Goal: Task Accomplishment & Management: Complete application form

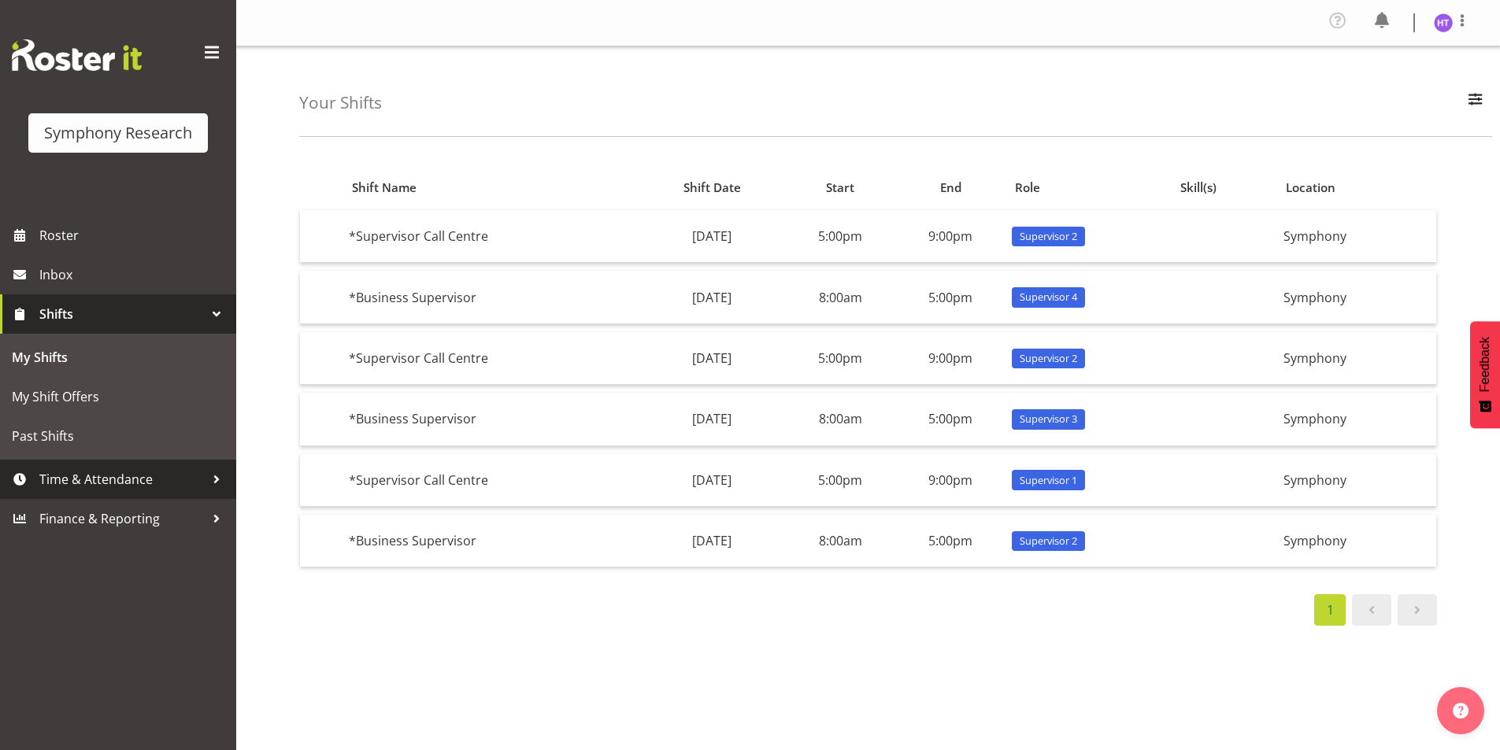
click at [114, 480] on span "Time & Attendance" at bounding box center [121, 480] width 165 height 24
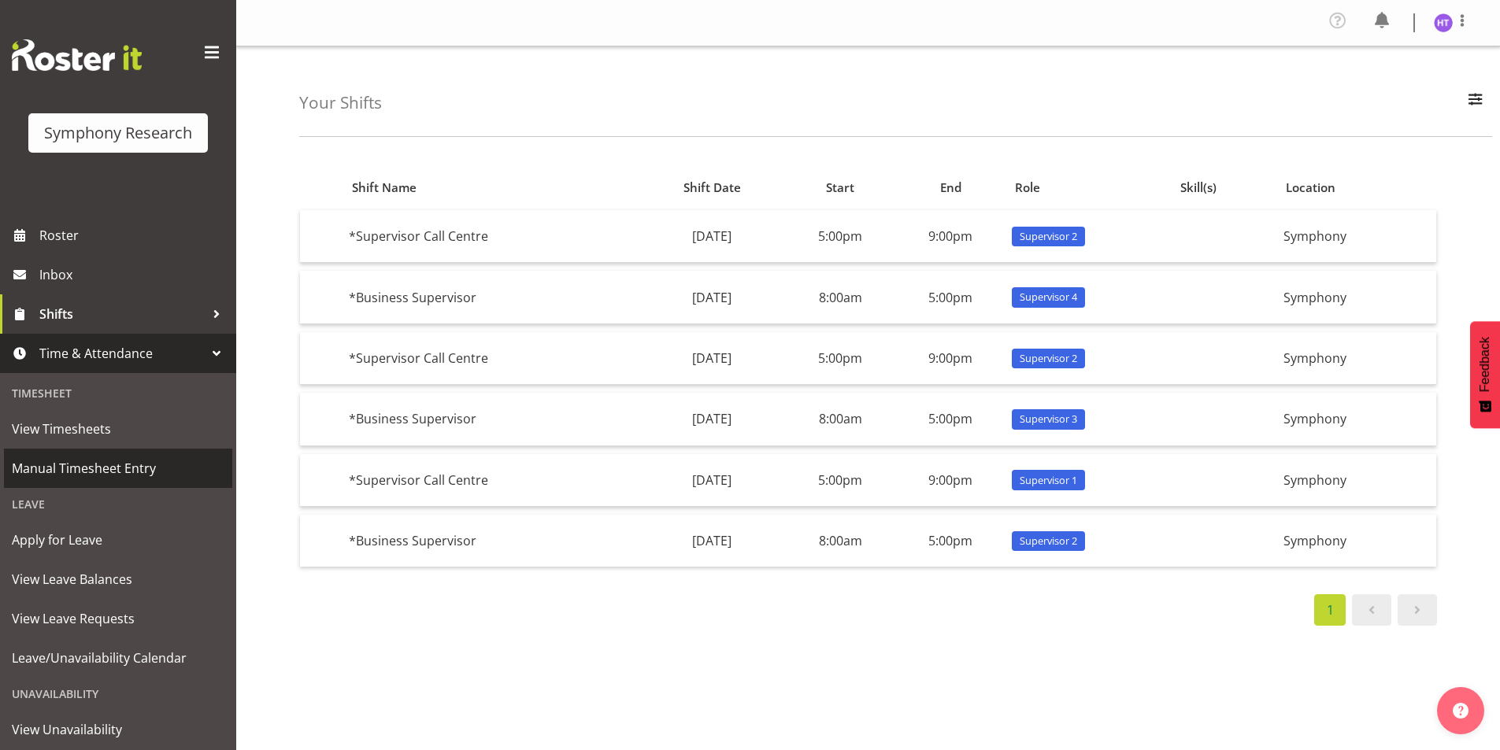
click at [109, 461] on span "Manual Timesheet Entry" at bounding box center [118, 469] width 213 height 24
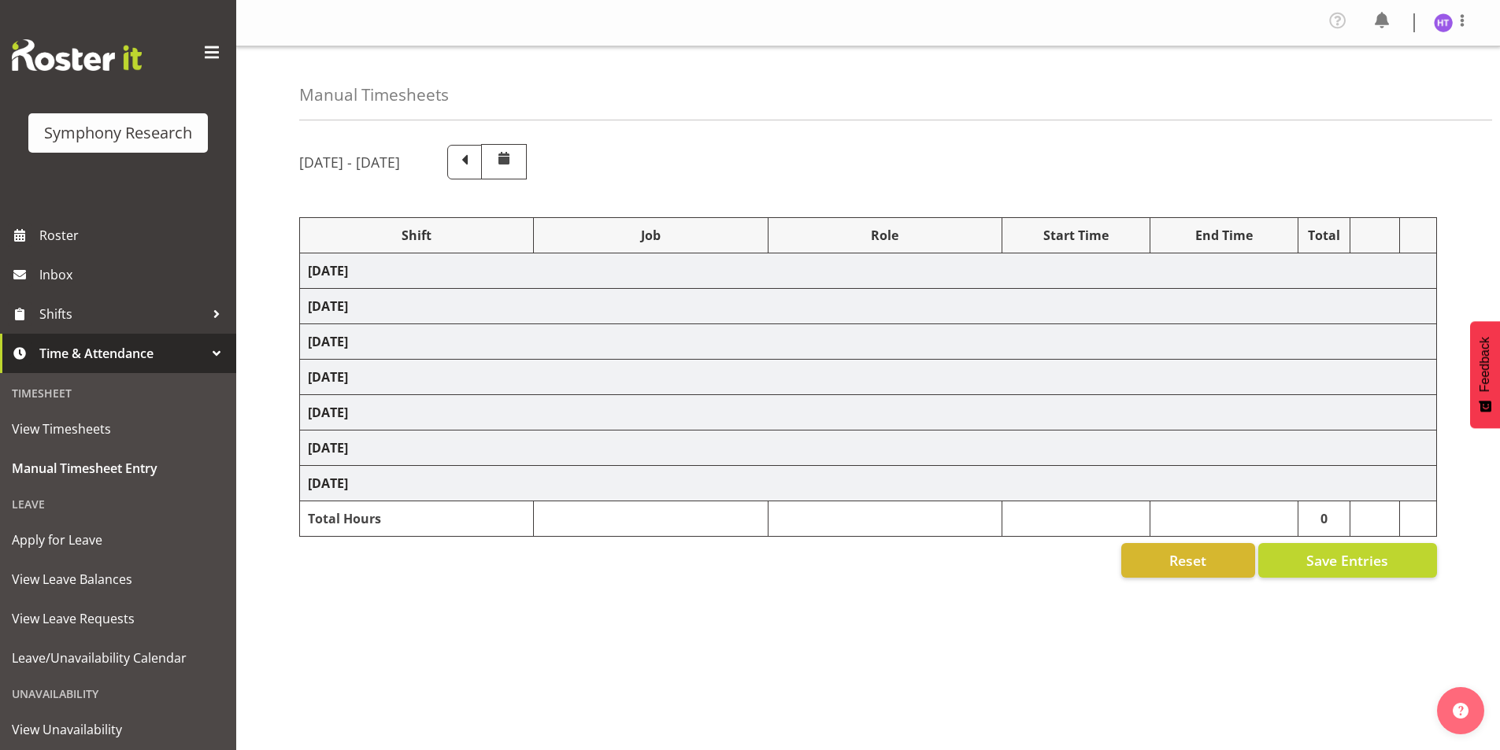
select select "1607"
select select "9636"
select select "57511"
select select "10527"
select select "45"
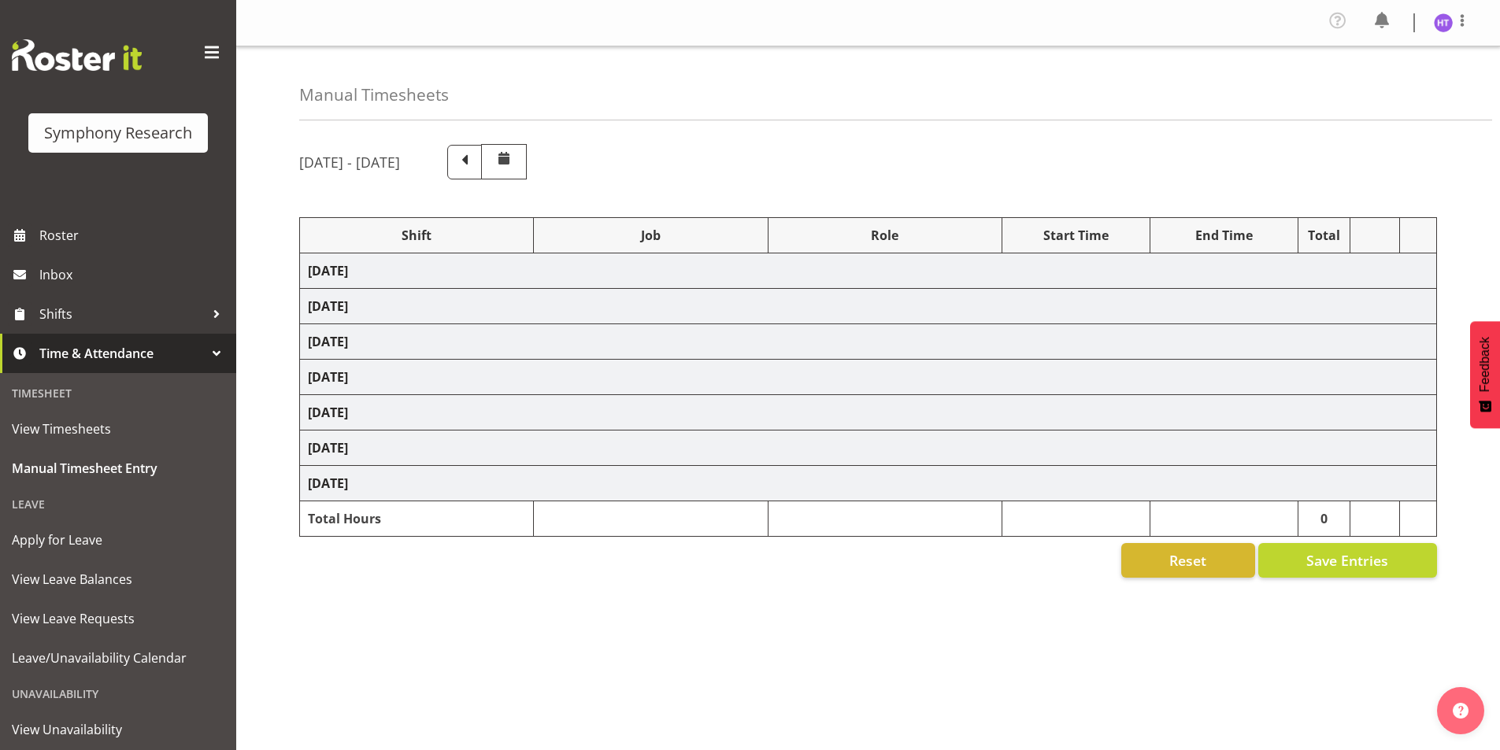
select select "41604"
select select "10499"
select select "45"
select select "103"
select select "10242"
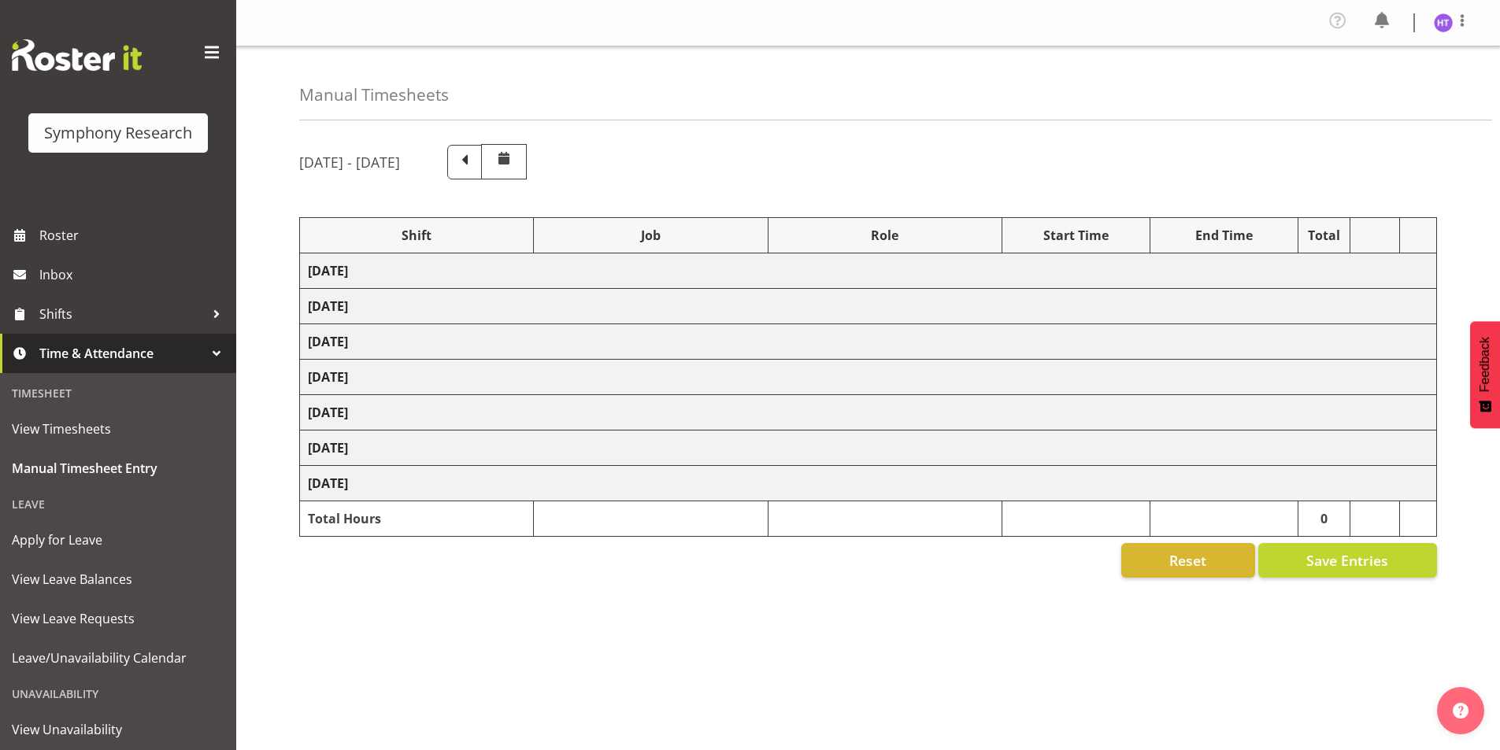
select select "45"
select select "11547"
select select "10499"
select select "45"
select select "41604"
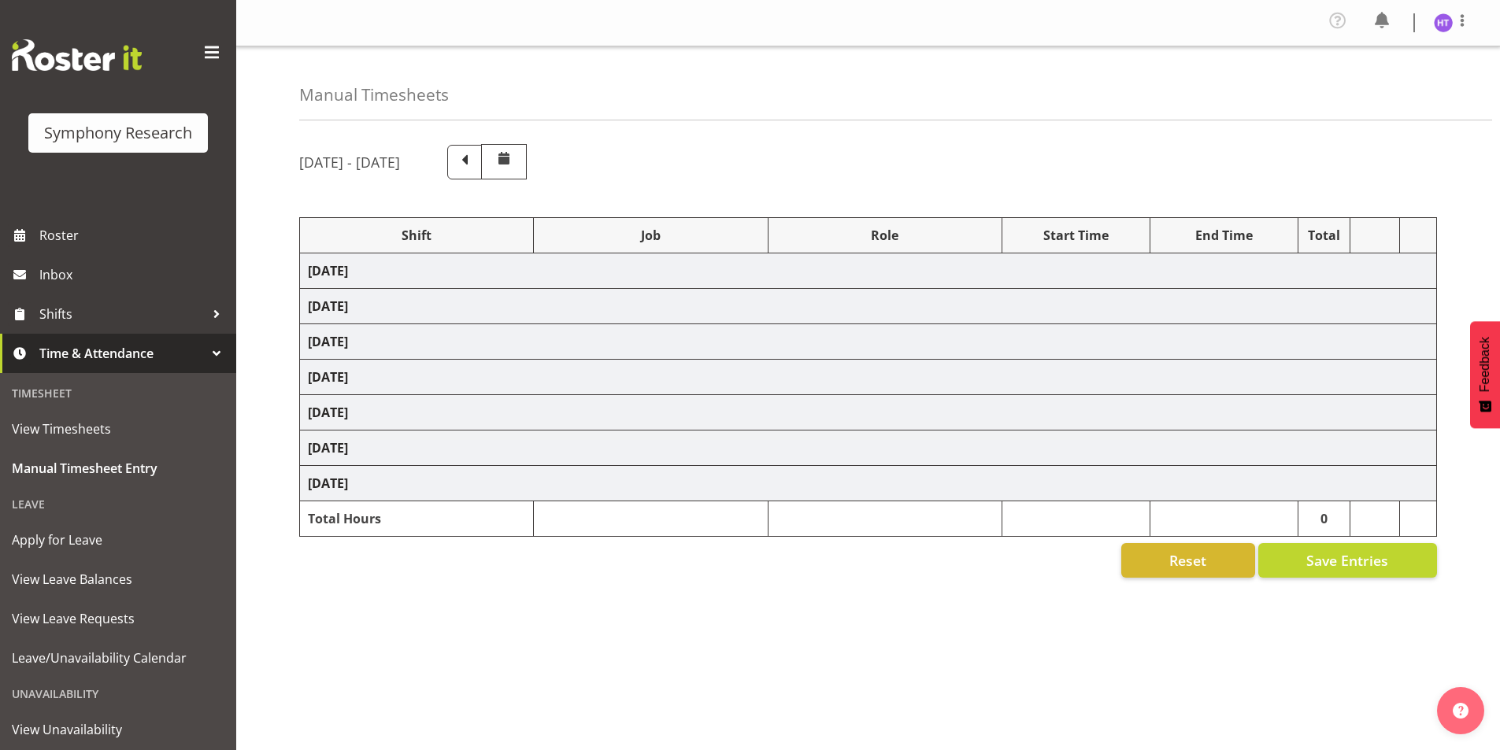
select select "10527"
select select "45"
select select "1607"
select select "7759"
select select "45"
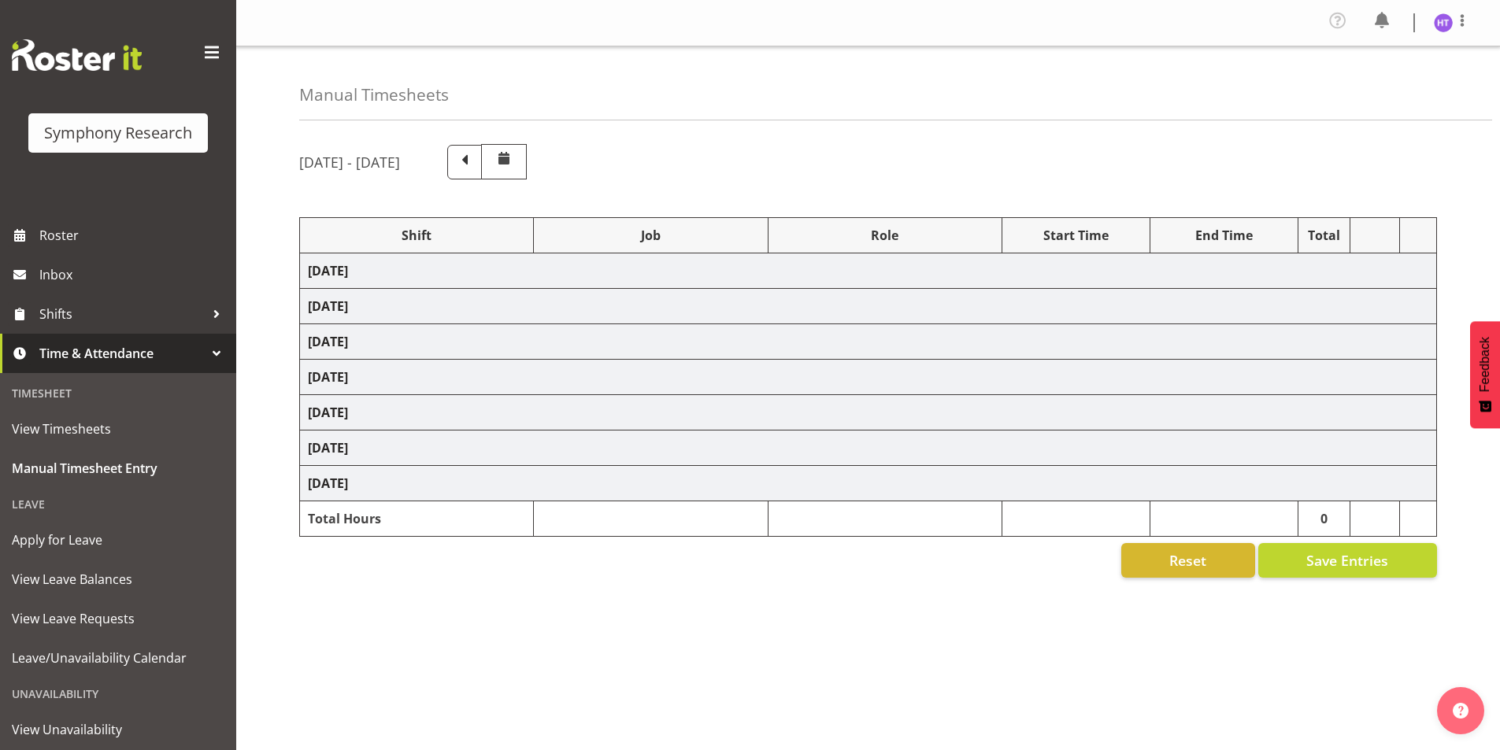
select select "56692"
select select "10499"
select select "45"
select select "41604"
select select "743"
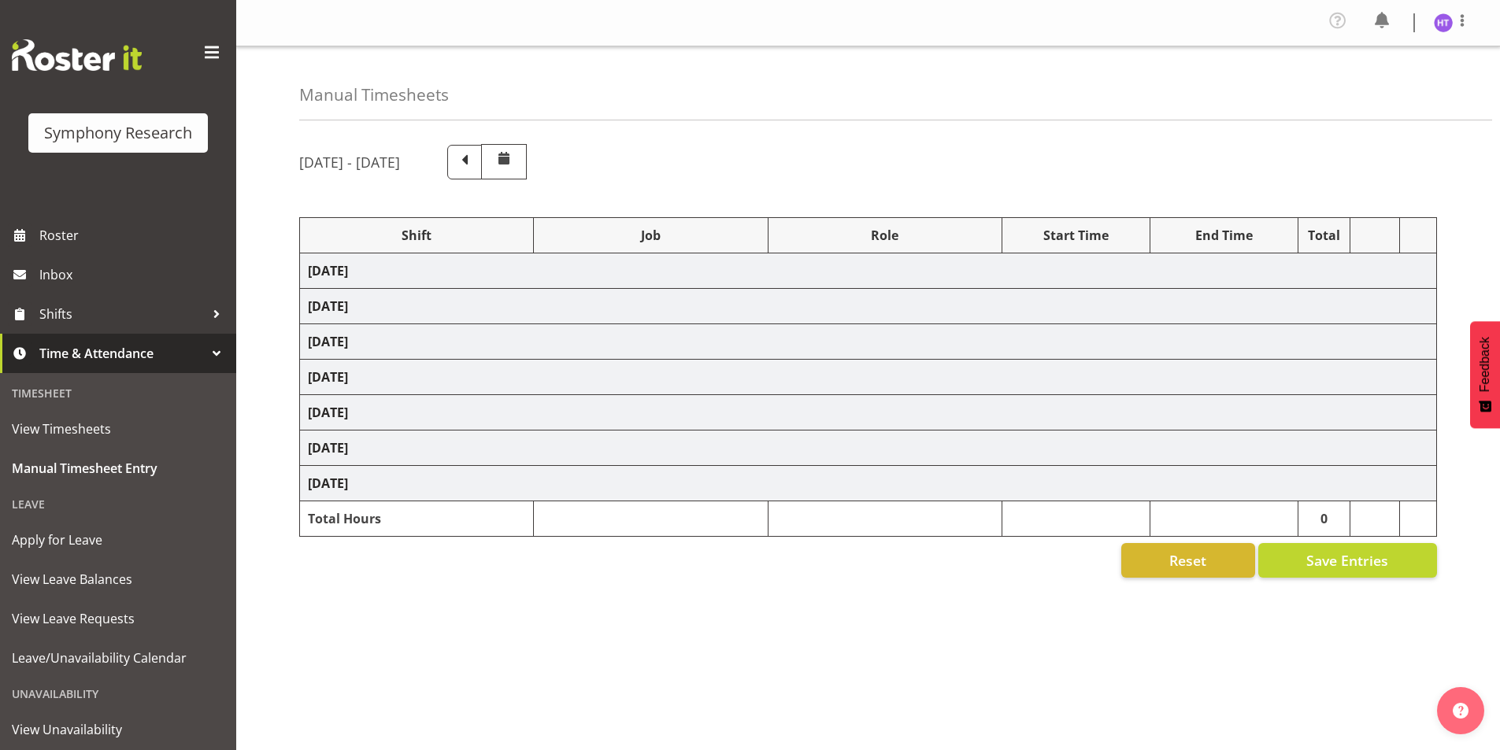
select select "45"
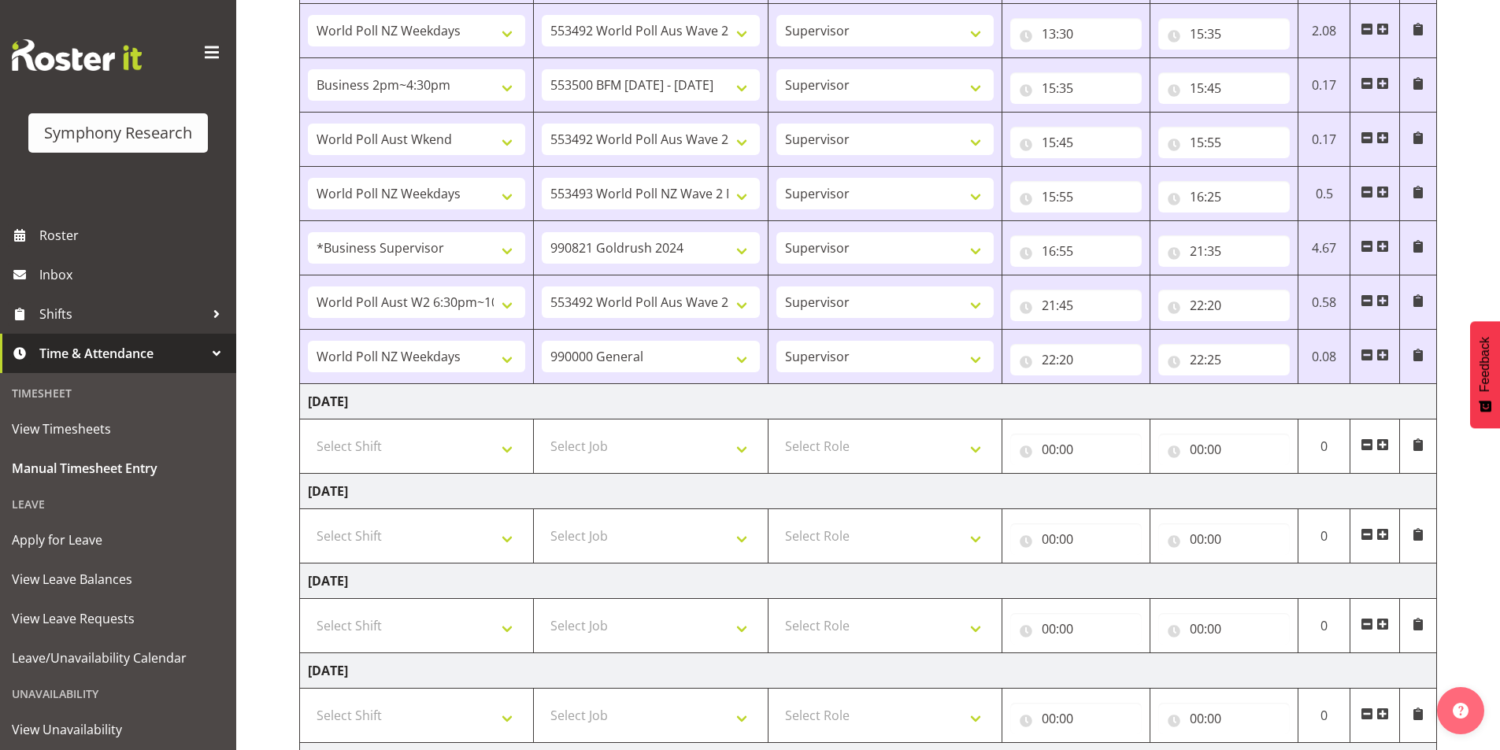
scroll to position [630, 0]
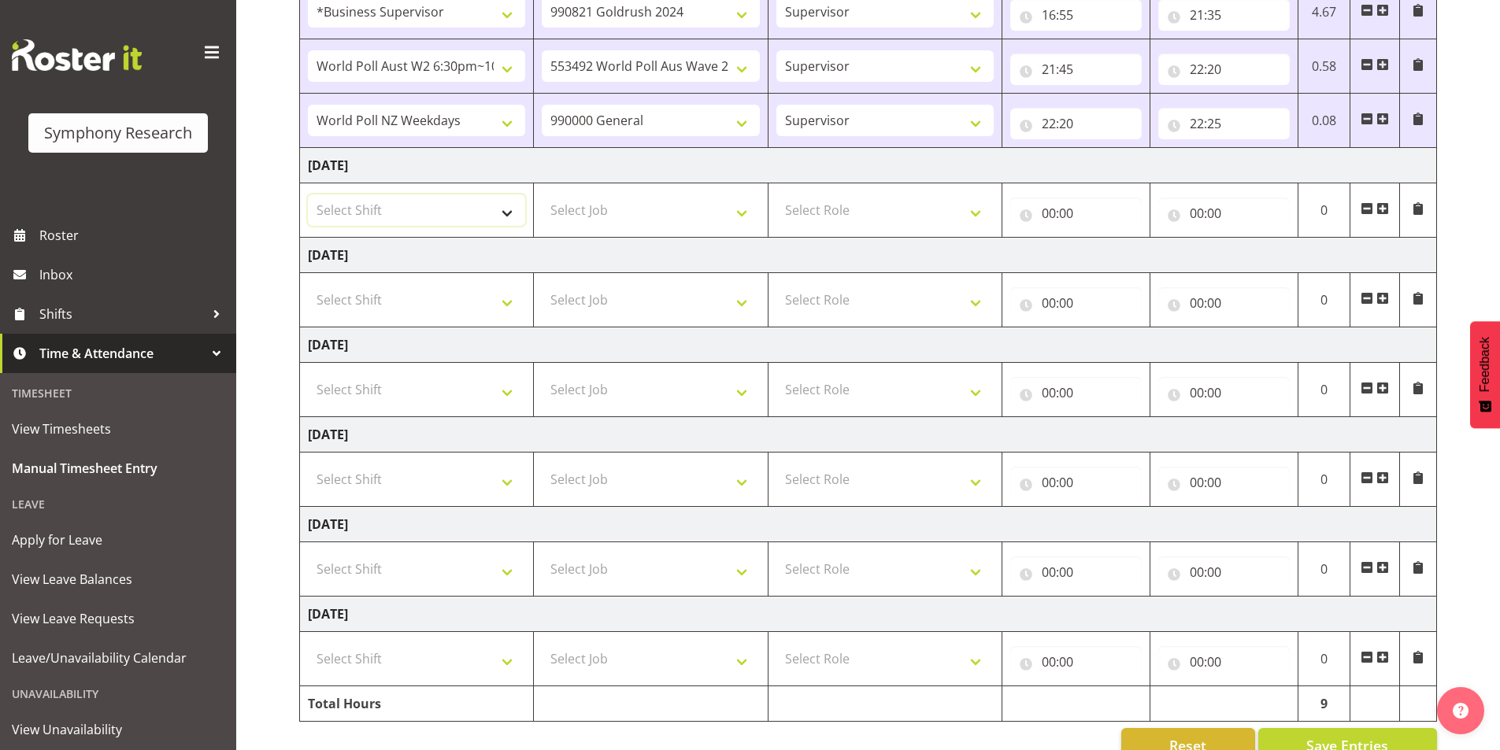
click at [424, 214] on select "Select Shift !!Weekend Residential (Roster IT Shift Label) *Business 9/10am ~ 4…" at bounding box center [416, 210] width 217 height 31
select select "48116"
click at [308, 195] on select "Select Shift !!Weekend Residential (Roster IT Shift Label) *Business 9/10am ~ 4…" at bounding box center [416, 210] width 217 height 31
click at [621, 213] on select "Select Job 550060 IF Admin 553492 World Poll Aus Wave 2 Main 2025 553493 World …" at bounding box center [650, 210] width 217 height 31
select select "10527"
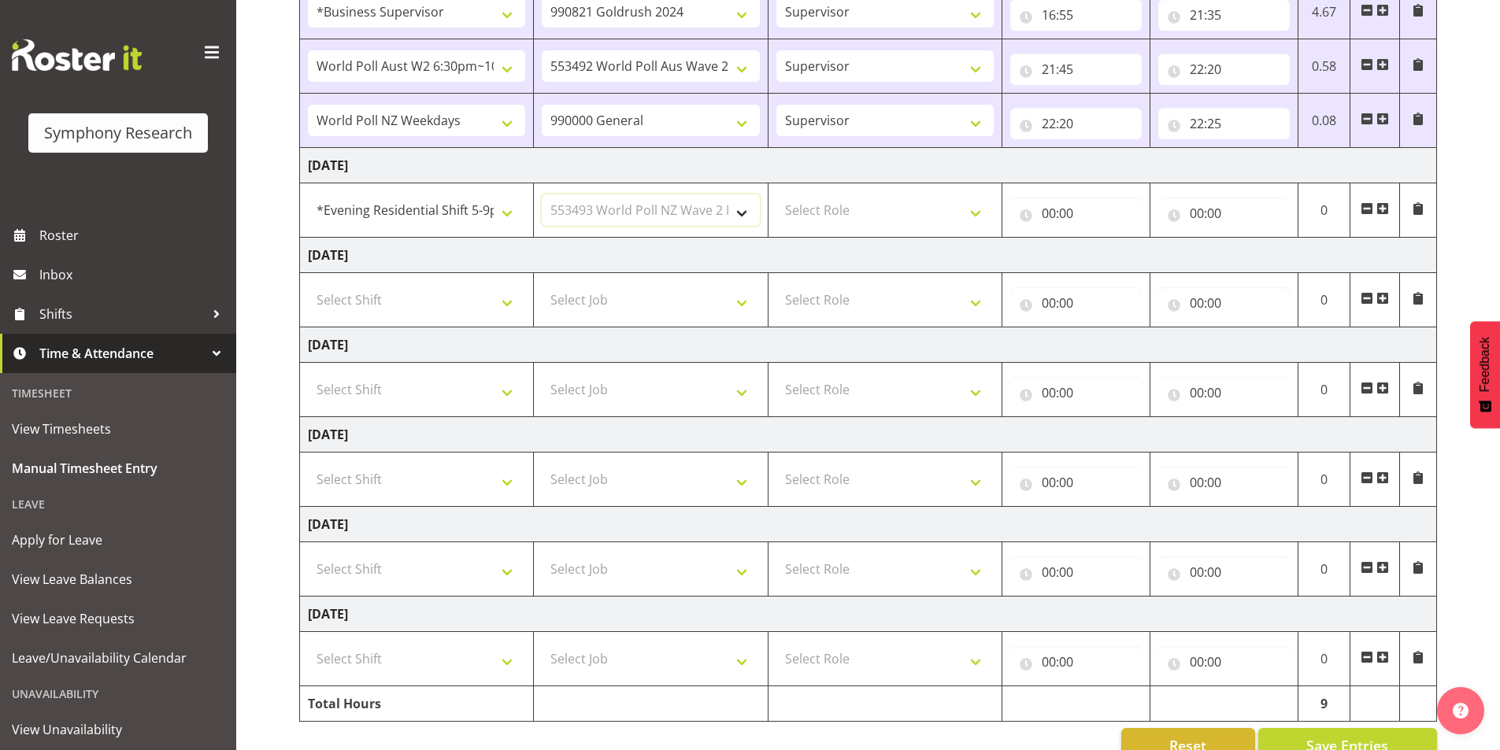
click at [542, 195] on select "Select Job 550060 IF Admin 553492 World Poll Aus Wave 2 Main 2025 553493 World …" at bounding box center [650, 210] width 217 height 31
click at [813, 205] on select "Select Role Interviewing Briefing Supervisor" at bounding box center [884, 210] width 217 height 31
select select "45"
click at [776, 195] on select "Select Role Interviewing Briefing Supervisor" at bounding box center [884, 210] width 217 height 31
click at [1058, 216] on input "00:00" at bounding box center [1076, 213] width 132 height 31
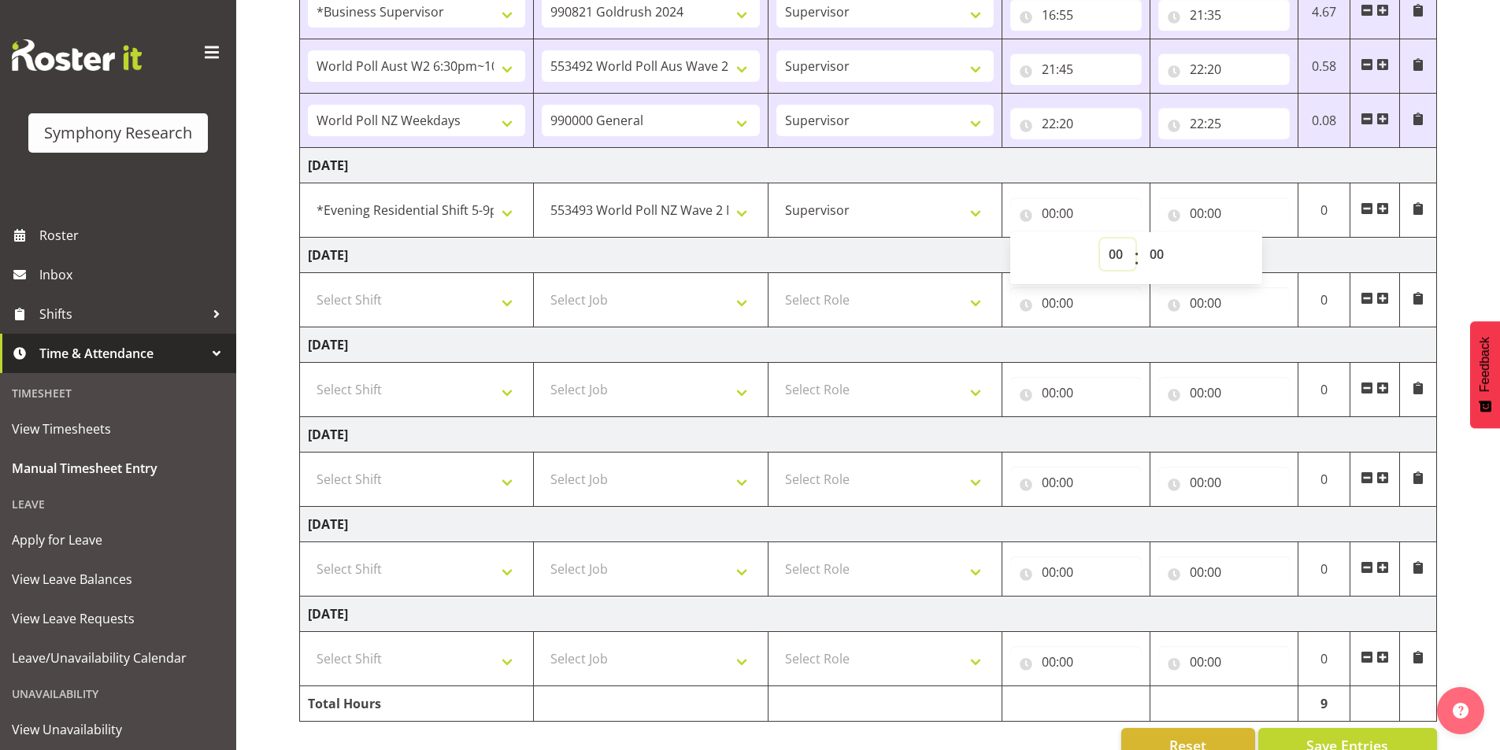
click at [1100, 256] on select "00 01 02 03 04 05 06 07 08 09 10 11 12 13 14 15 16 17 18 19 20 21 22 23" at bounding box center [1117, 254] width 35 height 31
select select "13"
click at [1100, 239] on select "00 01 02 03 04 05 06 07 08 09 10 11 12 13 14 15 16 17 18 19 20 21 22 23" at bounding box center [1117, 254] width 35 height 31
type input "13:00"
click at [1164, 250] on select "00 01 02 03 04 05 06 07 08 09 10 11 12 13 14 15 16 17 18 19 20 21 22 23 24 25 2…" at bounding box center [1158, 254] width 35 height 31
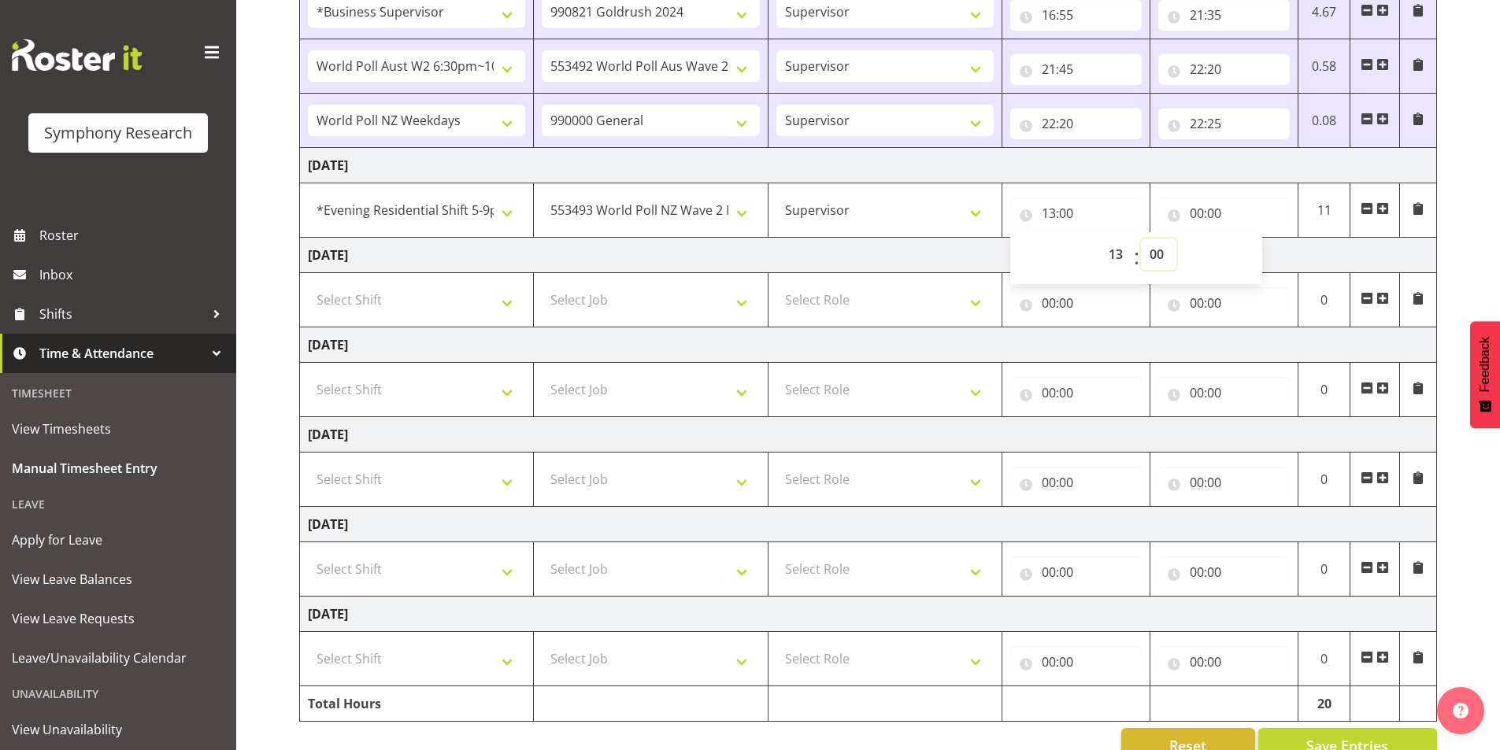
select select "30"
click at [1141, 239] on select "00 01 02 03 04 05 06 07 08 09 10 11 12 13 14 15 16 17 18 19 20 21 22 23 24 25 2…" at bounding box center [1158, 254] width 35 height 31
type input "13:30"
click at [1195, 213] on input "00:00" at bounding box center [1224, 213] width 132 height 31
click at [1251, 249] on select "00 01 02 03 04 05 06 07 08 09 10 11 12 13 14 15 16 17 18 19 20 21 22 23" at bounding box center [1265, 254] width 35 height 31
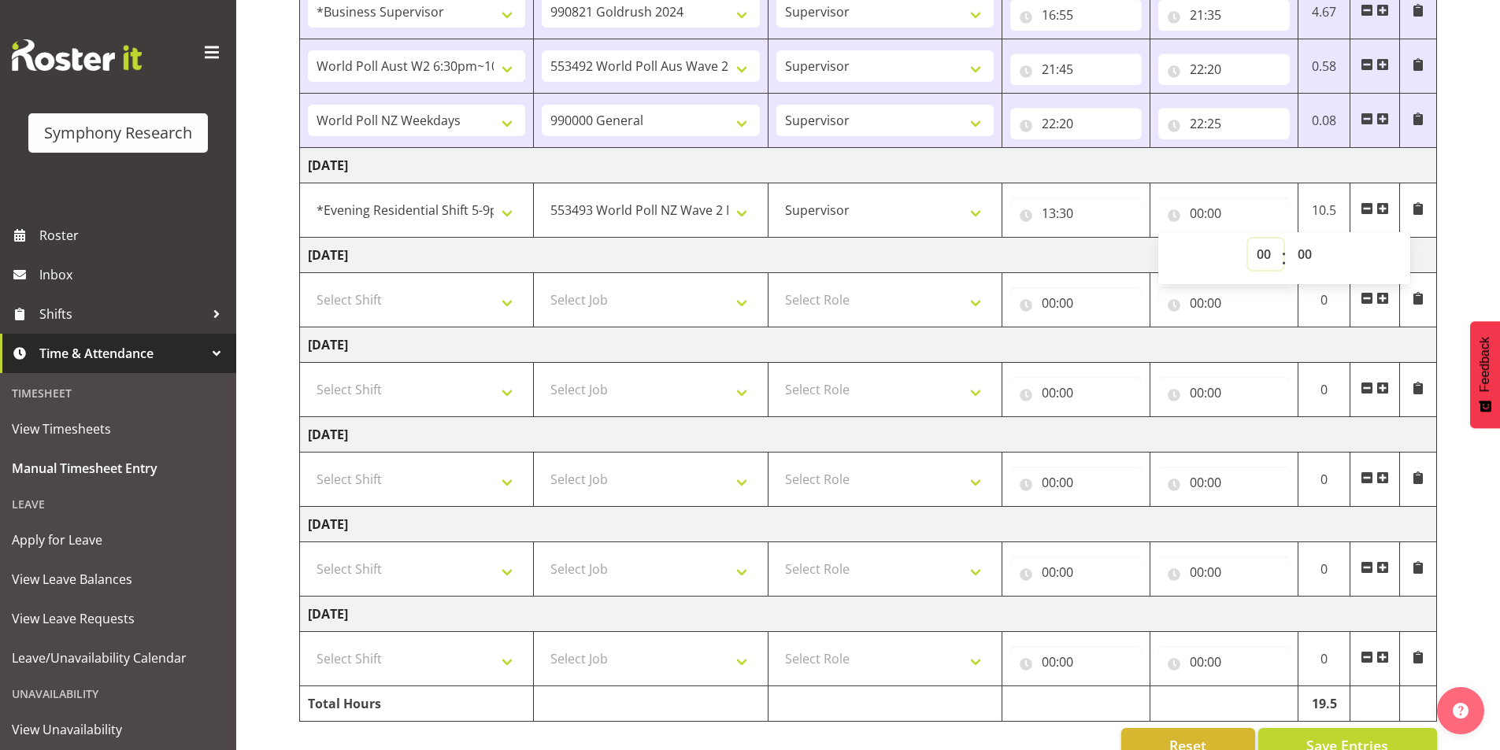
select select "15"
click at [1248, 239] on select "00 01 02 03 04 05 06 07 08 09 10 11 12 13 14 15 16 17 18 19 20 21 22 23" at bounding box center [1265, 254] width 35 height 31
type input "15:00"
click at [1309, 256] on select "00 01 02 03 04 05 06 07 08 09 10 11 12 13 14 15 16 17 18 19 20 21 22 23 24 25 2…" at bounding box center [1306, 254] width 35 height 31
select select "45"
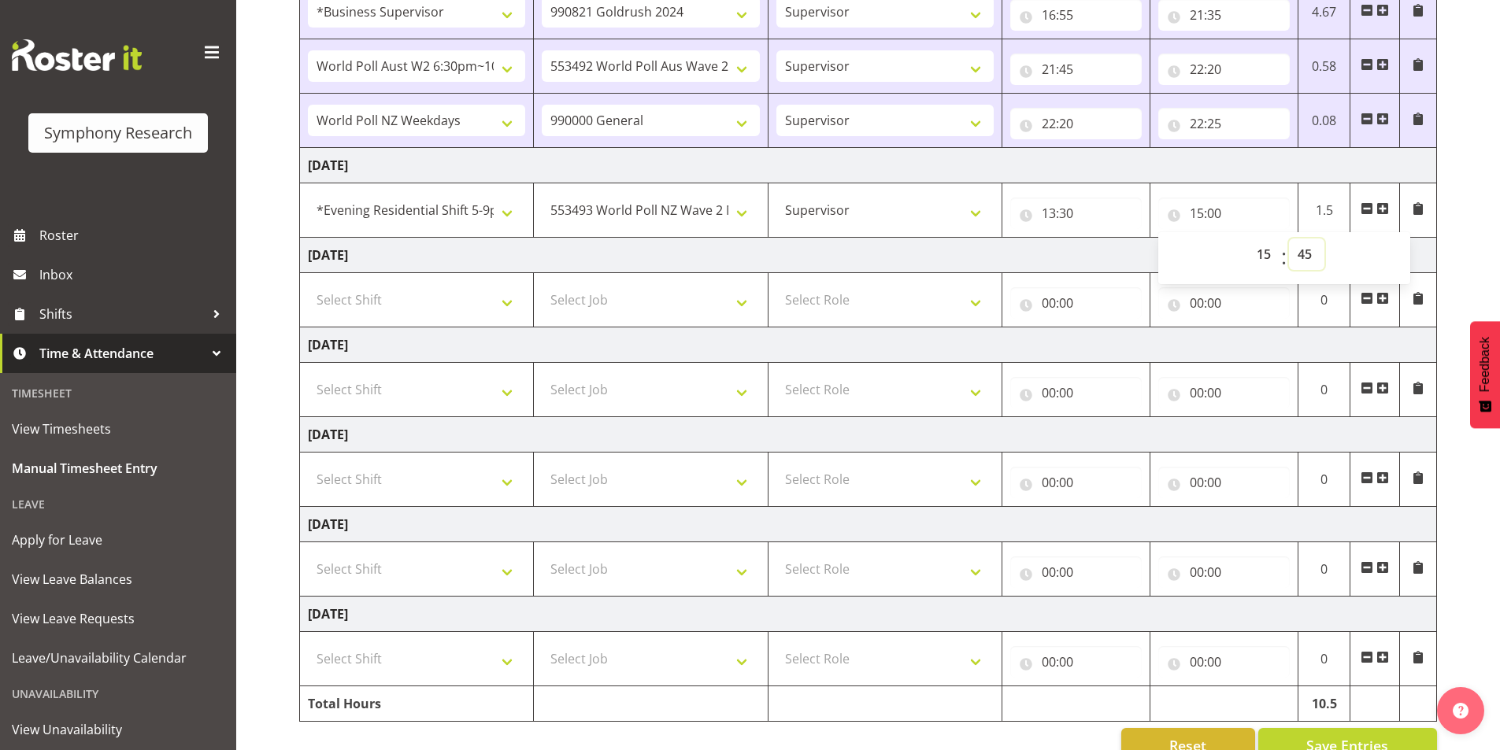
click at [1289, 239] on select "00 01 02 03 04 05 06 07 08 09 10 11 12 13 14 15 16 17 18 19 20 21 22 23 24 25 2…" at bounding box center [1306, 254] width 35 height 31
type input "15:45"
click at [1381, 206] on span at bounding box center [1382, 208] width 13 height 13
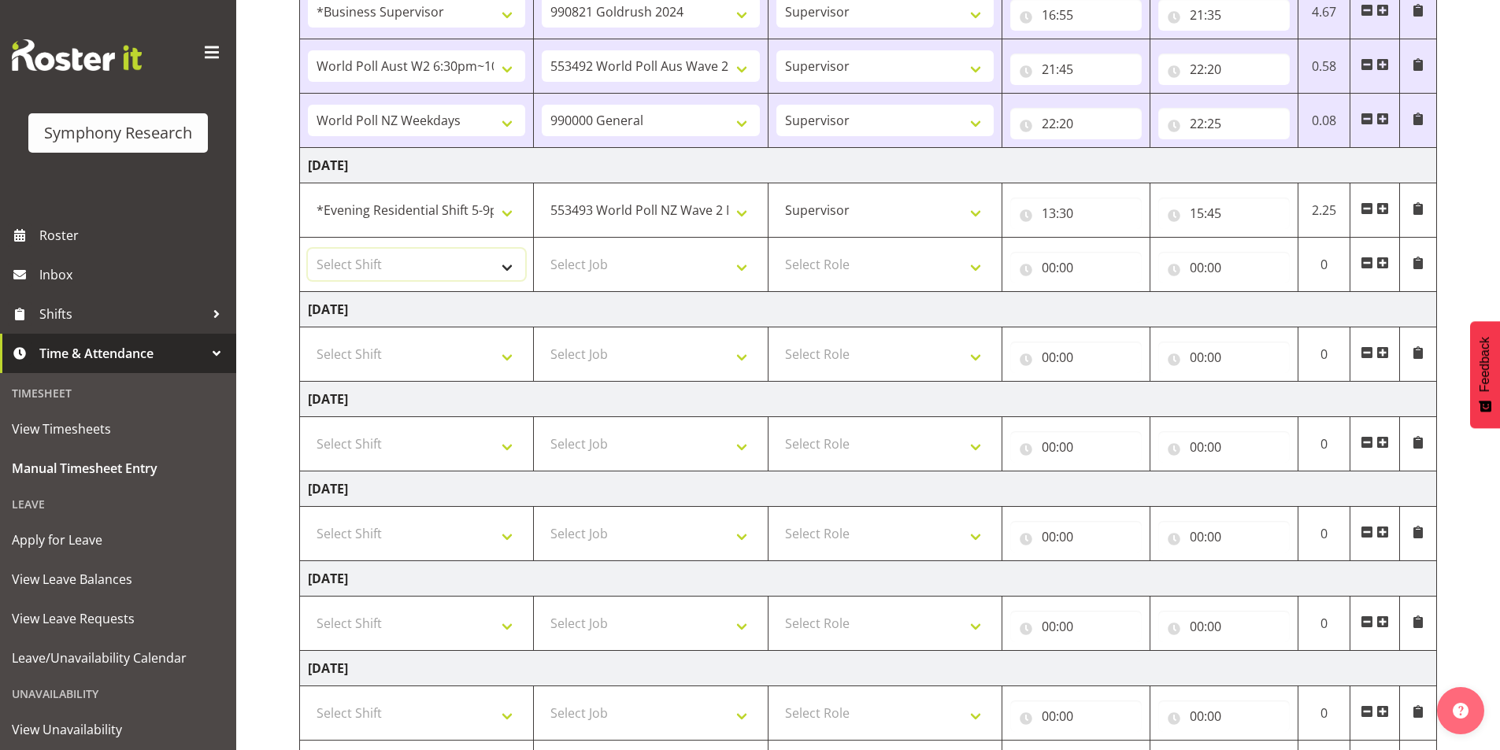
click at [372, 273] on select "Select Shift !!Weekend Residential (Roster IT Shift Label) *Business 9/10am ~ 4…" at bounding box center [416, 264] width 217 height 31
select select "1607"
click at [308, 249] on select "Select Shift !!Weekend Residential (Roster IT Shift Label) *Business 9/10am ~ 4…" at bounding box center [416, 264] width 217 height 31
click at [646, 274] on select "Select Job 550060 IF Admin 553492 World Poll Aus Wave 2 Main 2025 553493 World …" at bounding box center [650, 264] width 217 height 31
click at [661, 268] on select "Select Job 550060 IF Admin 553492 World Poll Aus Wave 2 Main 2025 553493 World …" at bounding box center [650, 264] width 217 height 31
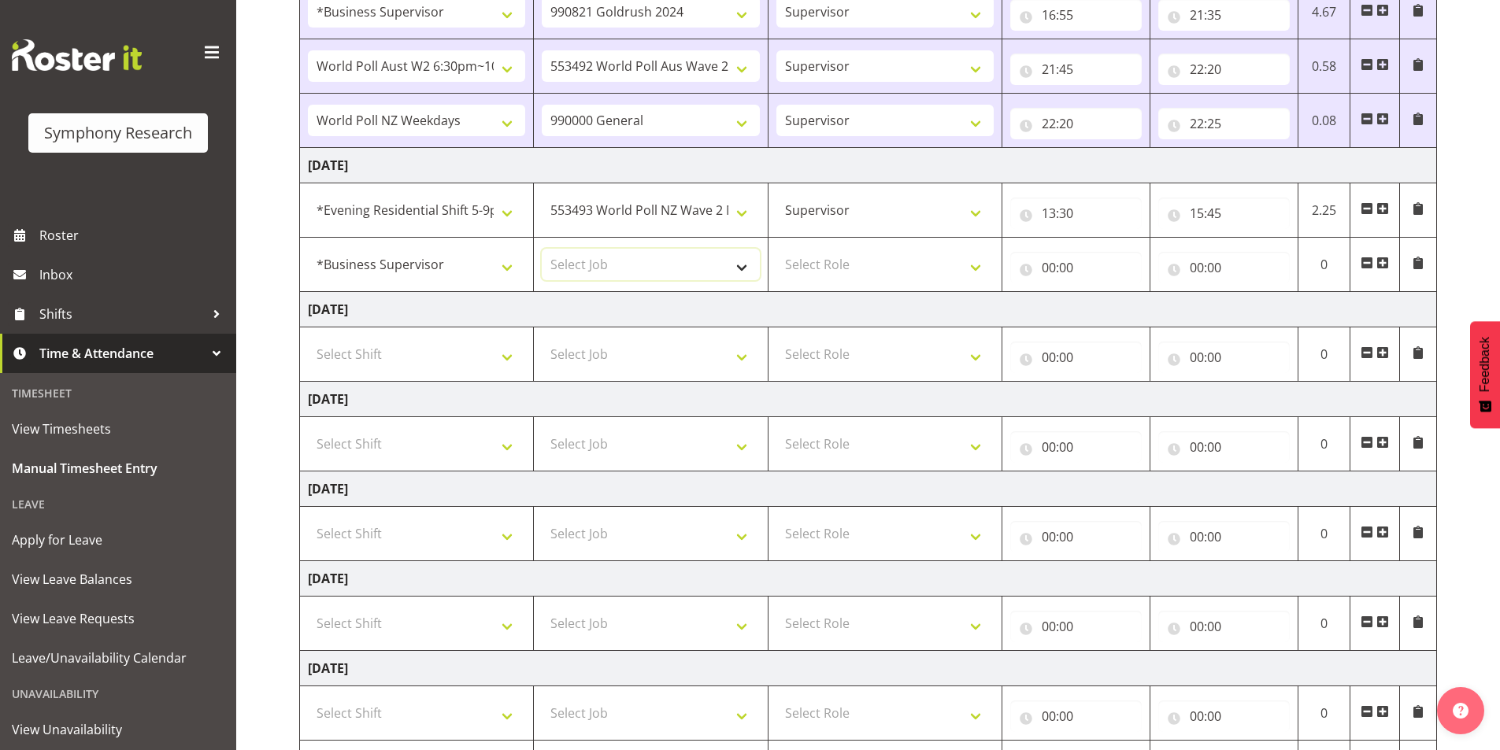
select select "10242"
click at [542, 249] on select "Select Job 550060 IF Admin 553492 World Poll Aus Wave 2 Main 2025 553493 World …" at bounding box center [650, 264] width 217 height 31
click at [804, 266] on select "Select Role Interviewing Briefing Supervisor" at bounding box center [884, 264] width 217 height 31
select select "45"
click at [776, 249] on select "Select Role Interviewing Briefing Supervisor" at bounding box center [884, 264] width 217 height 31
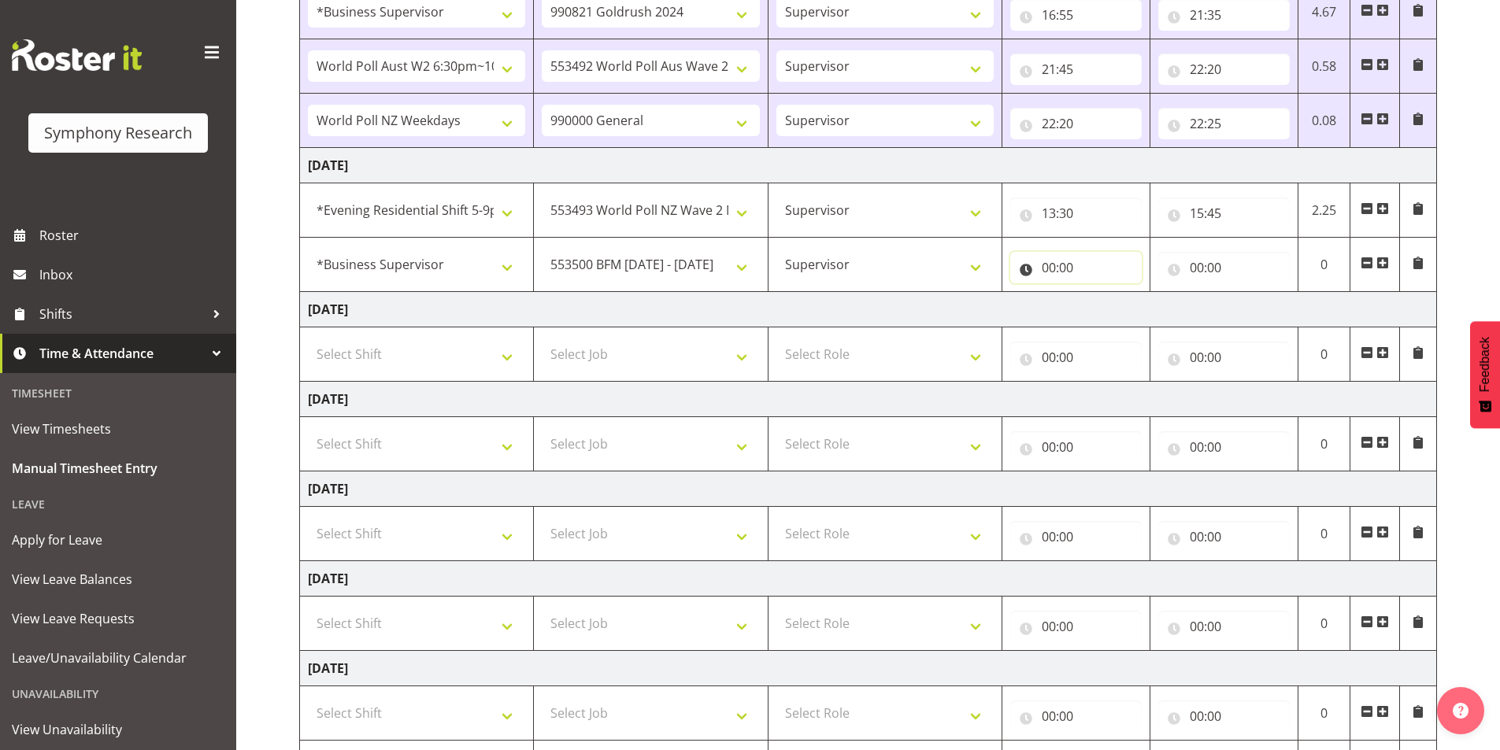
click at [1054, 272] on input "00:00" at bounding box center [1076, 267] width 132 height 31
click at [1111, 313] on select "00 01 02 03 04 05 06 07 08 09 10 11 12 13 14 15 16 17 18 19 20 21 22 23" at bounding box center [1117, 308] width 35 height 31
select select "15"
click at [1100, 293] on select "00 01 02 03 04 05 06 07 08 09 10 11 12 13 14 15 16 17 18 19 20 21 22 23" at bounding box center [1117, 308] width 35 height 31
type input "15:00"
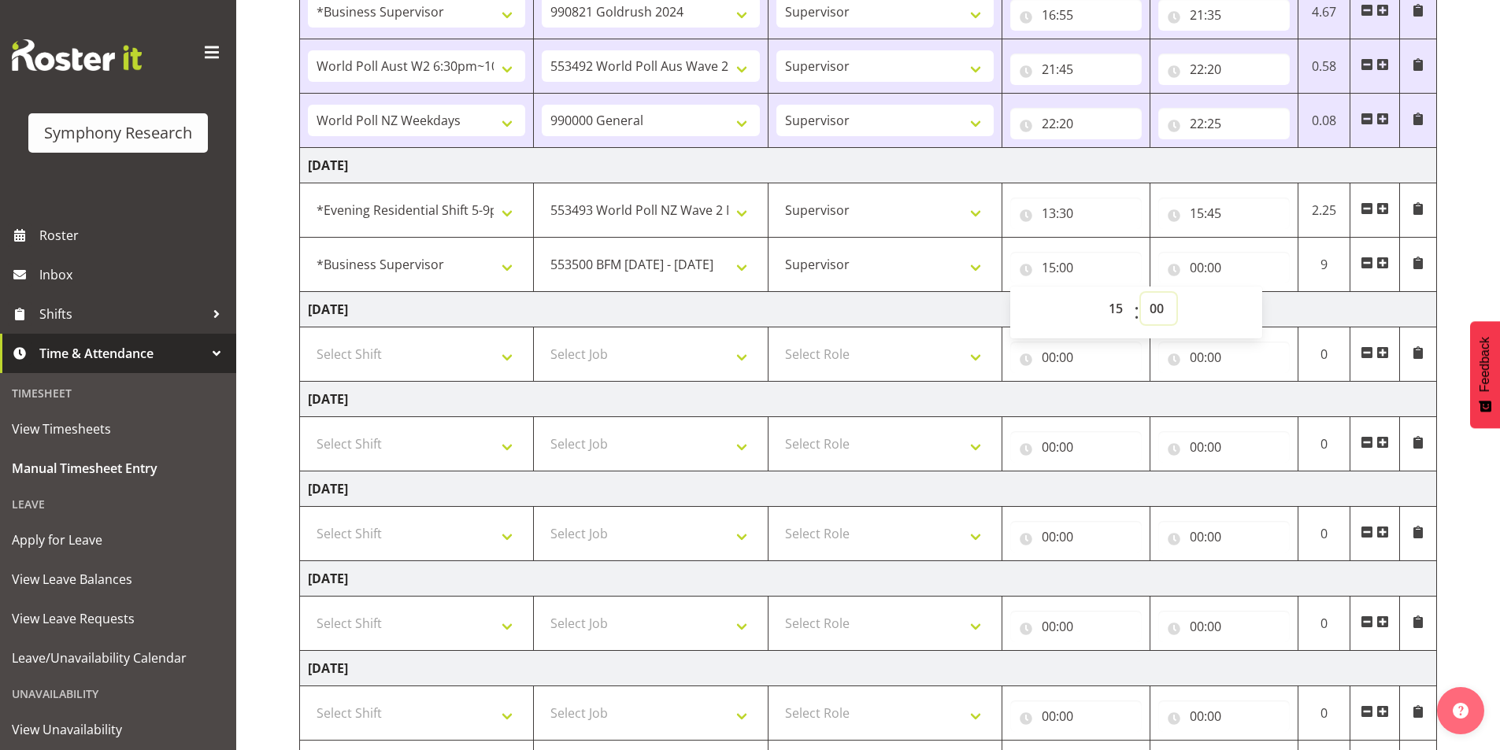
click at [1154, 303] on select "00 01 02 03 04 05 06 07 08 09 10 11 12 13 14 15 16 17 18 19 20 21 22 23 24 25 2…" at bounding box center [1158, 308] width 35 height 31
select select "45"
click at [1141, 293] on select "00 01 02 03 04 05 06 07 08 09 10 11 12 13 14 15 16 17 18 19 20 21 22 23 24 25 2…" at bounding box center [1158, 308] width 35 height 31
type input "15:45"
click at [1202, 265] on input "00:00" at bounding box center [1224, 267] width 132 height 31
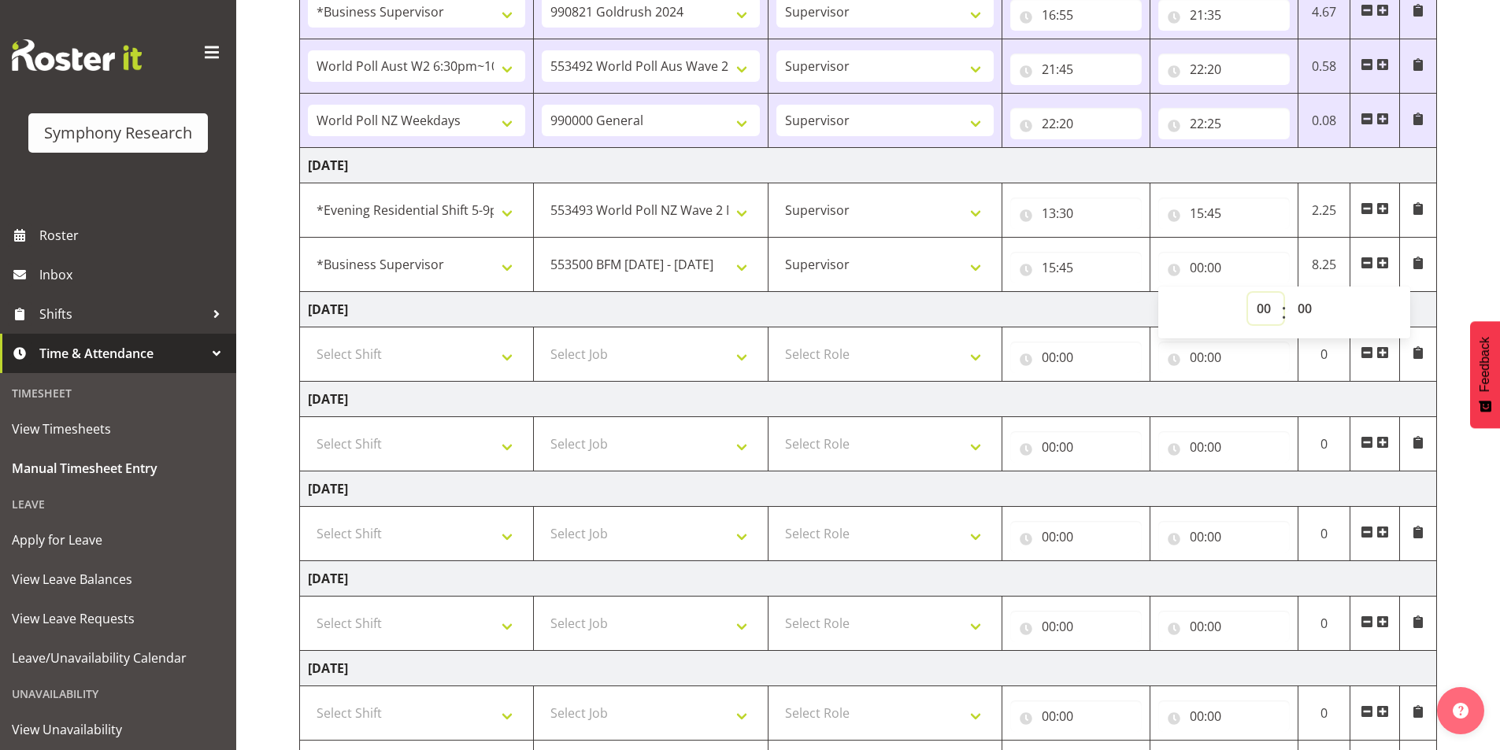
click at [1260, 312] on select "00 01 02 03 04 05 06 07 08 09 10 11 12 13 14 15 16 17 18 19 20 21 22 23" at bounding box center [1265, 308] width 35 height 31
select select "15"
click at [1248, 293] on select "00 01 02 03 04 05 06 07 08 09 10 11 12 13 14 15 16 17 18 19 20 21 22 23" at bounding box center [1265, 308] width 35 height 31
type input "15:00"
click at [1309, 304] on select "00 01 02 03 04 05 06 07 08 09 10 11 12 13 14 15 16 17 18 19 20 21 22 23 24 25 2…" at bounding box center [1306, 308] width 35 height 31
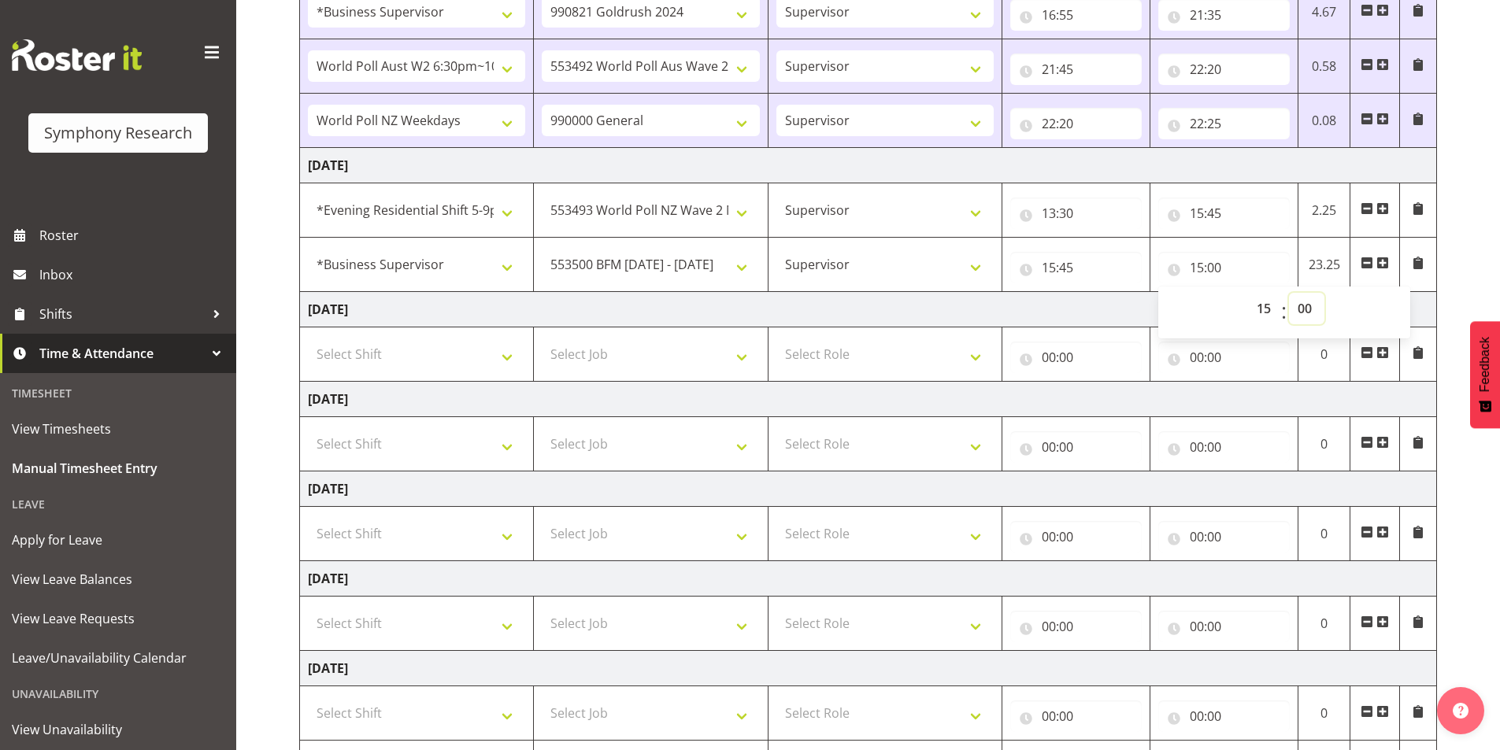
select select "55"
click at [1289, 293] on select "00 01 02 03 04 05 06 07 08 09 10 11 12 13 14 15 16 17 18 19 20 21 22 23 24 25 2…" at bounding box center [1306, 308] width 35 height 31
type input "15:55"
click at [1387, 261] on span at bounding box center [1382, 263] width 13 height 13
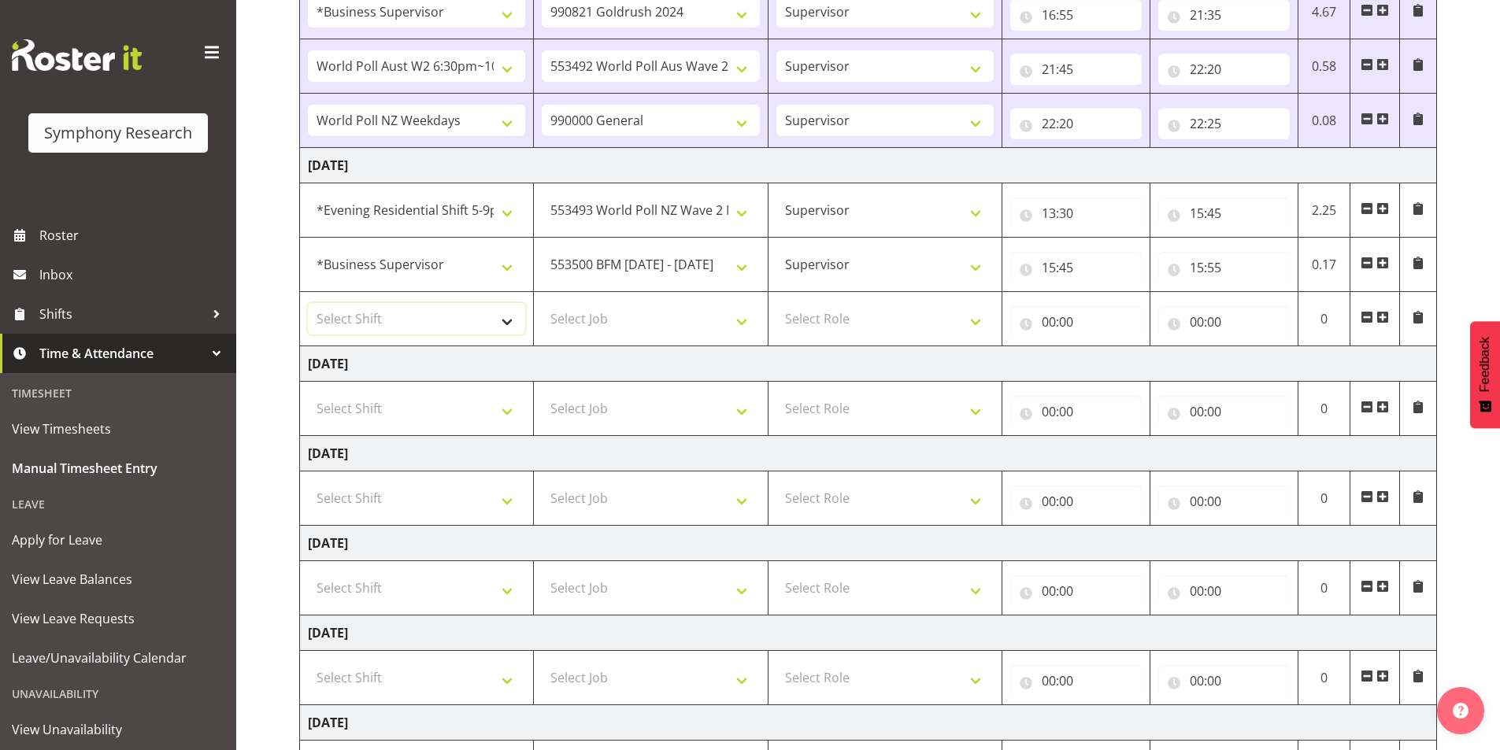
click at [369, 330] on select "Select Shift !!Weekend Residential (Roster IT Shift Label) *Business 9/10am ~ 4…" at bounding box center [416, 318] width 217 height 31
select select "26078"
click at [308, 303] on select "Select Shift !!Weekend Residential (Roster IT Shift Label) *Business 9/10am ~ 4…" at bounding box center [416, 318] width 217 height 31
click at [604, 326] on select "Select Job 550060 IF Admin 553492 World Poll Aus Wave 2 Main 2025 553493 World …" at bounding box center [650, 318] width 217 height 31
select select "9636"
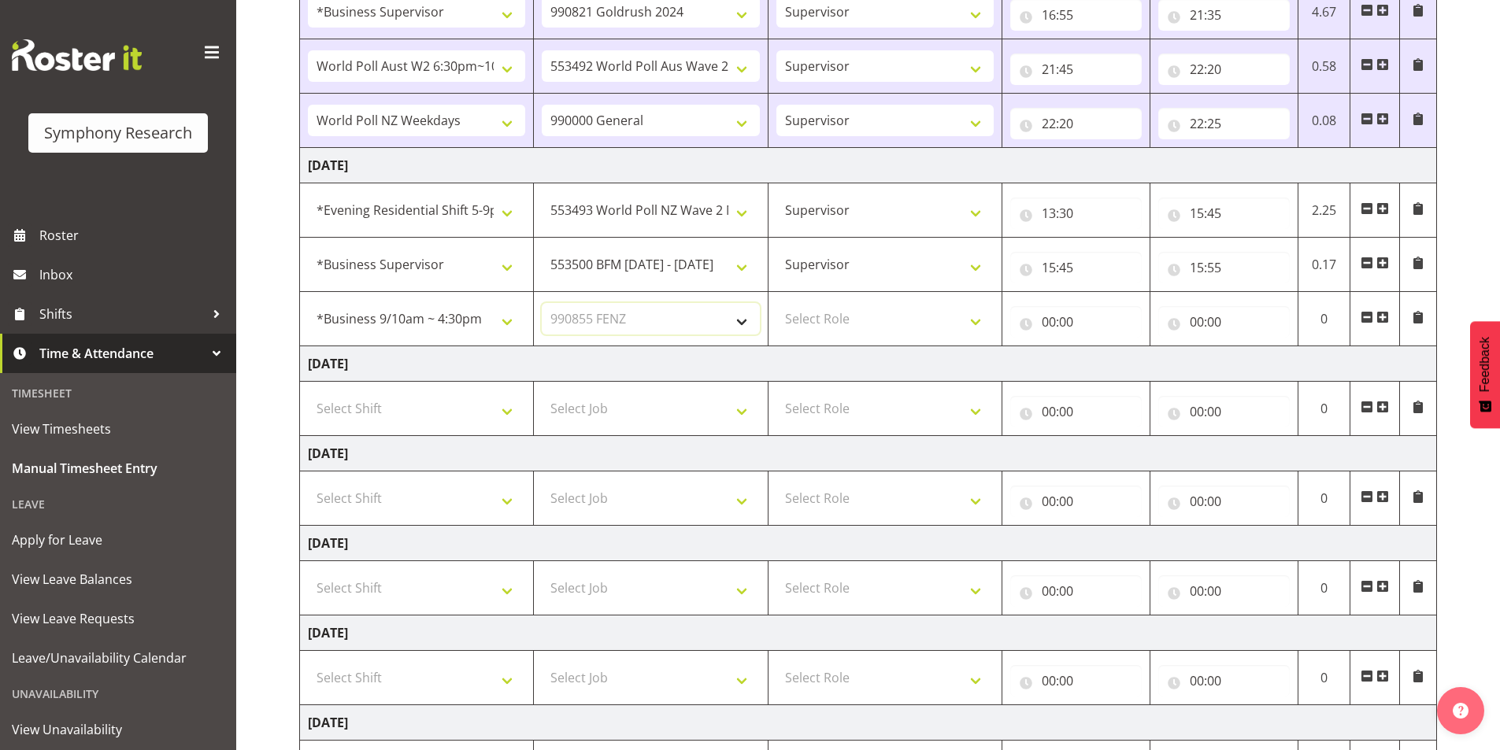
click at [542, 303] on select "Select Job 550060 IF Admin 553492 World Poll Aus Wave 2 Main 2025 553493 World …" at bounding box center [650, 318] width 217 height 31
click at [833, 311] on select "Select Role Interviewing Briefing Supervisor" at bounding box center [884, 318] width 217 height 31
select select "45"
click at [776, 303] on select "Select Role Interviewing Briefing Supervisor" at bounding box center [884, 318] width 217 height 31
click at [1049, 320] on input "00:00" at bounding box center [1076, 321] width 132 height 31
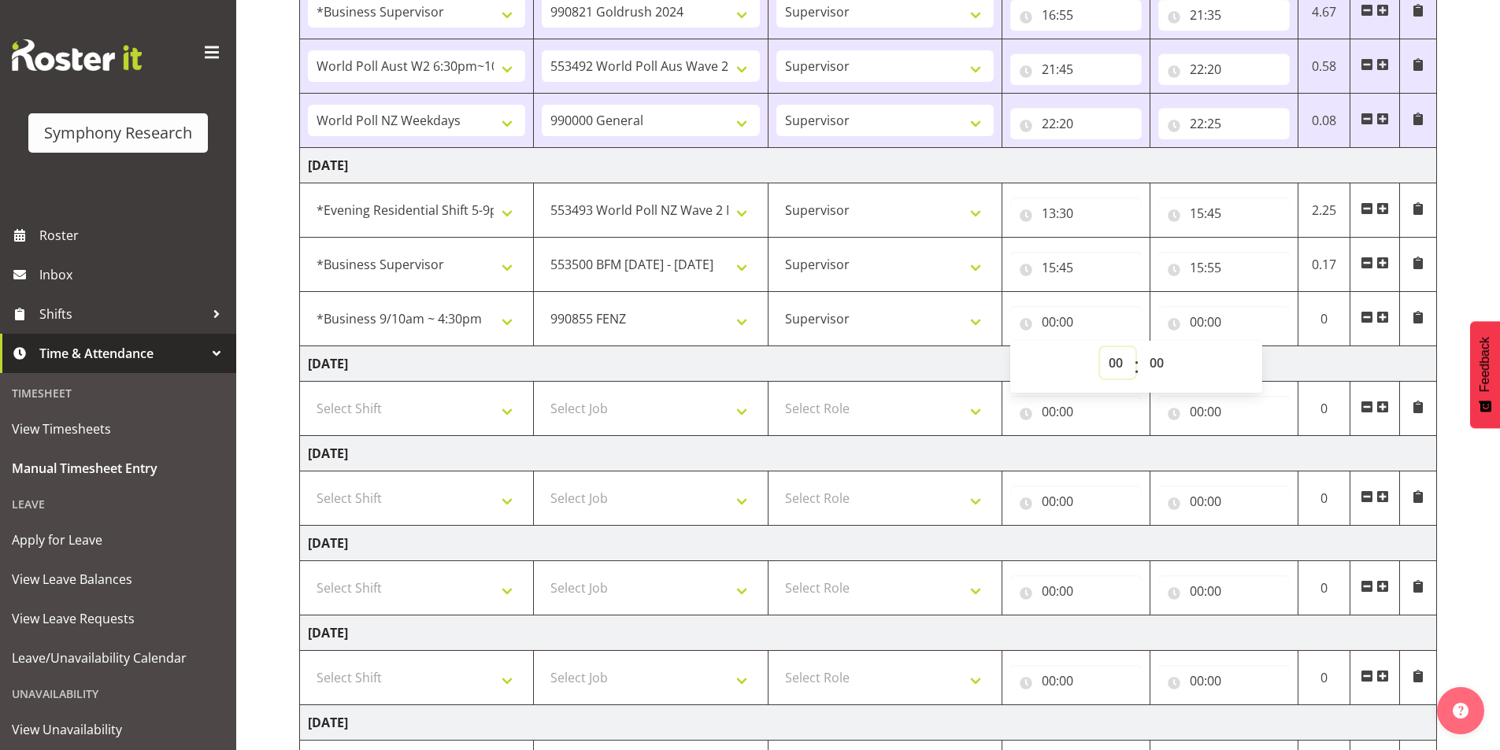
click at [1106, 365] on select "00 01 02 03 04 05 06 07 08 09 10 11 12 13 14 15 16 17 18 19 20 21 22 23" at bounding box center [1117, 362] width 35 height 31
select select "15"
click at [1100, 347] on select "00 01 02 03 04 05 06 07 08 09 10 11 12 13 14 15 16 17 18 19 20 21 22 23" at bounding box center [1117, 362] width 35 height 31
type input "15:00"
click at [1159, 361] on select "00 01 02 03 04 05 06 07 08 09 10 11 12 13 14 15 16 17 18 19 20 21 22 23 24 25 2…" at bounding box center [1158, 362] width 35 height 31
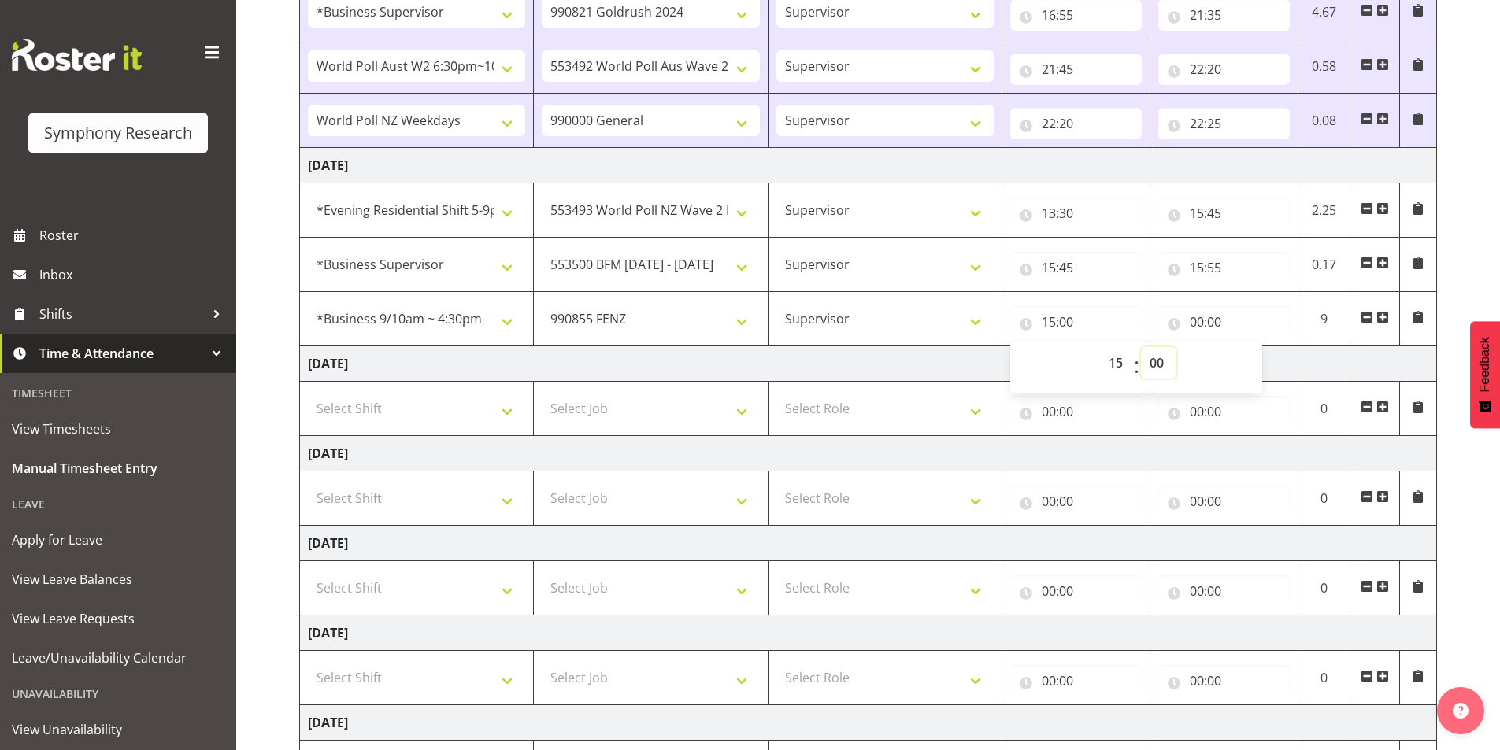
select select "55"
click at [1141, 347] on select "00 01 02 03 04 05 06 07 08 09 10 11 12 13 14 15 16 17 18 19 20 21 22 23 24 25 2…" at bounding box center [1158, 362] width 35 height 31
type input "15:55"
click at [1195, 318] on input "00:00" at bounding box center [1224, 321] width 132 height 31
click at [1254, 358] on select "00 01 02 03 04 05 06 07 08 09 10 11 12 13 14 15 16 17 18 19 20 21 22 23" at bounding box center [1265, 362] width 35 height 31
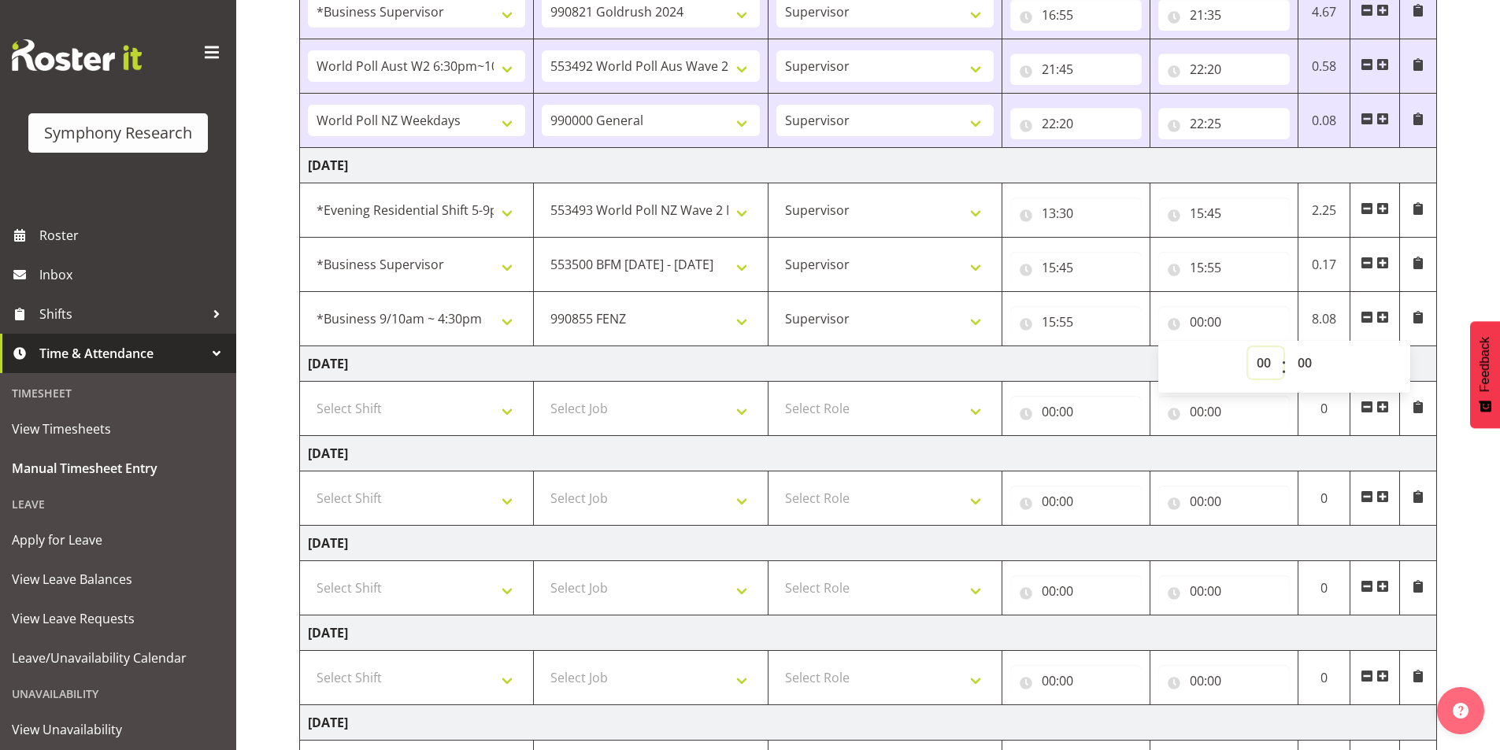
select select "16"
click at [1248, 347] on select "00 01 02 03 04 05 06 07 08 09 10 11 12 13 14 15 16 17 18 19 20 21 22 23" at bounding box center [1265, 362] width 35 height 31
type input "16:00"
click at [1382, 313] on span at bounding box center [1382, 317] width 13 height 13
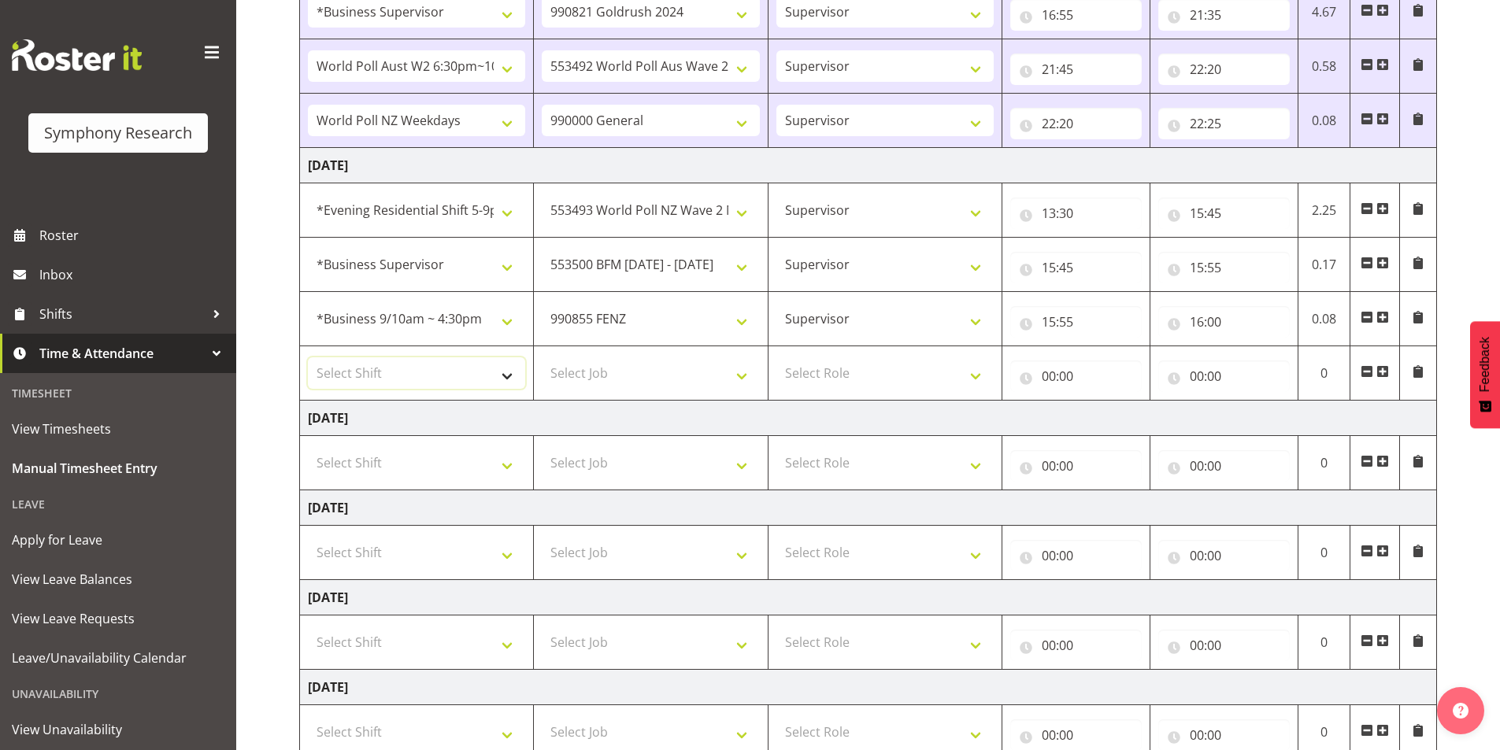
click at [380, 382] on select "Select Shift !!Weekend Residential (Roster IT Shift Label) *Business 9/10am ~ 4…" at bounding box center [416, 373] width 217 height 31
select select "56692"
click at [308, 358] on select "Select Shift !!Weekend Residential (Roster IT Shift Label) *Business 9/10am ~ 4…" at bounding box center [416, 373] width 217 height 31
click at [612, 369] on select "Select Job 550060 IF Admin 553492 World Poll Aus Wave 2 Main 2025 553493 World …" at bounding box center [650, 373] width 217 height 31
select select "10549"
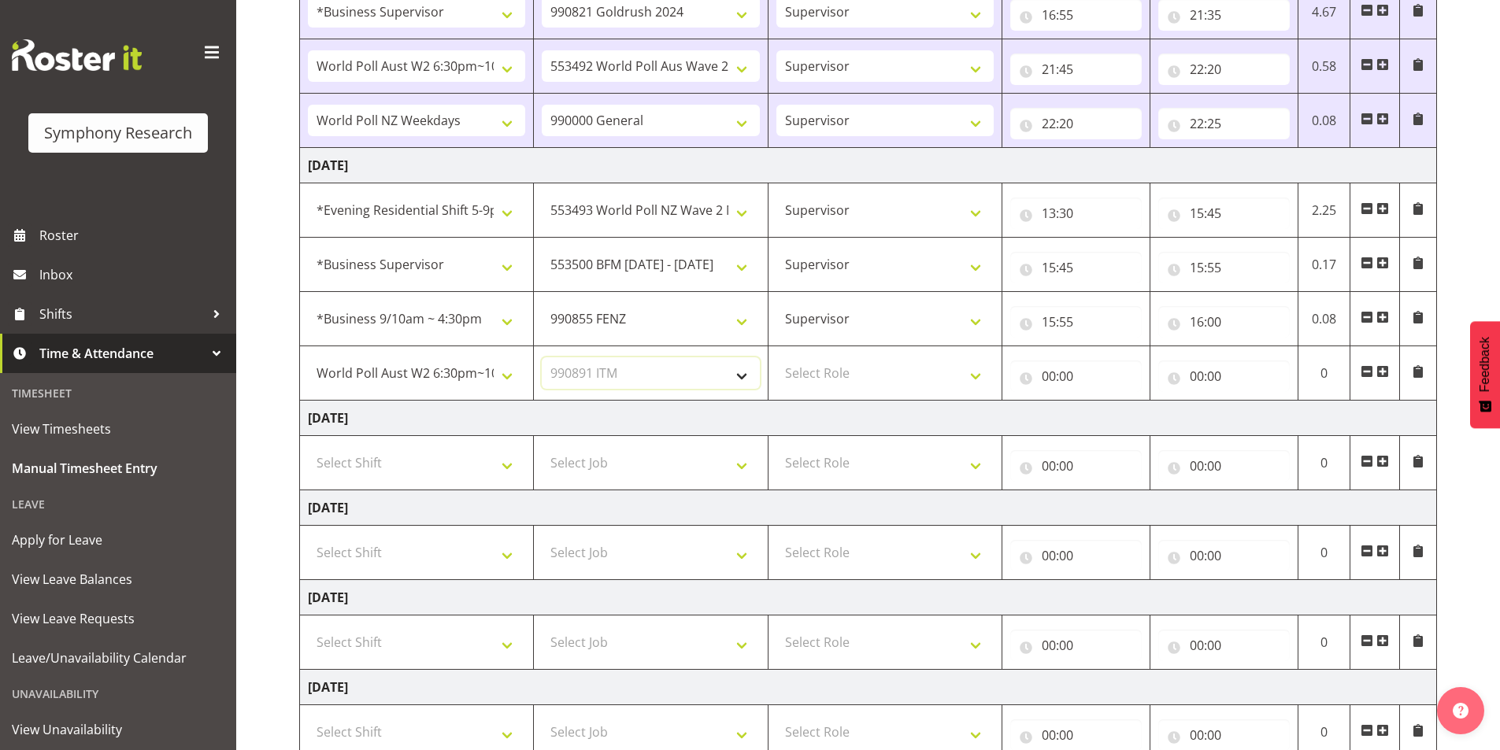
click at [542, 358] on select "Select Job 550060 IF Admin 553492 World Poll Aus Wave 2 Main 2025 553493 World …" at bounding box center [650, 373] width 217 height 31
click at [848, 369] on select "Select Role Interviewing Briefing Supervisor" at bounding box center [884, 373] width 217 height 31
select select "45"
click at [776, 358] on select "Select Role Interviewing Briefing Supervisor" at bounding box center [884, 373] width 217 height 31
click at [1053, 376] on input "00:00" at bounding box center [1076, 376] width 132 height 31
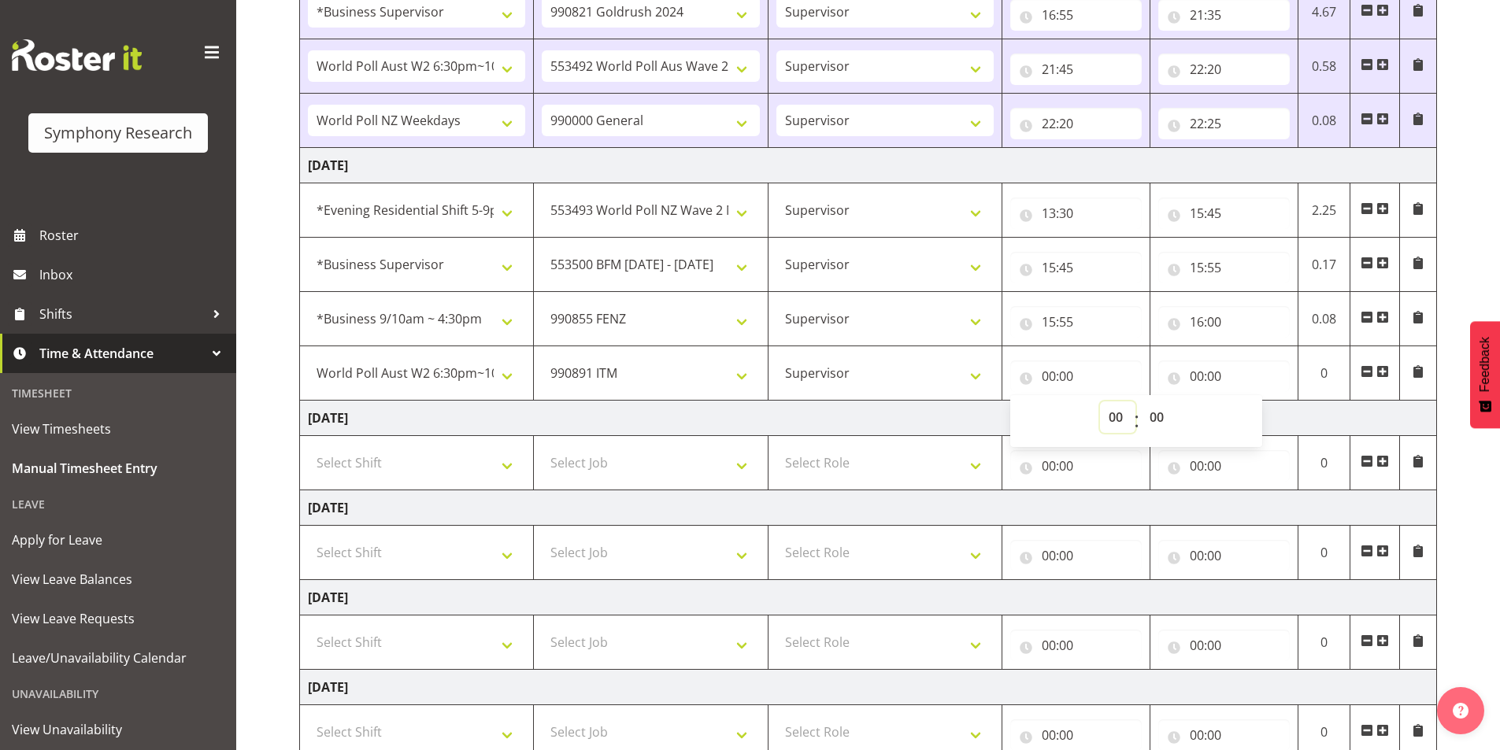
click at [1108, 417] on select "00 01 02 03 04 05 06 07 08 09 10 11 12 13 14 15 16 17 18 19 20 21 22 23" at bounding box center [1117, 417] width 35 height 31
select select "16"
click at [1100, 402] on select "00 01 02 03 04 05 06 07 08 09 10 11 12 13 14 15 16 17 18 19 20 21 22 23" at bounding box center [1117, 417] width 35 height 31
type input "16:00"
click at [1199, 373] on input "00:00" at bounding box center [1224, 376] width 132 height 31
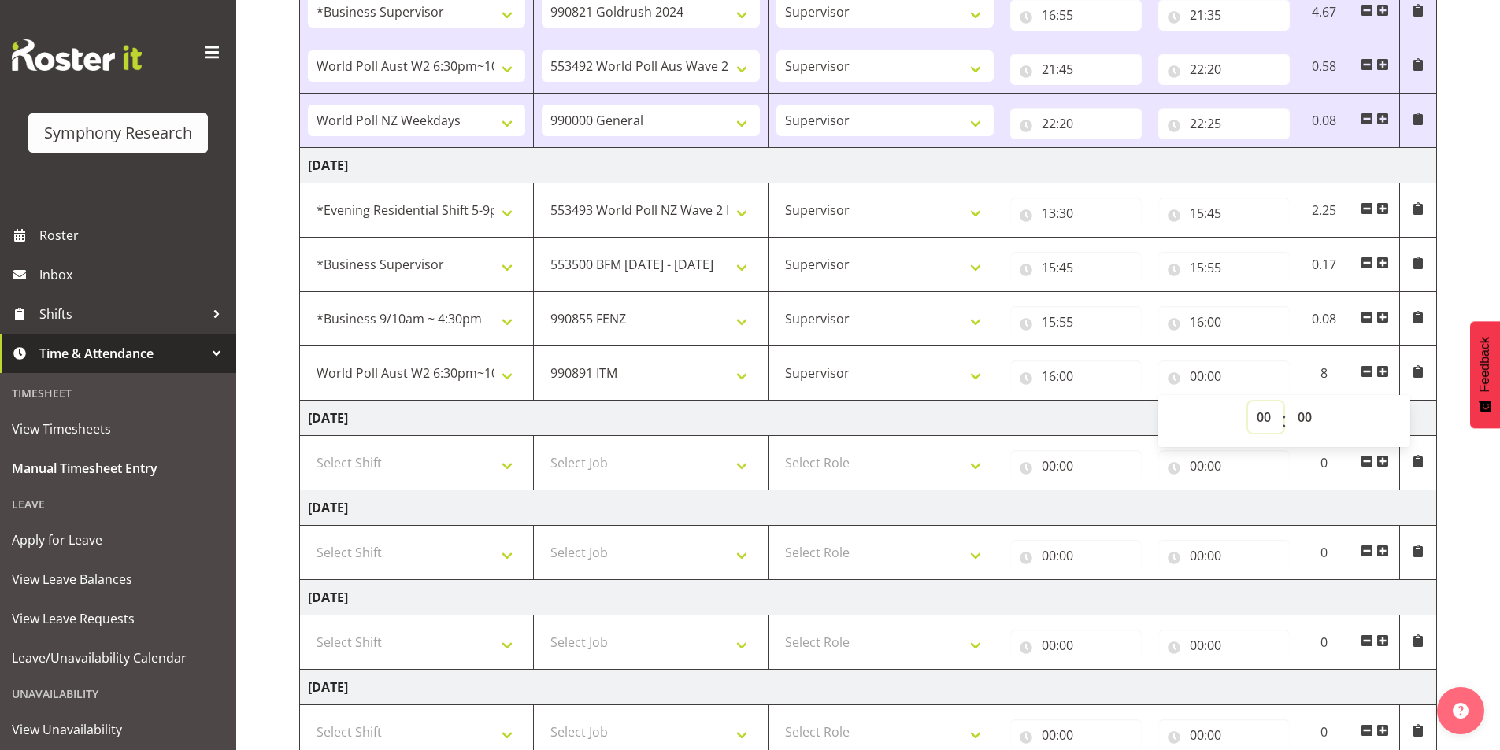
click at [1274, 422] on select "00 01 02 03 04 05 06 07 08 09 10 11 12 13 14 15 16 17 18 19 20 21 22 23" at bounding box center [1265, 417] width 35 height 31
select select "16"
click at [1248, 402] on select "00 01 02 03 04 05 06 07 08 09 10 11 12 13 14 15 16 17 18 19 20 21 22 23" at bounding box center [1265, 417] width 35 height 31
type input "16:00"
click at [1299, 418] on select "00 01 02 03 04 05 06 07 08 09 10 11 12 13 14 15 16 17 18 19 20 21 22 23 24 25 2…" at bounding box center [1306, 417] width 35 height 31
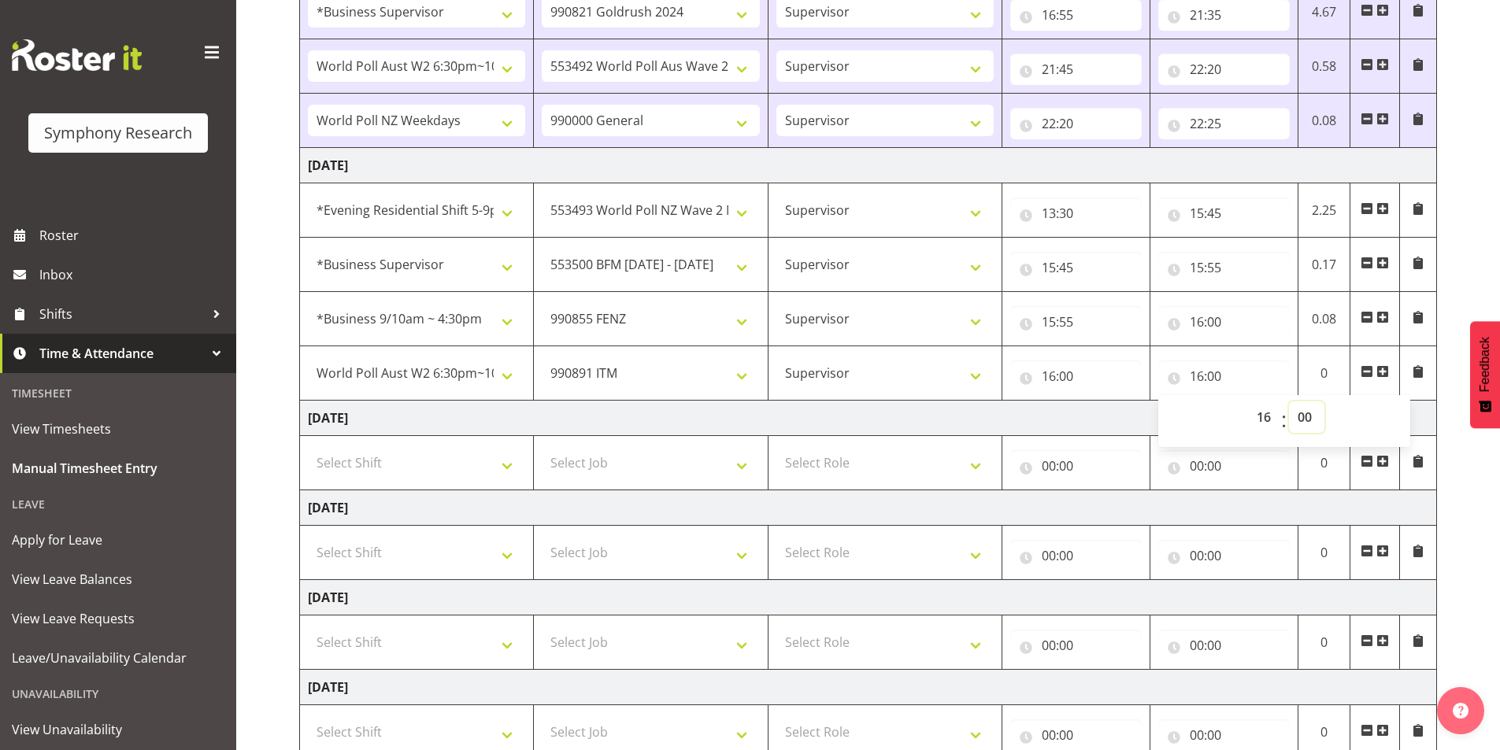
select select "5"
click at [1289, 402] on select "00 01 02 03 04 05 06 07 08 09 10 11 12 13 14 15 16 17 18 19 20 21 22 23 24 25 2…" at bounding box center [1306, 417] width 35 height 31
type input "16:05"
click at [1381, 371] on span at bounding box center [1382, 371] width 13 height 13
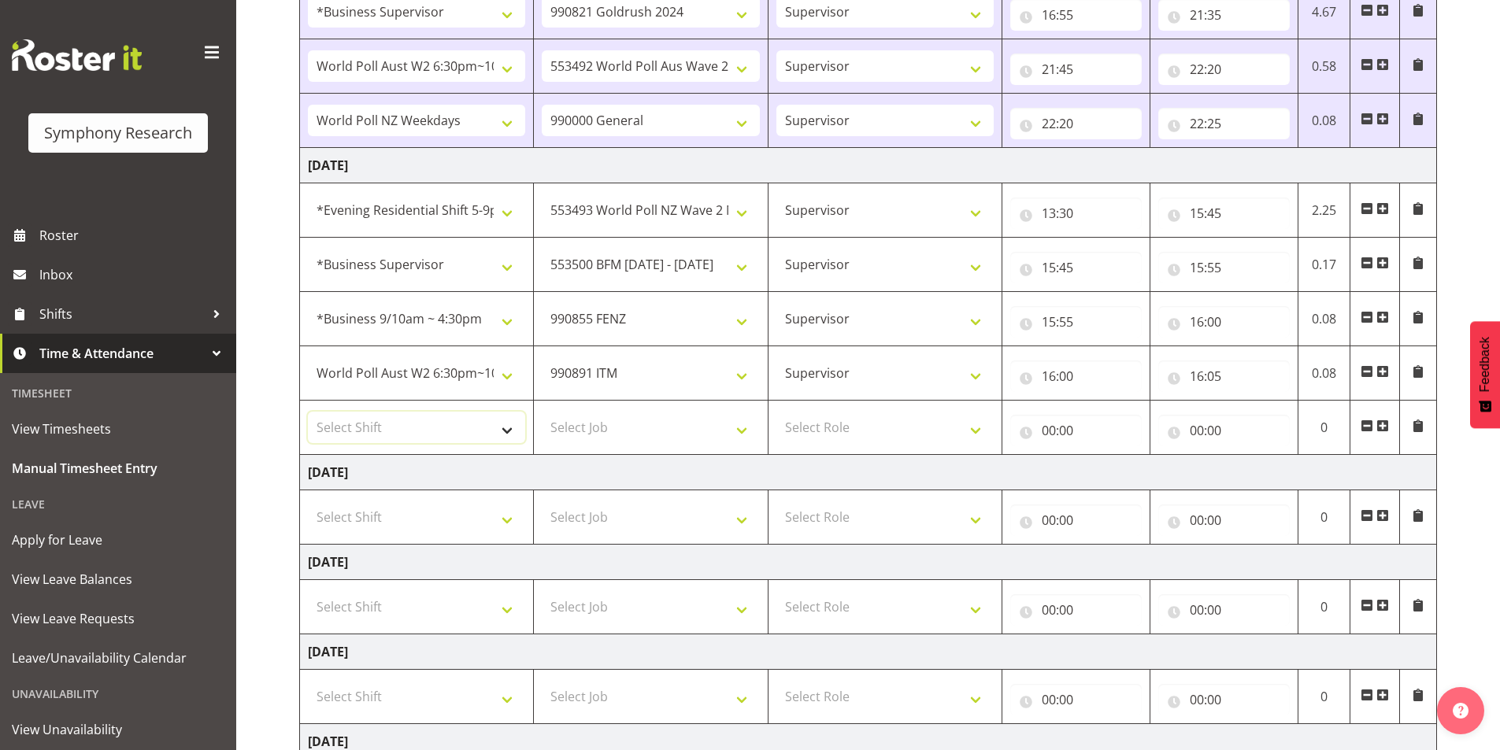
click at [364, 437] on select "Select Shift !!Weekend Residential (Roster IT Shift Label) *Business 9/10am ~ 4…" at bounding box center [416, 427] width 217 height 31
select select "41604"
click at [308, 412] on select "Select Shift !!Weekend Residential (Roster IT Shift Label) *Business 9/10am ~ 4…" at bounding box center [416, 427] width 217 height 31
click at [602, 428] on select "Select Job 550060 IF Admin 553492 World Poll Aus Wave 2 Main 2025 553493 World …" at bounding box center [650, 427] width 217 height 31
select select "10499"
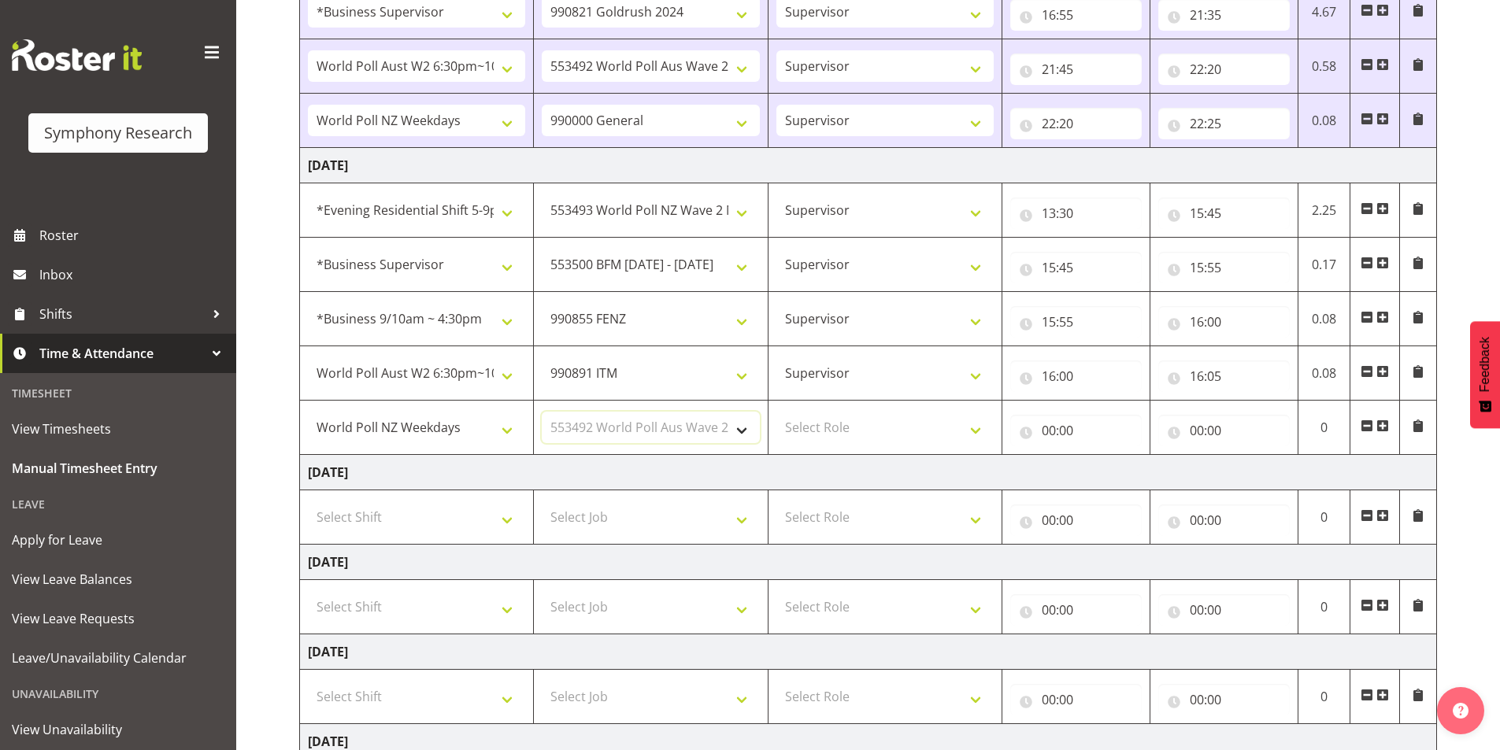
click at [542, 412] on select "Select Job 550060 IF Admin 553492 World Poll Aus Wave 2 Main 2025 553493 World …" at bounding box center [650, 427] width 217 height 31
click at [826, 432] on select "Select Role Interviewing Briefing Supervisor" at bounding box center [884, 427] width 217 height 31
select select "45"
click at [776, 412] on select "Select Role Interviewing Briefing Supervisor" at bounding box center [884, 427] width 217 height 31
click at [1049, 434] on input "00:00" at bounding box center [1076, 430] width 132 height 31
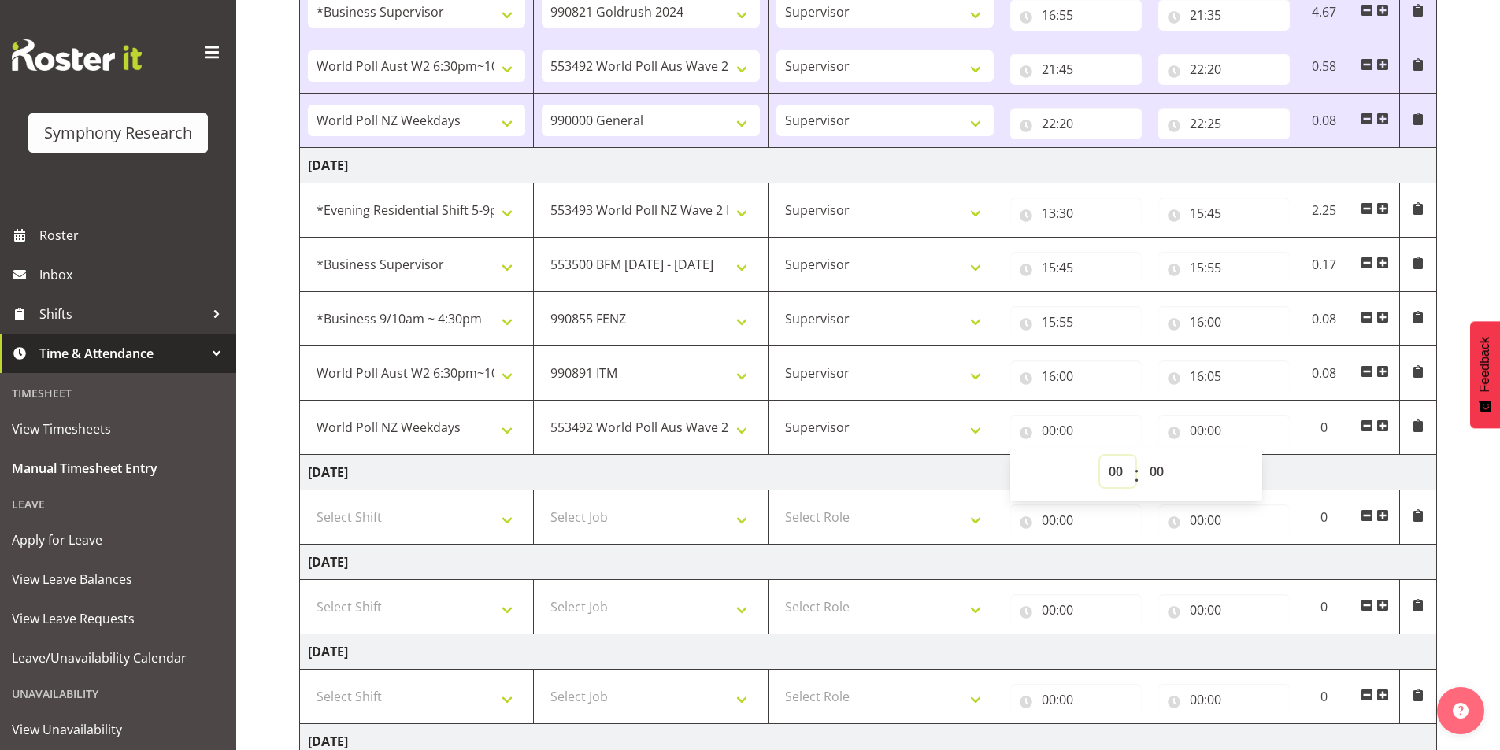
click at [1106, 475] on select "00 01 02 03 04 05 06 07 08 09 10 11 12 13 14 15 16 17 18 19 20 21 22 23" at bounding box center [1117, 471] width 35 height 31
select select "16"
click at [1100, 456] on select "00 01 02 03 04 05 06 07 08 09 10 11 12 13 14 15 16 17 18 19 20 21 22 23" at bounding box center [1117, 471] width 35 height 31
type input "16:00"
click at [1154, 475] on select "00 01 02 03 04 05 06 07 08 09 10 11 12 13 14 15 16 17 18 19 20 21 22 23 24 25 2…" at bounding box center [1158, 471] width 35 height 31
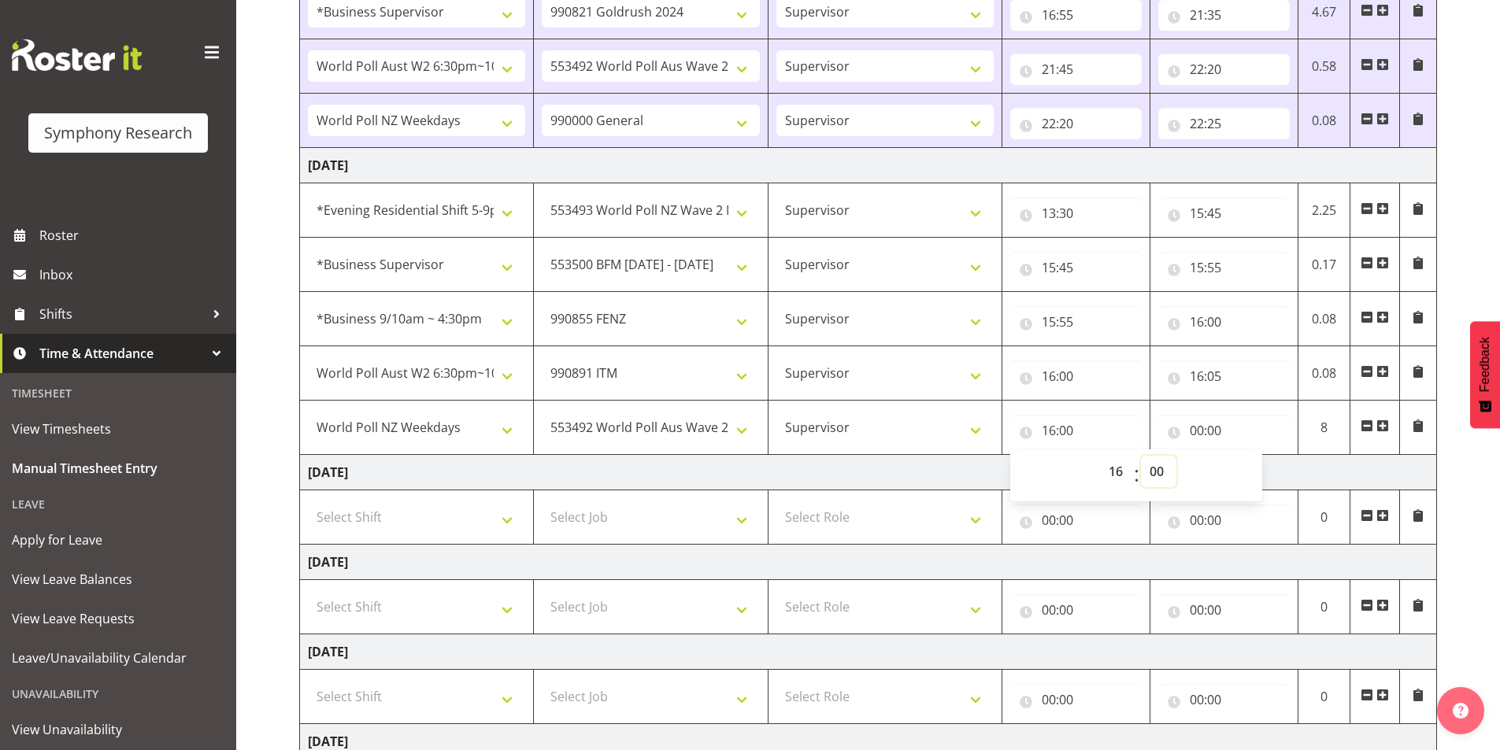
select select "5"
click at [1141, 456] on select "00 01 02 03 04 05 06 07 08 09 10 11 12 13 14 15 16 17 18 19 20 21 22 23 24 25 2…" at bounding box center [1158, 471] width 35 height 31
type input "16:05"
click at [1203, 428] on input "00:00" at bounding box center [1224, 430] width 132 height 31
click at [1265, 471] on select "00 01 02 03 04 05 06 07 08 09 10 11 12 13 14 15 16 17 18 19 20 21 22 23" at bounding box center [1265, 471] width 35 height 31
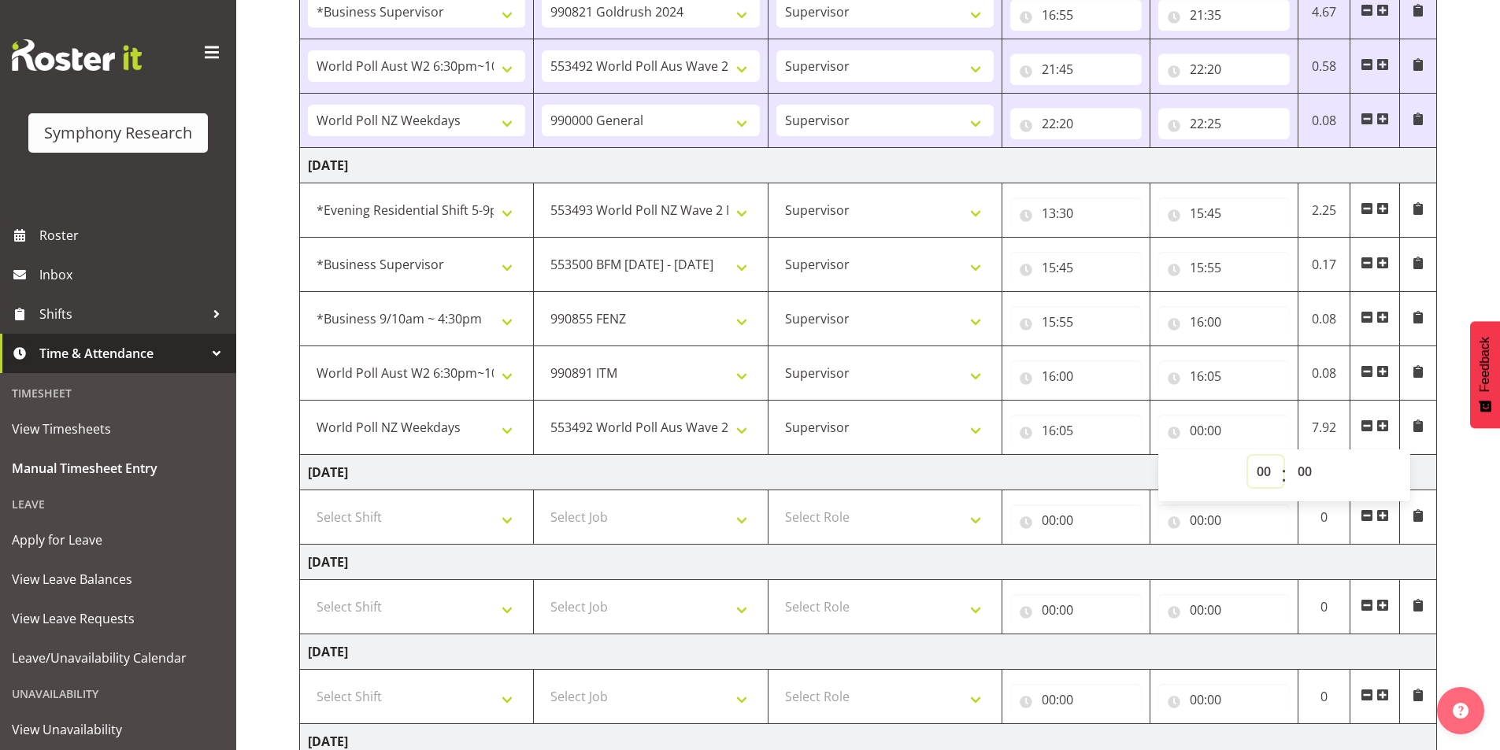
select select "16"
click at [1248, 456] on select "00 01 02 03 04 05 06 07 08 09 10 11 12 13 14 15 16 17 18 19 20 21 22 23" at bounding box center [1265, 471] width 35 height 31
type input "16:00"
click at [1304, 472] on select "00 01 02 03 04 05 06 07 08 09 10 11 12 13 14 15 16 17 18 19 20 21 22 23 24 25 2…" at bounding box center [1306, 471] width 35 height 31
select select "20"
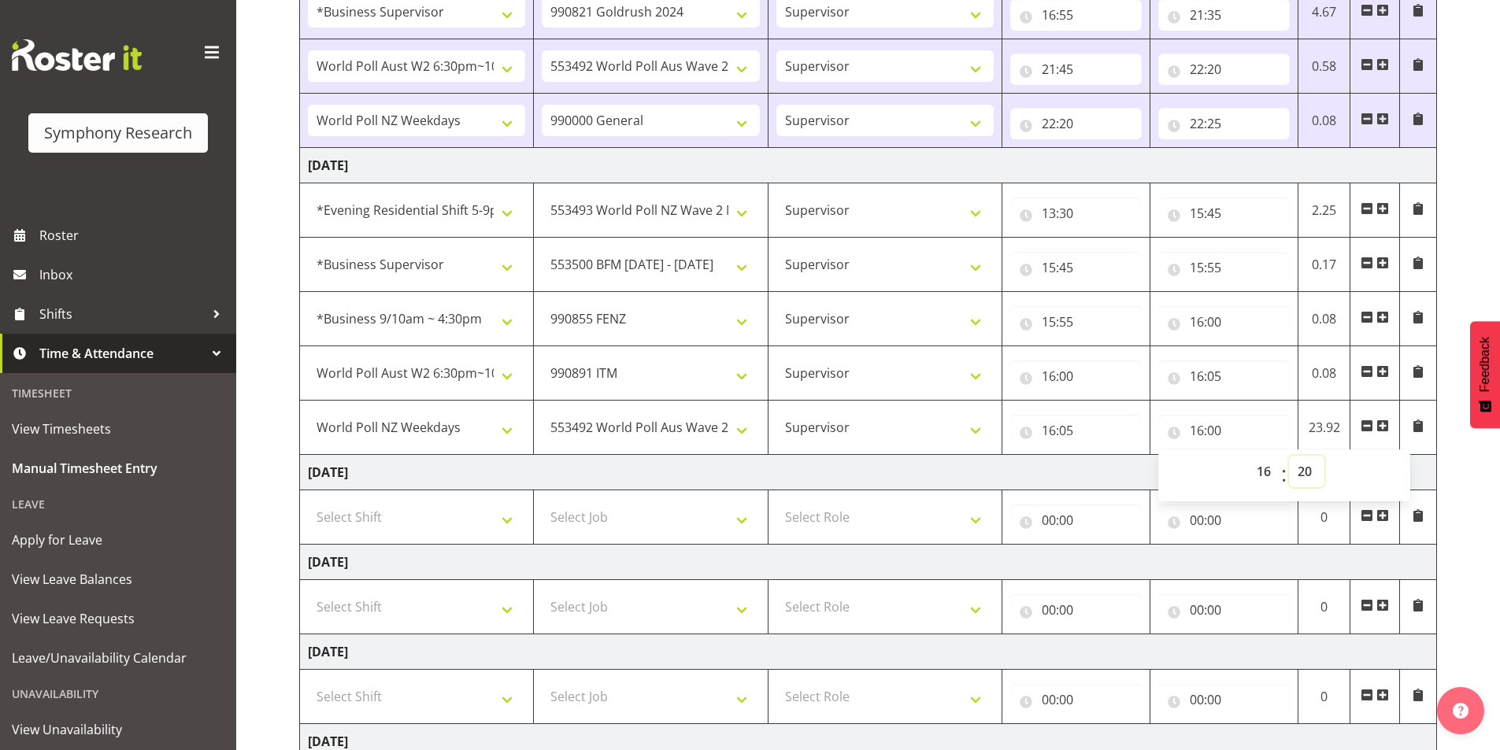
click at [1289, 456] on select "00 01 02 03 04 05 06 07 08 09 10 11 12 13 14 15 16 17 18 19 20 21 22 23 24 25 2…" at bounding box center [1306, 471] width 35 height 31
type input "16:20"
click at [1386, 421] on span at bounding box center [1382, 426] width 13 height 13
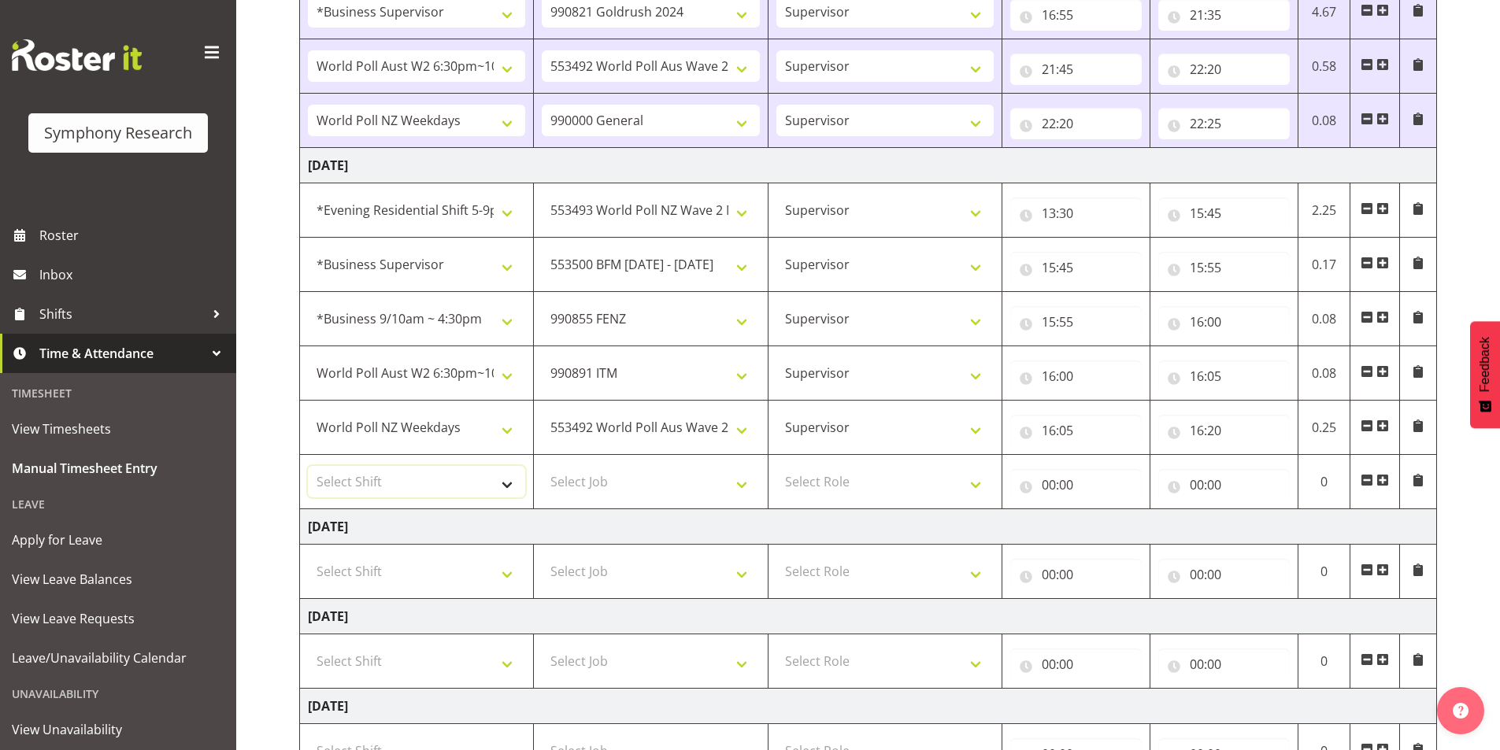
click at [343, 480] on select "Select Shift !!Weekend Residential (Roster IT Shift Label) *Business 9/10am ~ 4…" at bounding box center [416, 481] width 217 height 31
select select "11547"
click at [308, 466] on select "Select Shift !!Weekend Residential (Roster IT Shift Label) *Business 9/10am ~ 4…" at bounding box center [416, 481] width 217 height 31
click at [634, 468] on select "Select Job 550060 IF Admin 553492 World Poll Aus Wave 2 Main 2025 553493 World …" at bounding box center [650, 481] width 217 height 31
select select "10527"
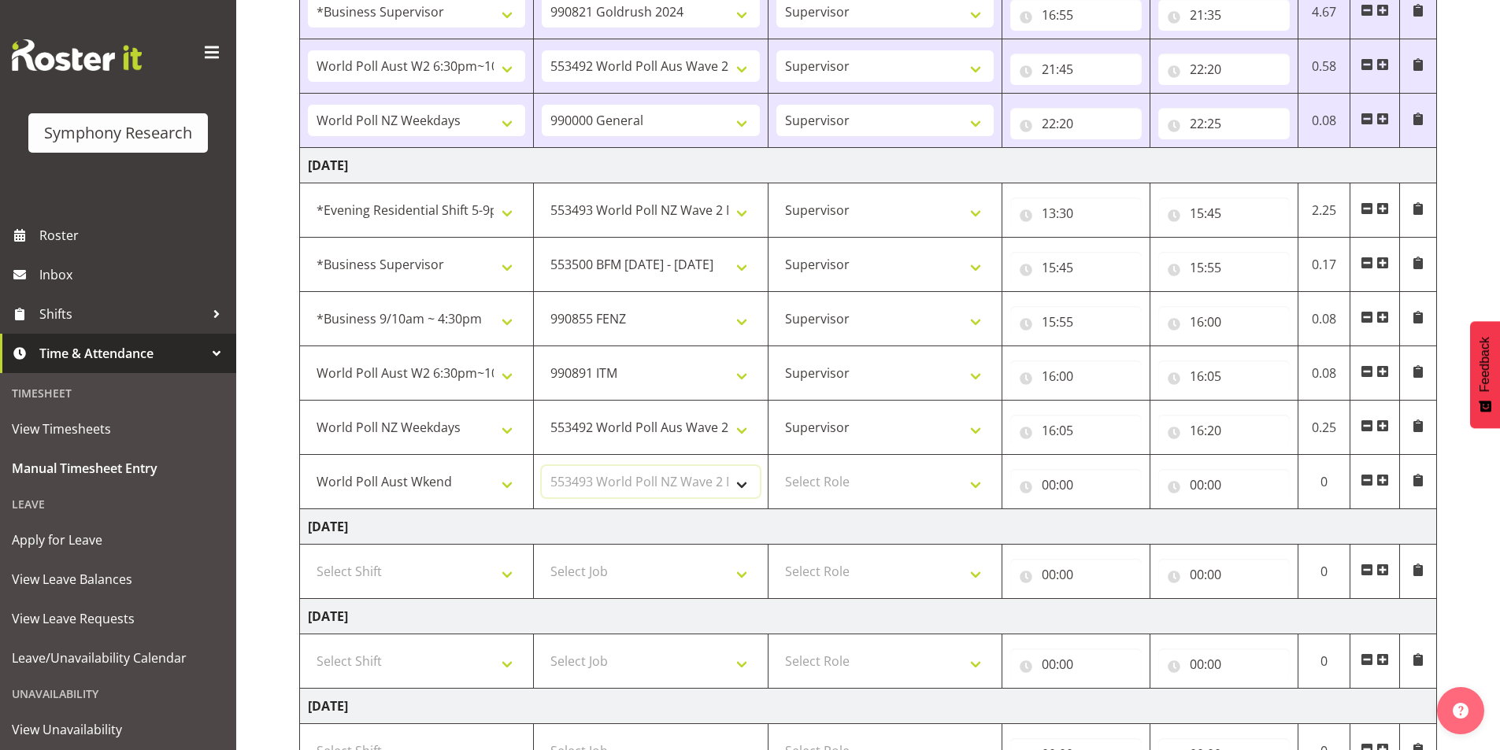
click at [542, 466] on select "Select Job 550060 IF Admin 553492 World Poll Aus Wave 2 Main 2025 553493 World …" at bounding box center [650, 481] width 217 height 31
click at [831, 470] on select "Select Role Interviewing Briefing Supervisor" at bounding box center [884, 481] width 217 height 31
select select "45"
click at [776, 466] on select "Select Role Interviewing Briefing Supervisor" at bounding box center [884, 481] width 217 height 31
click at [1047, 482] on input "00:00" at bounding box center [1076, 484] width 132 height 31
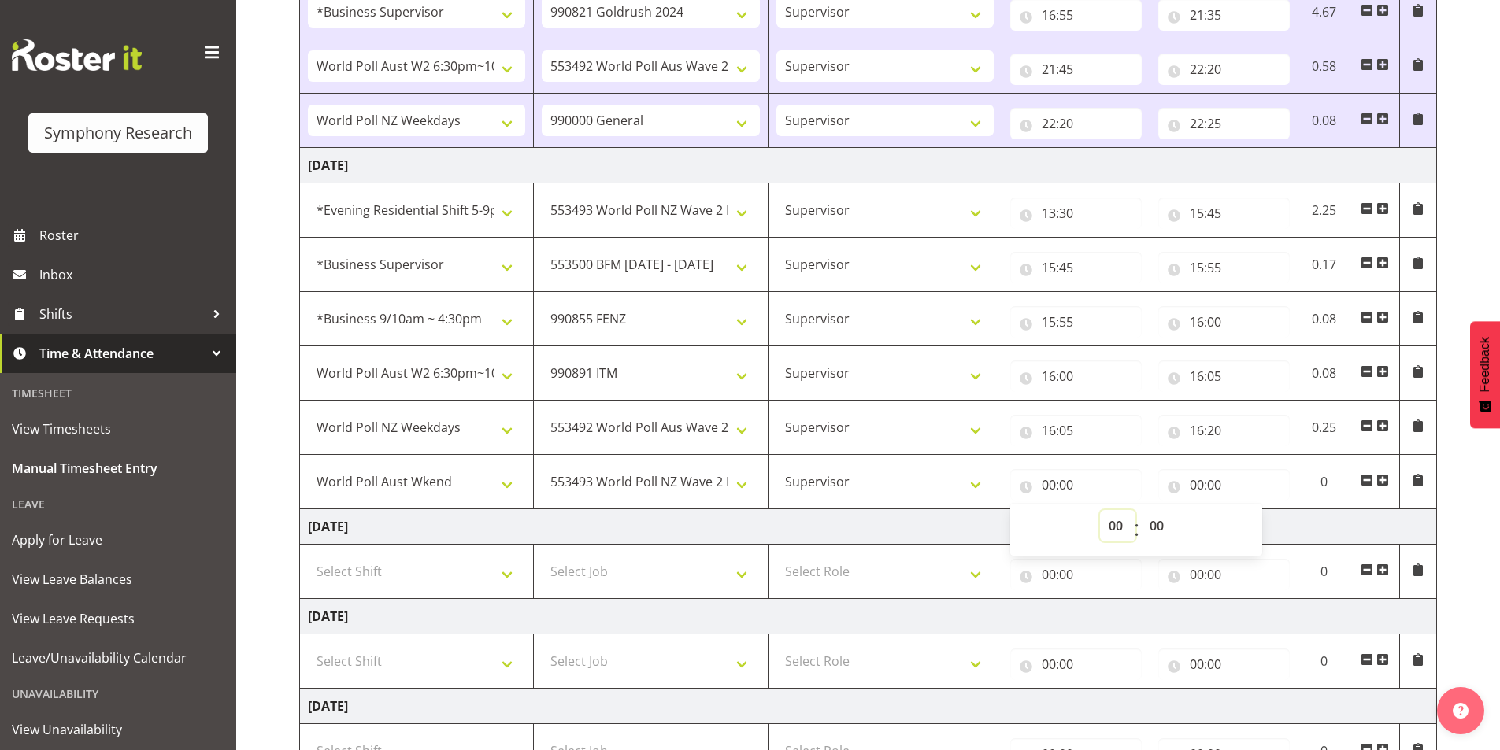
click at [1108, 525] on select "00 01 02 03 04 05 06 07 08 09 10 11 12 13 14 15 16 17 18 19 20 21 22 23" at bounding box center [1117, 525] width 35 height 31
select select "16"
click at [1100, 510] on select "00 01 02 03 04 05 06 07 08 09 10 11 12 13 14 15 16 17 18 19 20 21 22 23" at bounding box center [1117, 525] width 35 height 31
type input "16:00"
click at [1173, 529] on select "00 01 02 03 04 05 06 07 08 09 10 11 12 13 14 15 16 17 18 19 20 21 22 23 24 25 2…" at bounding box center [1158, 525] width 35 height 31
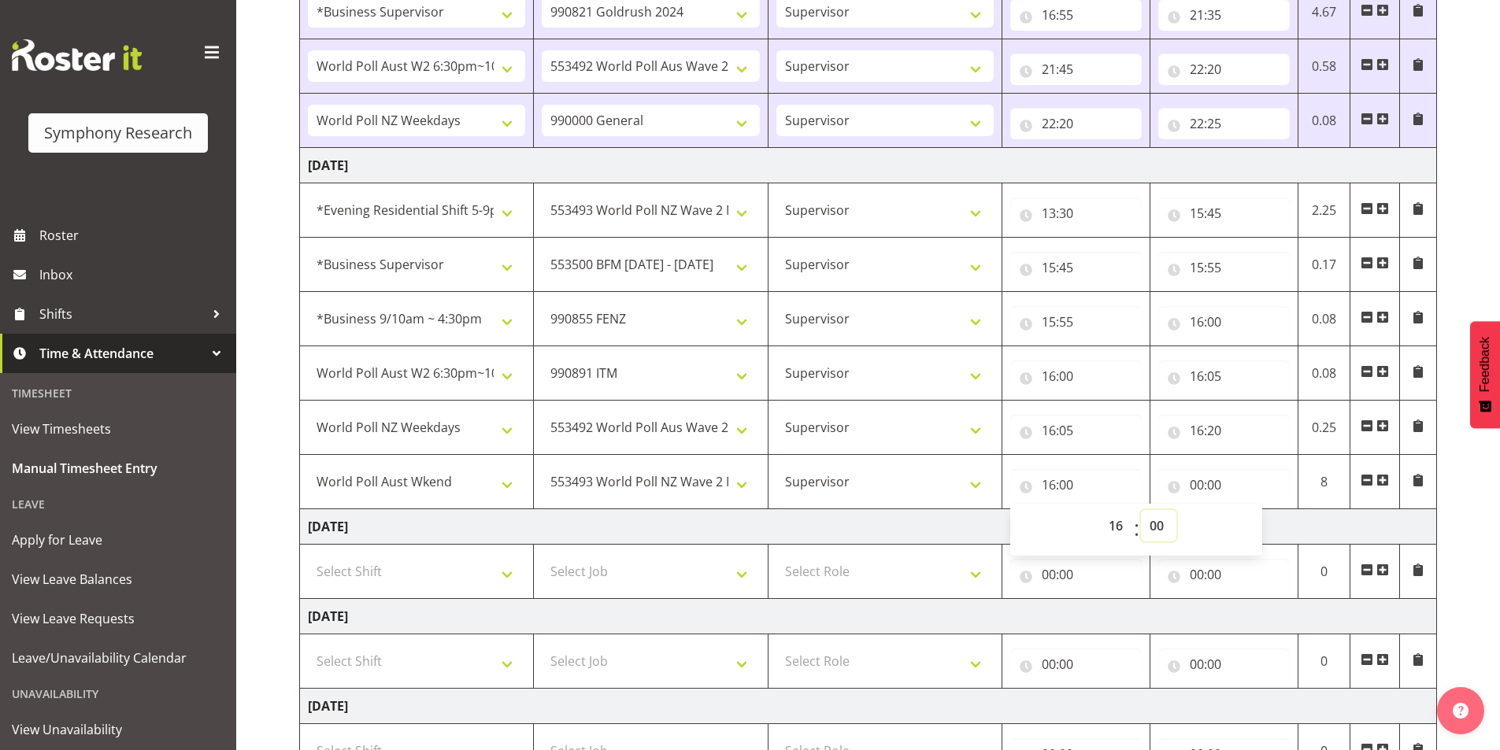
select select "20"
click at [1141, 510] on select "00 01 02 03 04 05 06 07 08 09 10 11 12 13 14 15 16 17 18 19 20 21 22 23 24 25 2…" at bounding box center [1158, 525] width 35 height 31
type input "16:20"
click at [1202, 476] on input "00:00" at bounding box center [1224, 484] width 132 height 31
click at [1259, 522] on select "00 01 02 03 04 05 06 07 08 09 10 11 12 13 14 15 16 17 18 19 20 21 22 23" at bounding box center [1265, 525] width 35 height 31
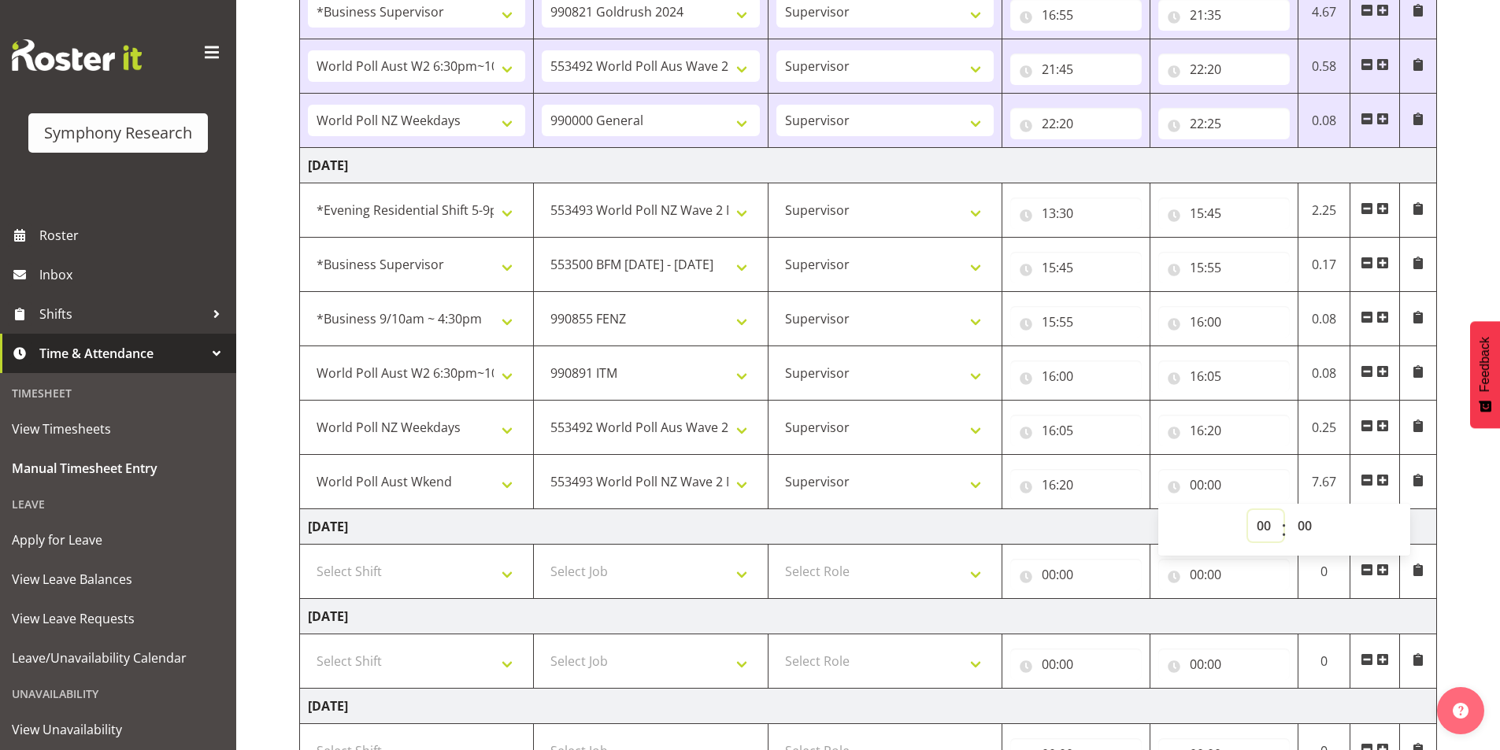
select select "16"
click at [1248, 510] on select "00 01 02 03 04 05 06 07 08 09 10 11 12 13 14 15 16 17 18 19 20 21 22 23" at bounding box center [1265, 525] width 35 height 31
type input "16:00"
click at [1309, 527] on select "00 01 02 03 04 05 06 07 08 09 10 11 12 13 14 15 16 17 18 19 20 21 22 23 24 25 2…" at bounding box center [1306, 525] width 35 height 31
select select "35"
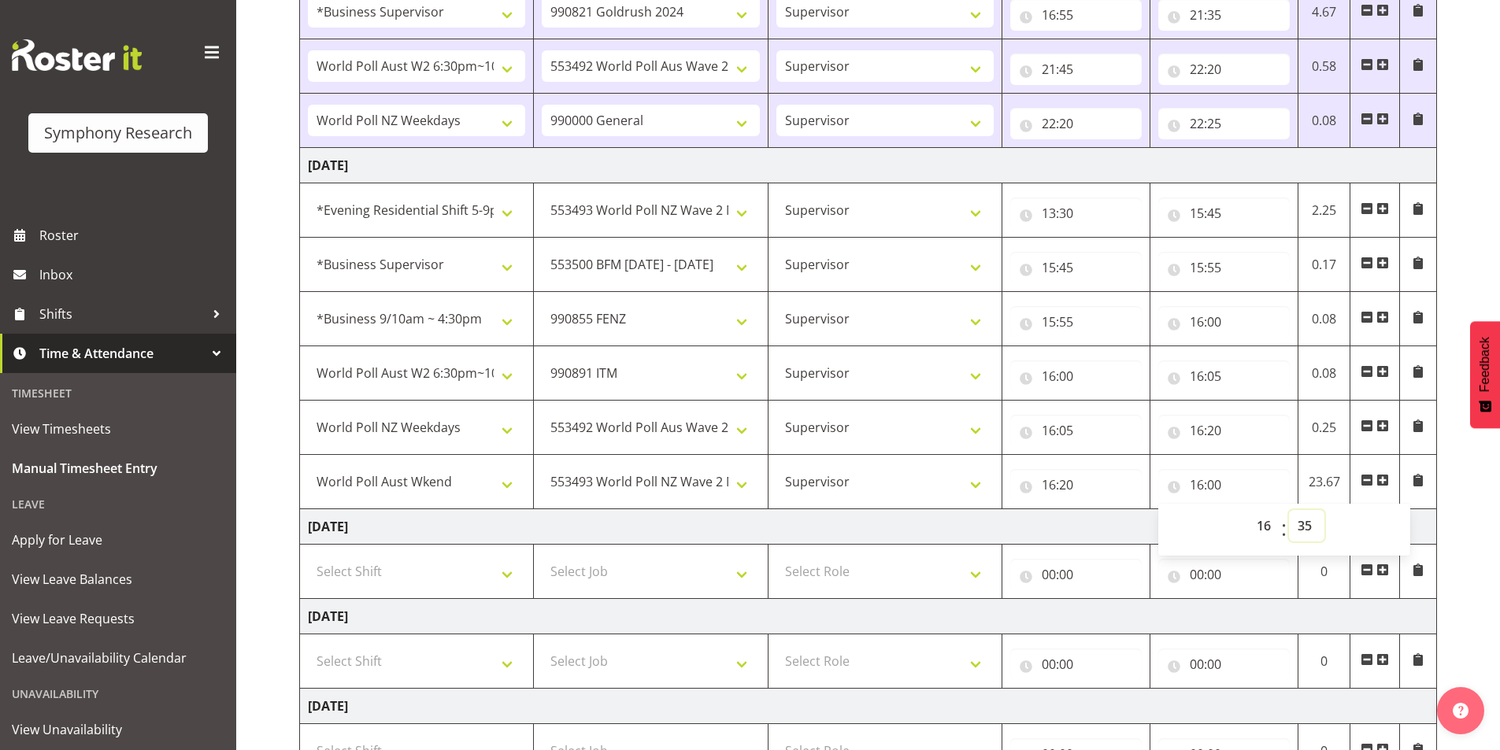
click at [1289, 510] on select "00 01 02 03 04 05 06 07 08 09 10 11 12 13 14 15 16 17 18 19 20 21 22 23 24 25 2…" at bounding box center [1306, 525] width 35 height 31
type input "16:35"
click at [1382, 479] on span at bounding box center [1382, 480] width 13 height 13
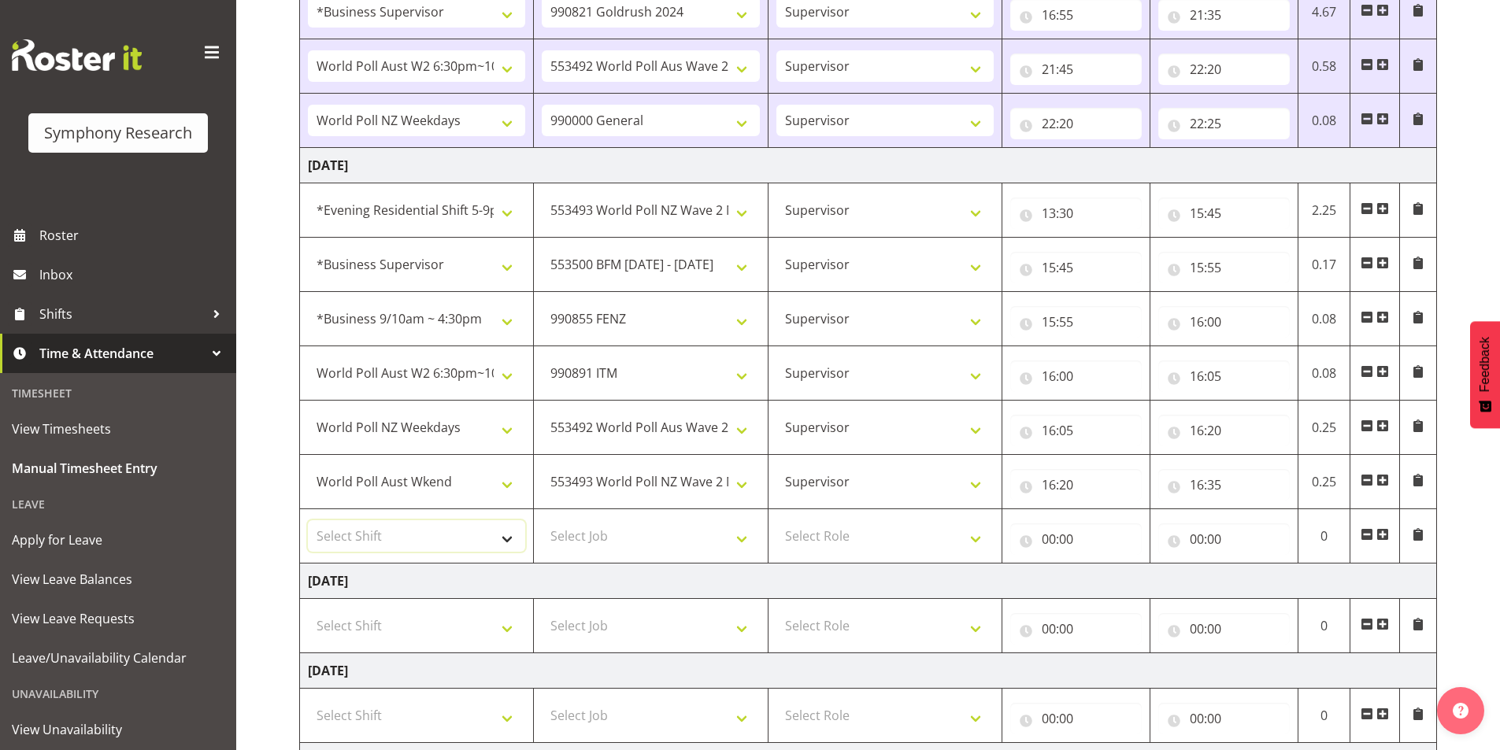
click at [365, 535] on select "Select Shift !!Weekend Residential (Roster IT Shift Label) *Business 9/10am ~ 4…" at bounding box center [416, 536] width 217 height 31
select select "41604"
click at [308, 521] on select "Select Shift !!Weekend Residential (Roster IT Shift Label) *Business 9/10am ~ 4…" at bounding box center [416, 536] width 217 height 31
click at [635, 530] on select "Select Job 550060 IF Admin 553492 World Poll Aus Wave 2 Main 2025 553493 World …" at bounding box center [650, 536] width 217 height 31
select select "10536"
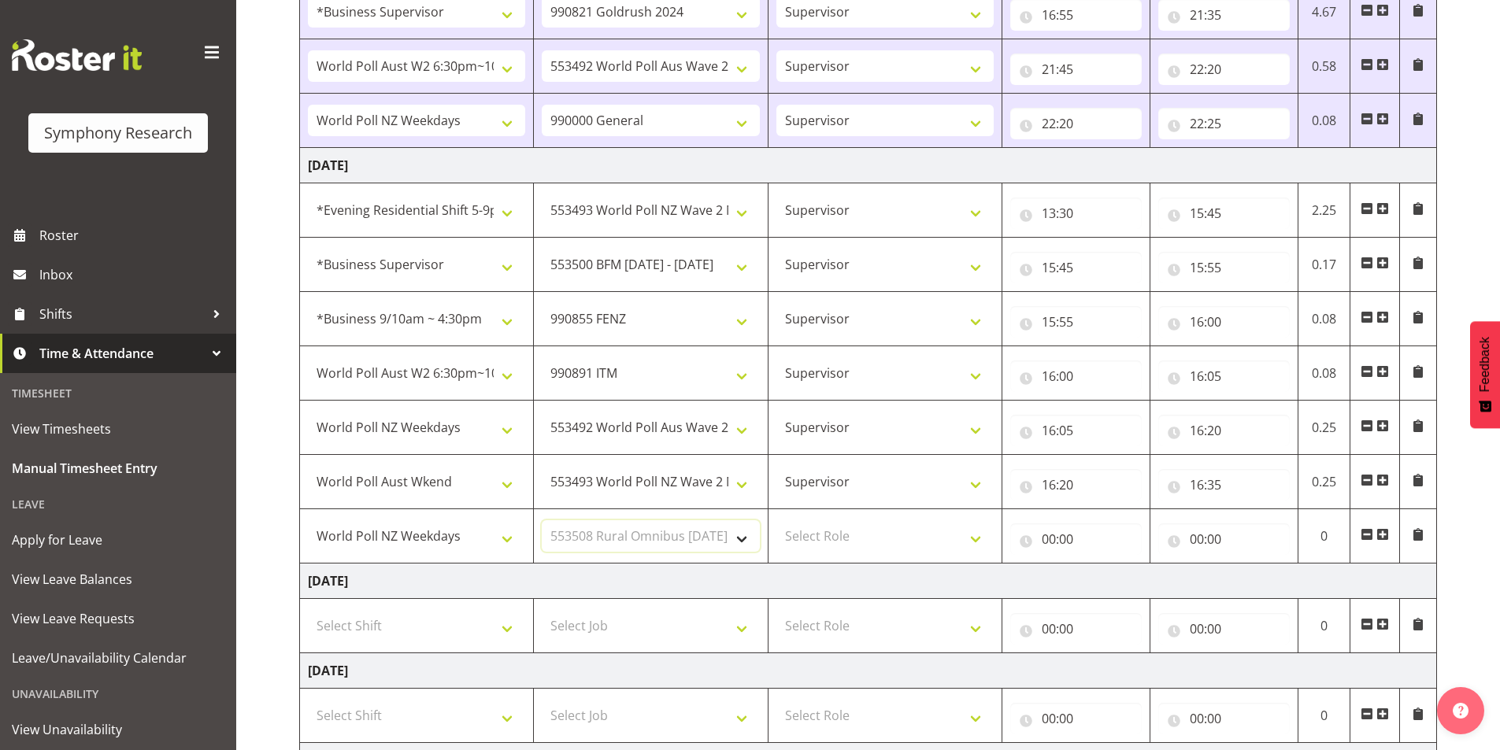
click at [542, 521] on select "Select Job 550060 IF Admin 553492 World Poll Aus Wave 2 Main 2025 553493 World …" at bounding box center [650, 536] width 217 height 31
click at [845, 538] on select "Select Role Interviewing Briefing Supervisor" at bounding box center [884, 536] width 217 height 31
select select "45"
click at [776, 521] on select "Select Role Interviewing Briefing Supervisor" at bounding box center [884, 536] width 217 height 31
click at [1050, 539] on input "00:00" at bounding box center [1076, 539] width 132 height 31
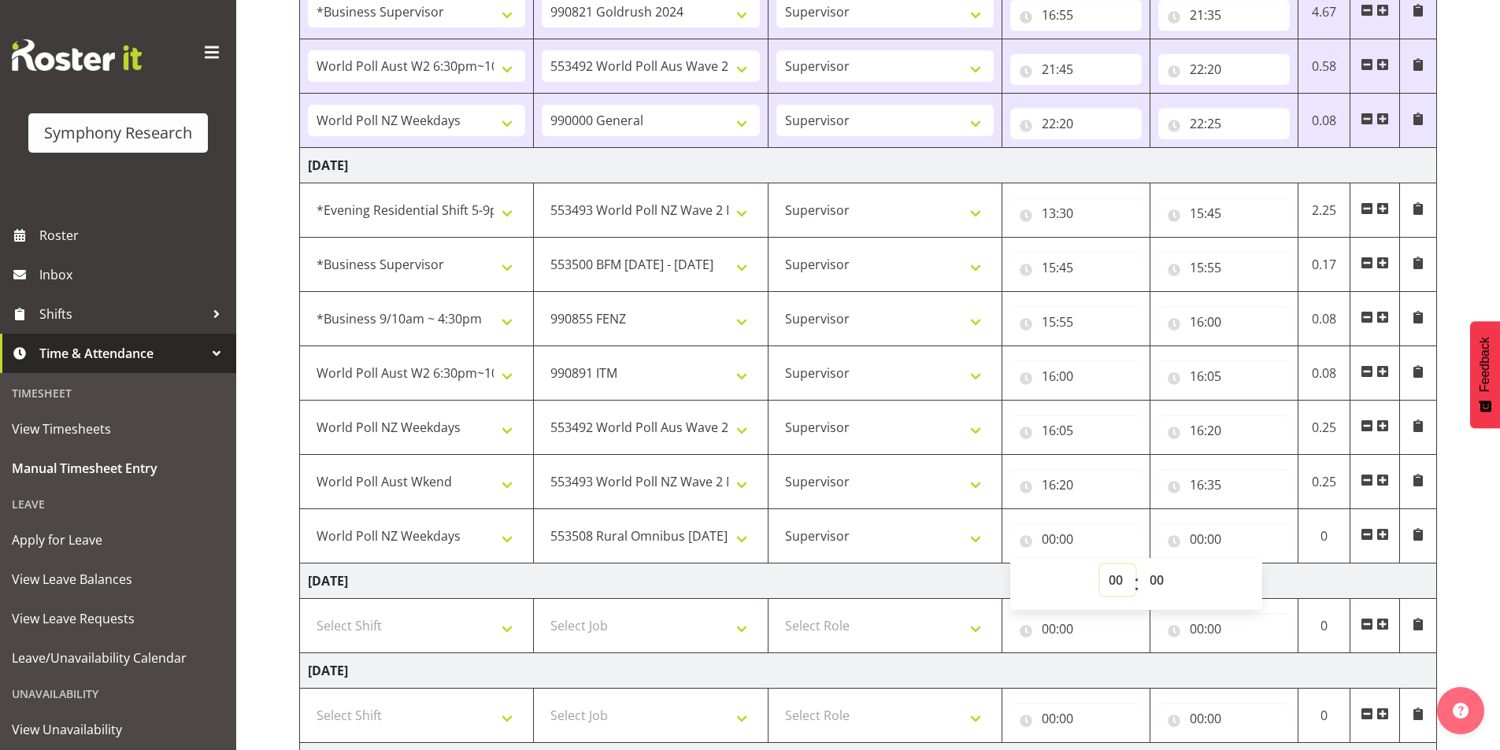
click at [1114, 569] on select "00 01 02 03 04 05 06 07 08 09 10 11 12 13 14 15 16 17 18 19 20 21 22 23" at bounding box center [1117, 580] width 35 height 31
select select "17"
click at [1100, 565] on select "00 01 02 03 04 05 06 07 08 09 10 11 12 13 14 15 16 17 18 19 20 21 22 23" at bounding box center [1117, 580] width 35 height 31
type input "17:00"
click at [1206, 532] on input "00:00" at bounding box center [1224, 539] width 132 height 31
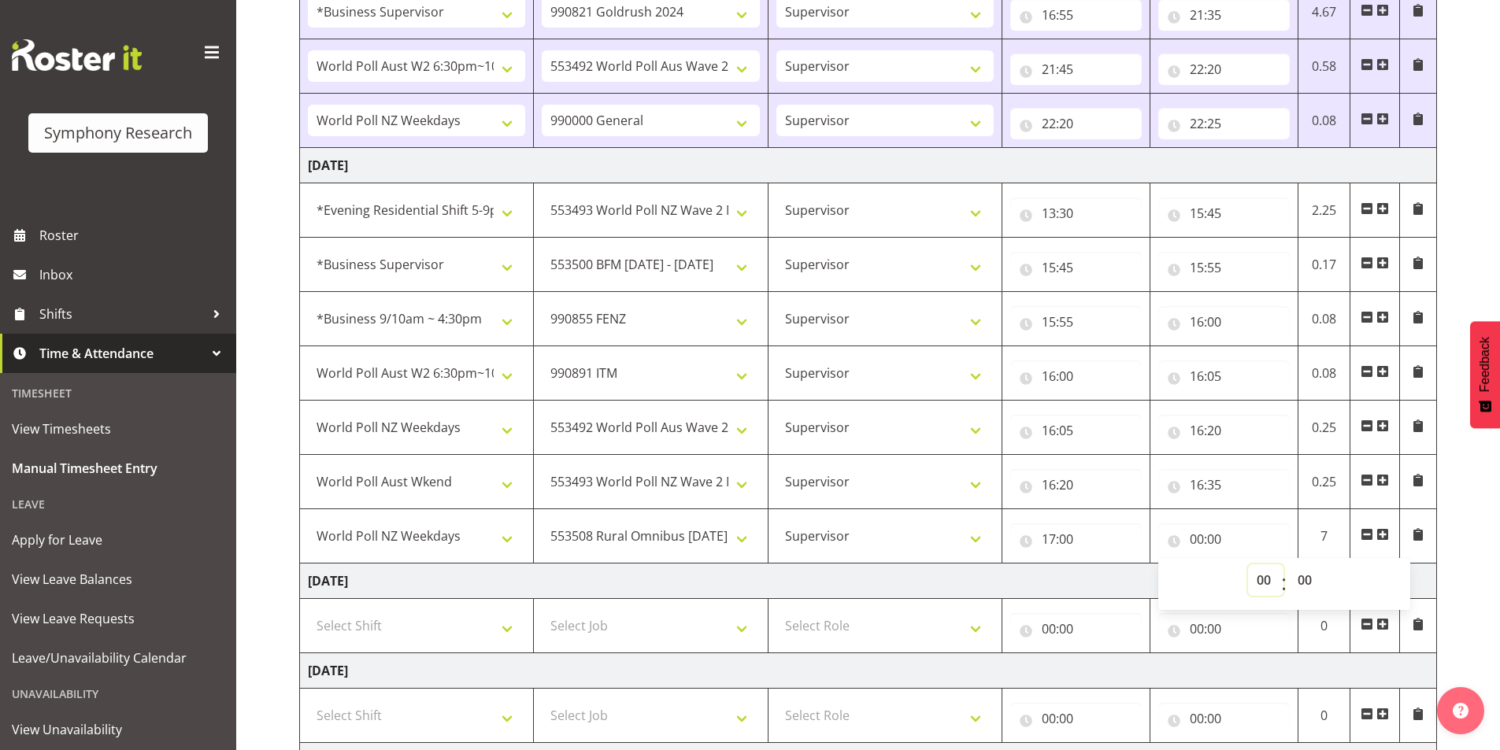
click at [1265, 578] on select "00 01 02 03 04 05 06 07 08 09 10 11 12 13 14 15 16 17 18 19 20 21 22 23" at bounding box center [1265, 580] width 35 height 31
select select "20"
click at [1248, 565] on select "00 01 02 03 04 05 06 07 08 09 10 11 12 13 14 15 16 17 18 19 20 21 22 23" at bounding box center [1265, 580] width 35 height 31
type input "20:00"
click at [1303, 578] on select "00 01 02 03 04 05 06 07 08 09 10 11 12 13 14 15 16 17 18 19 20 21 22 23 24 25 2…" at bounding box center [1306, 580] width 35 height 31
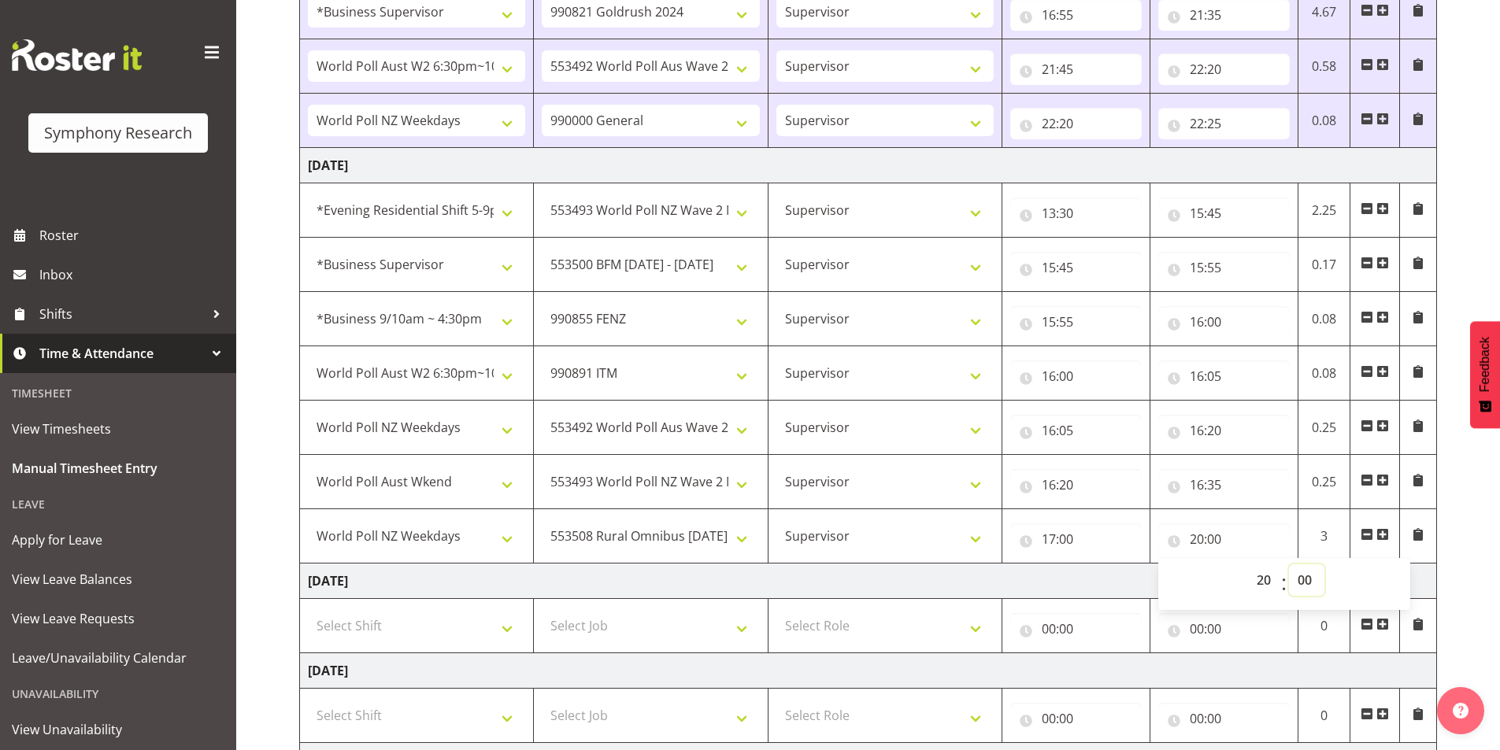
select select "20"
click at [1289, 565] on select "00 01 02 03 04 05 06 07 08 09 10 11 12 13 14 15 16 17 18 19 20 21 22 23 24 25 2…" at bounding box center [1306, 580] width 35 height 31
type input "20:20"
click at [1380, 535] on span at bounding box center [1382, 534] width 13 height 13
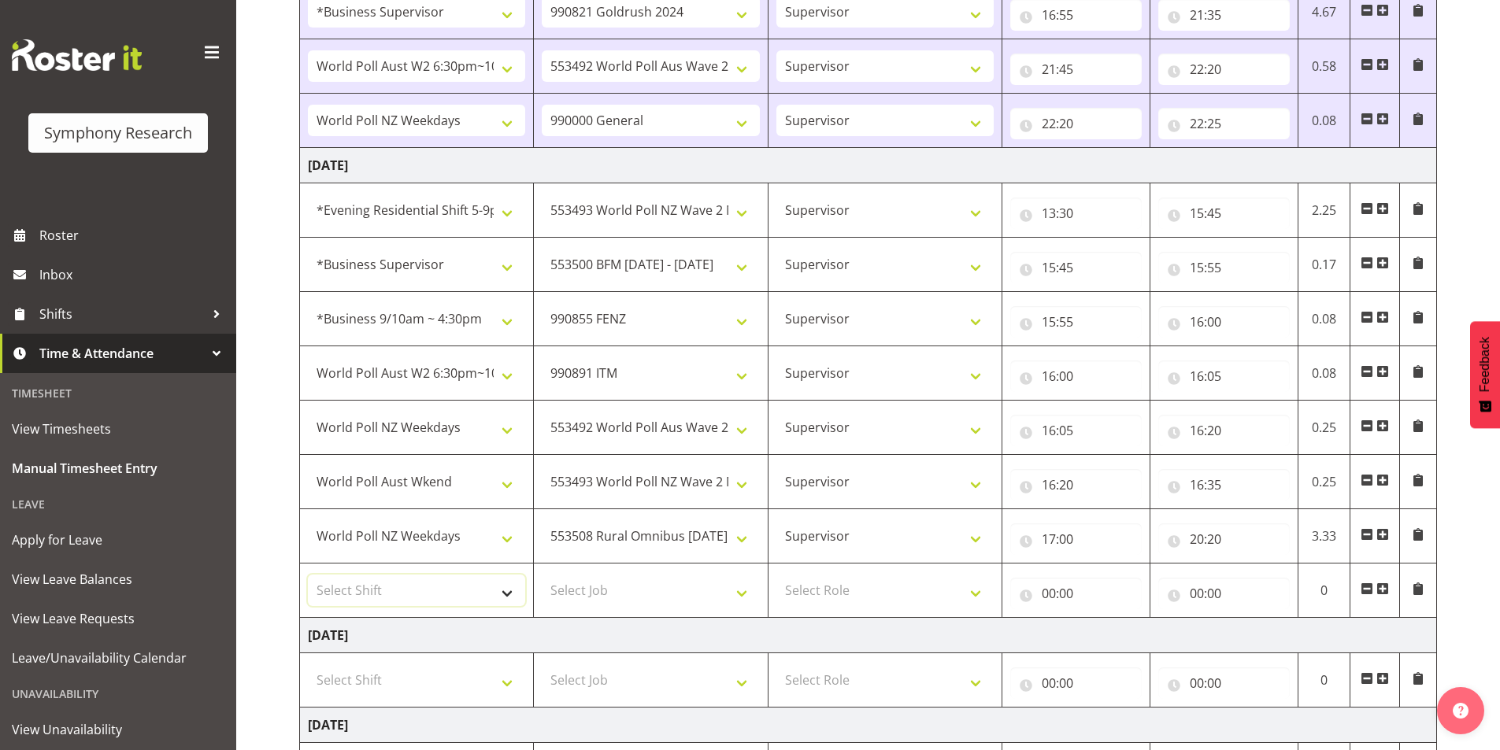
click at [366, 576] on select "Select Shift !!Weekend Residential (Roster IT Shift Label) *Business 9/10am ~ 4…" at bounding box center [416, 590] width 217 height 31
select select "41604"
click at [308, 575] on select "Select Shift !!Weekend Residential (Roster IT Shift Label) *Business 9/10am ~ 4…" at bounding box center [416, 590] width 217 height 31
click at [561, 586] on select "Select Job 550060 IF Admin 553492 World Poll Aus Wave 2 Main 2025 553493 World …" at bounding box center [650, 590] width 217 height 31
select select "10527"
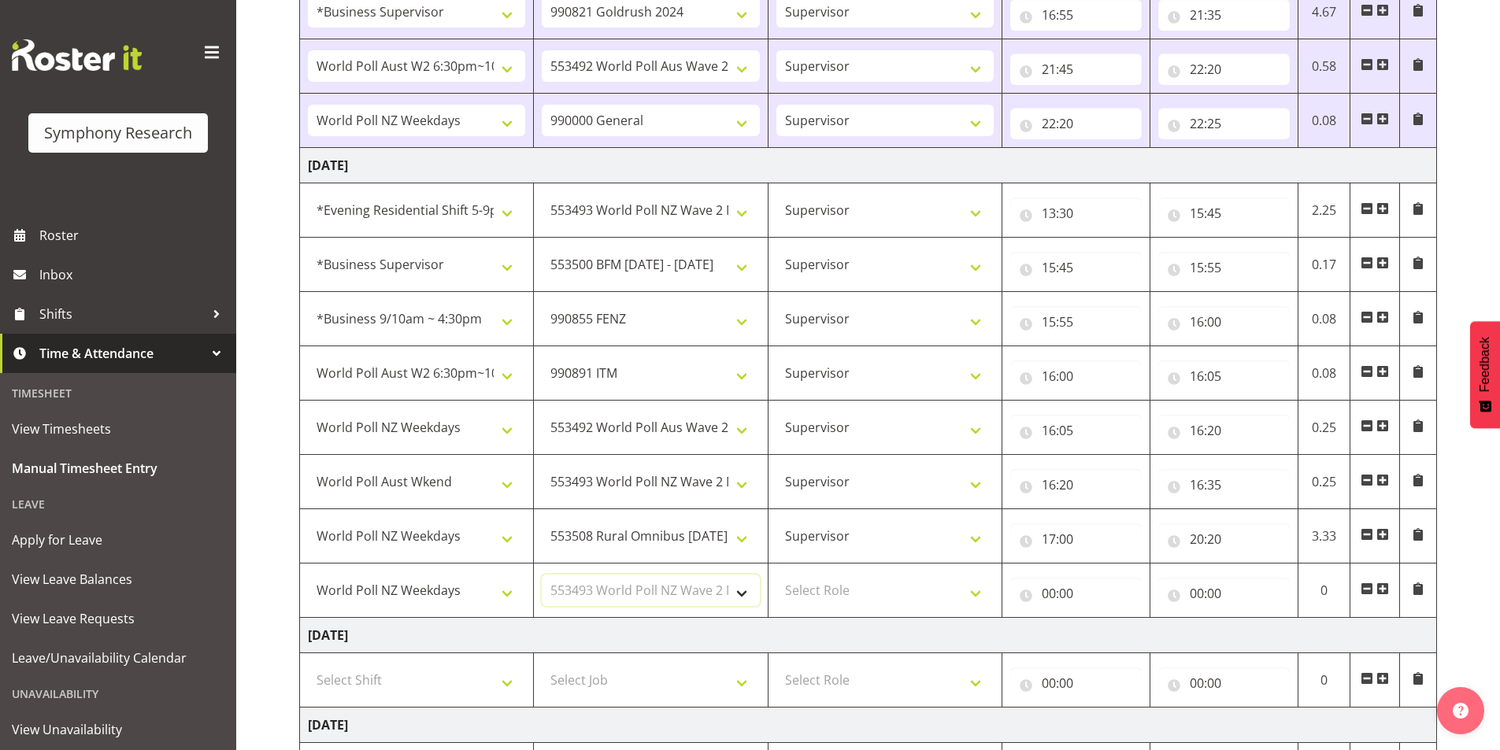
click at [542, 575] on select "Select Job 550060 IF Admin 553492 World Poll Aus Wave 2 Main 2025 553493 World …" at bounding box center [650, 590] width 217 height 31
click at [826, 597] on select "Select Role Interviewing Briefing Supervisor" at bounding box center [884, 590] width 217 height 31
select select "45"
click at [776, 575] on select "Select Role Interviewing Briefing Supervisor" at bounding box center [884, 590] width 217 height 31
click at [1054, 600] on input "00:00" at bounding box center [1076, 593] width 132 height 31
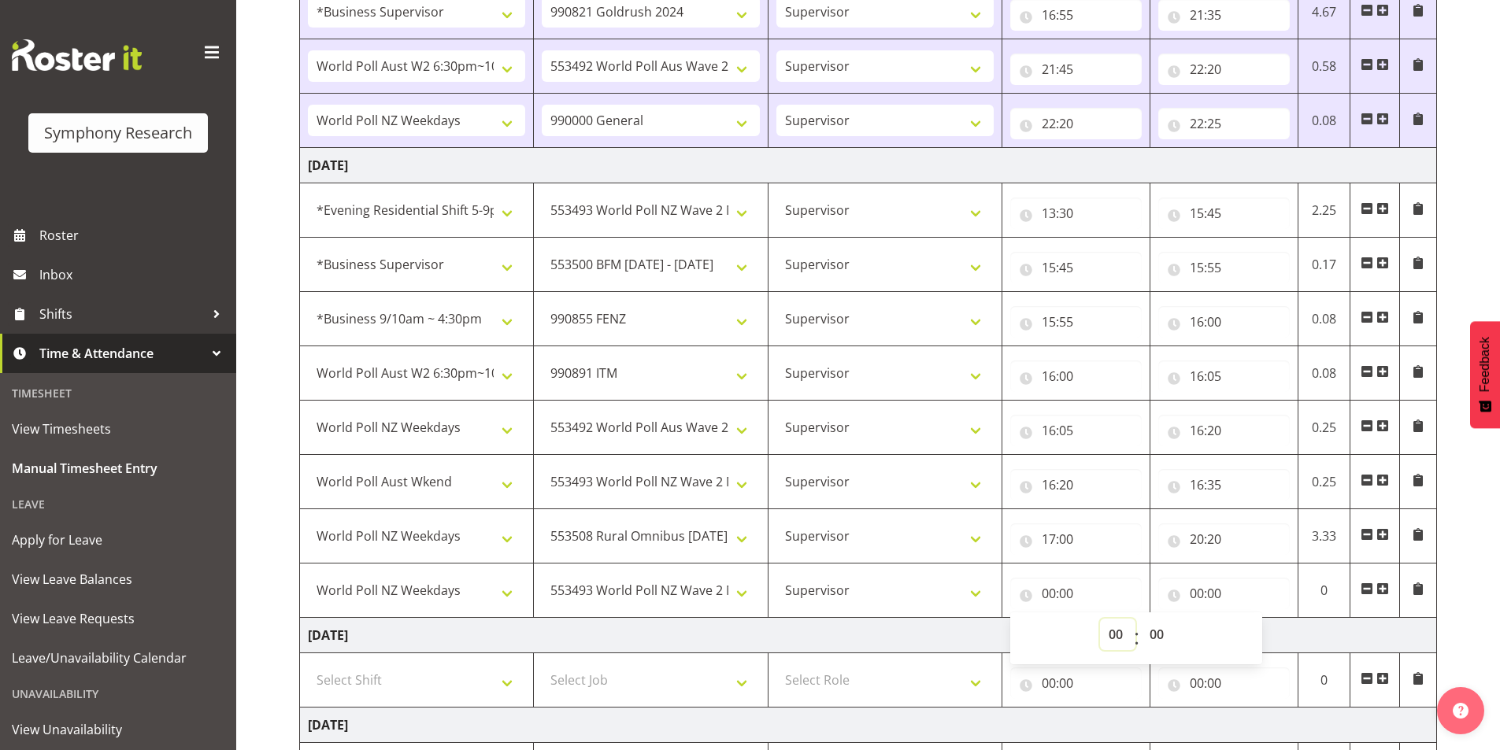
click at [1117, 641] on select "00 01 02 03 04 05 06 07 08 09 10 11 12 13 14 15 16 17 18 19 20 21 22 23" at bounding box center [1117, 634] width 35 height 31
select select "20"
click at [1100, 619] on select "00 01 02 03 04 05 06 07 08 09 10 11 12 13 14 15 16 17 18 19 20 21 22 23" at bounding box center [1117, 634] width 35 height 31
type input "20:00"
click at [1161, 633] on select "00 01 02 03 04 05 06 07 08 09 10 11 12 13 14 15 16 17 18 19 20 21 22 23 24 25 2…" at bounding box center [1158, 634] width 35 height 31
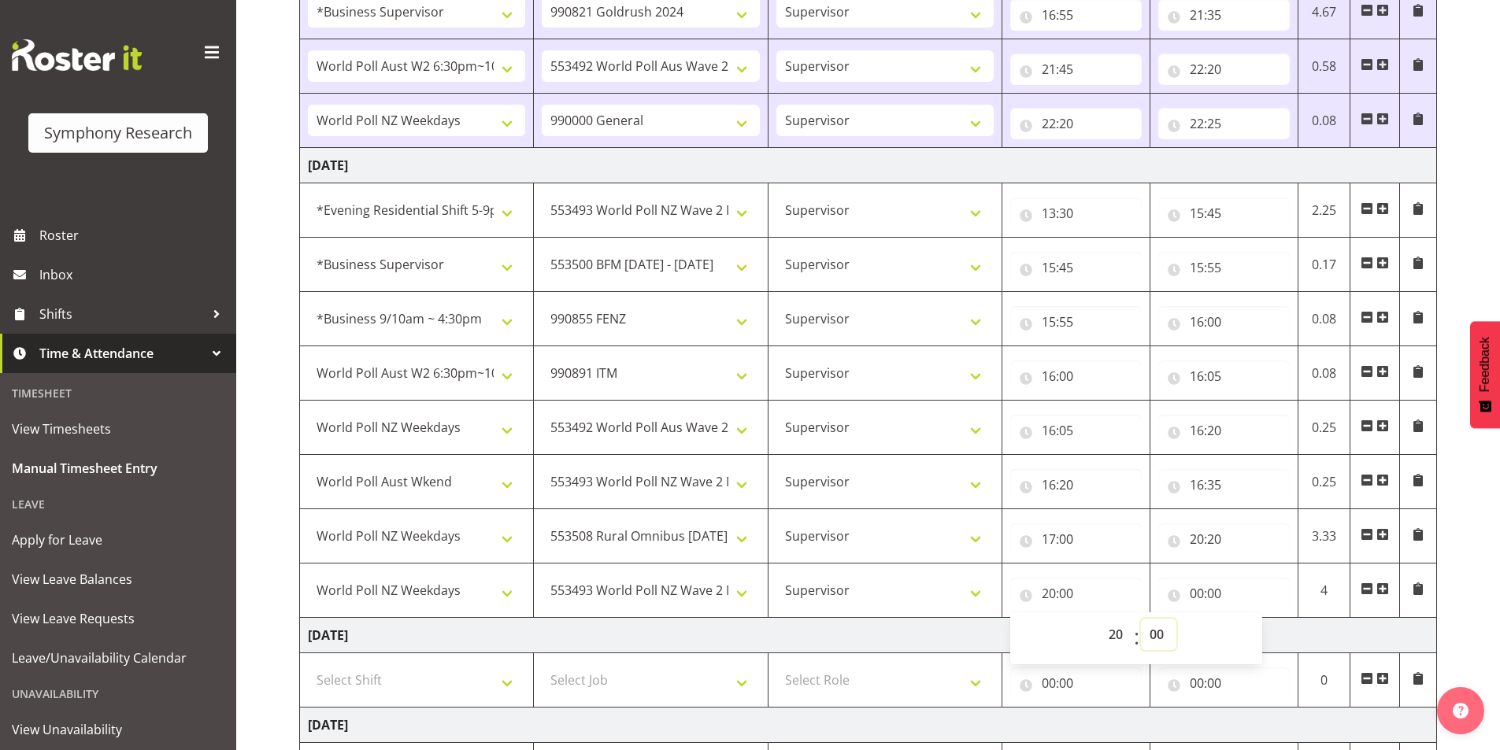
select select "30"
click at [1141, 619] on select "00 01 02 03 04 05 06 07 08 09 10 11 12 13 14 15 16 17 18 19 20 21 22 23 24 25 2…" at bounding box center [1158, 634] width 35 height 31
type input "20:30"
click at [1197, 598] on input "00:00" at bounding box center [1224, 593] width 132 height 31
click at [1262, 643] on select "00 01 02 03 04 05 06 07 08 09 10 11 12 13 14 15 16 17 18 19 20 21 22 23" at bounding box center [1265, 634] width 35 height 31
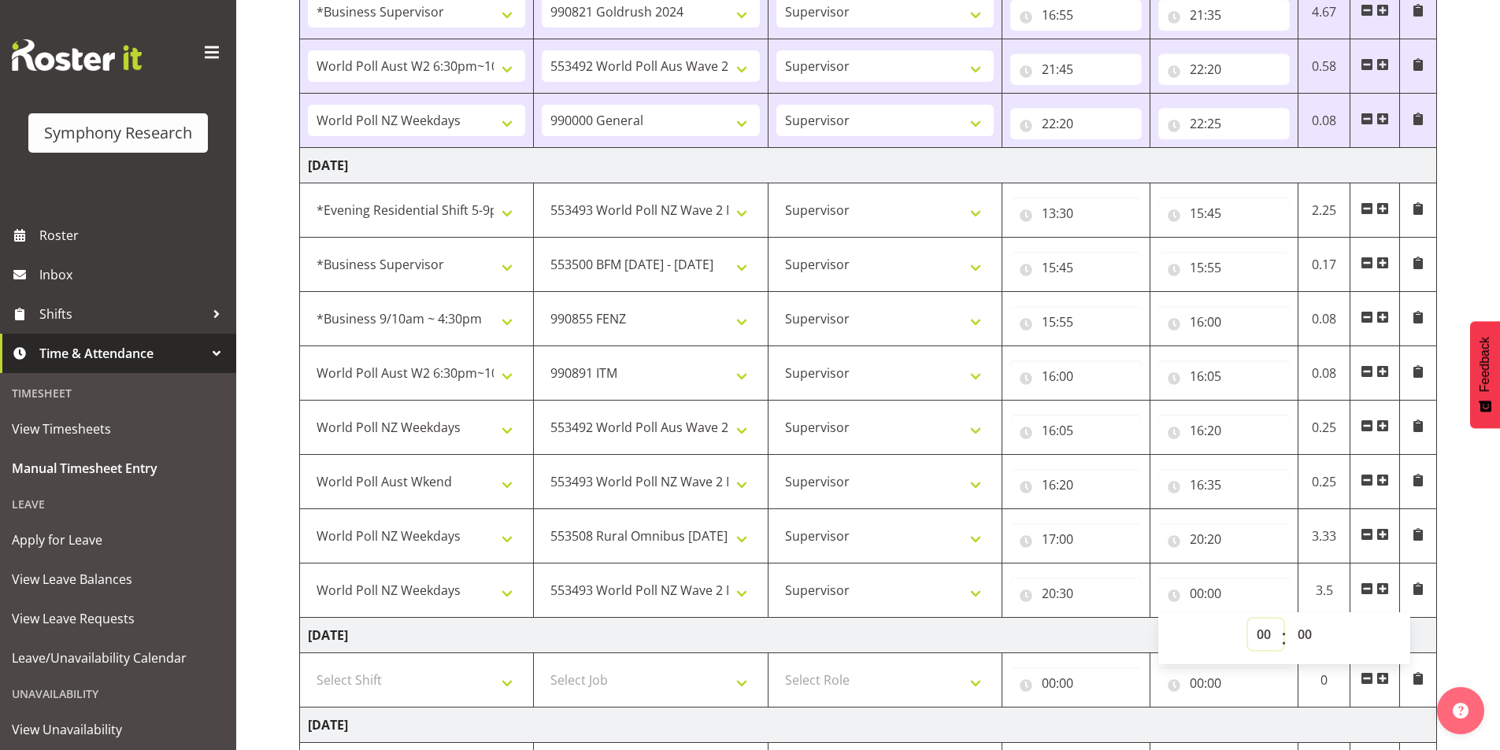
select select "22"
click at [1248, 619] on select "00 01 02 03 04 05 06 07 08 09 10 11 12 13 14 15 16 17 18 19 20 21 22 23" at bounding box center [1265, 634] width 35 height 31
type input "22:00"
click at [1308, 640] on select "00 01 02 03 04 05 06 07 08 09 10 11 12 13 14 15 16 17 18 19 20 21 22 23 24 25 2…" at bounding box center [1306, 634] width 35 height 31
select select "10"
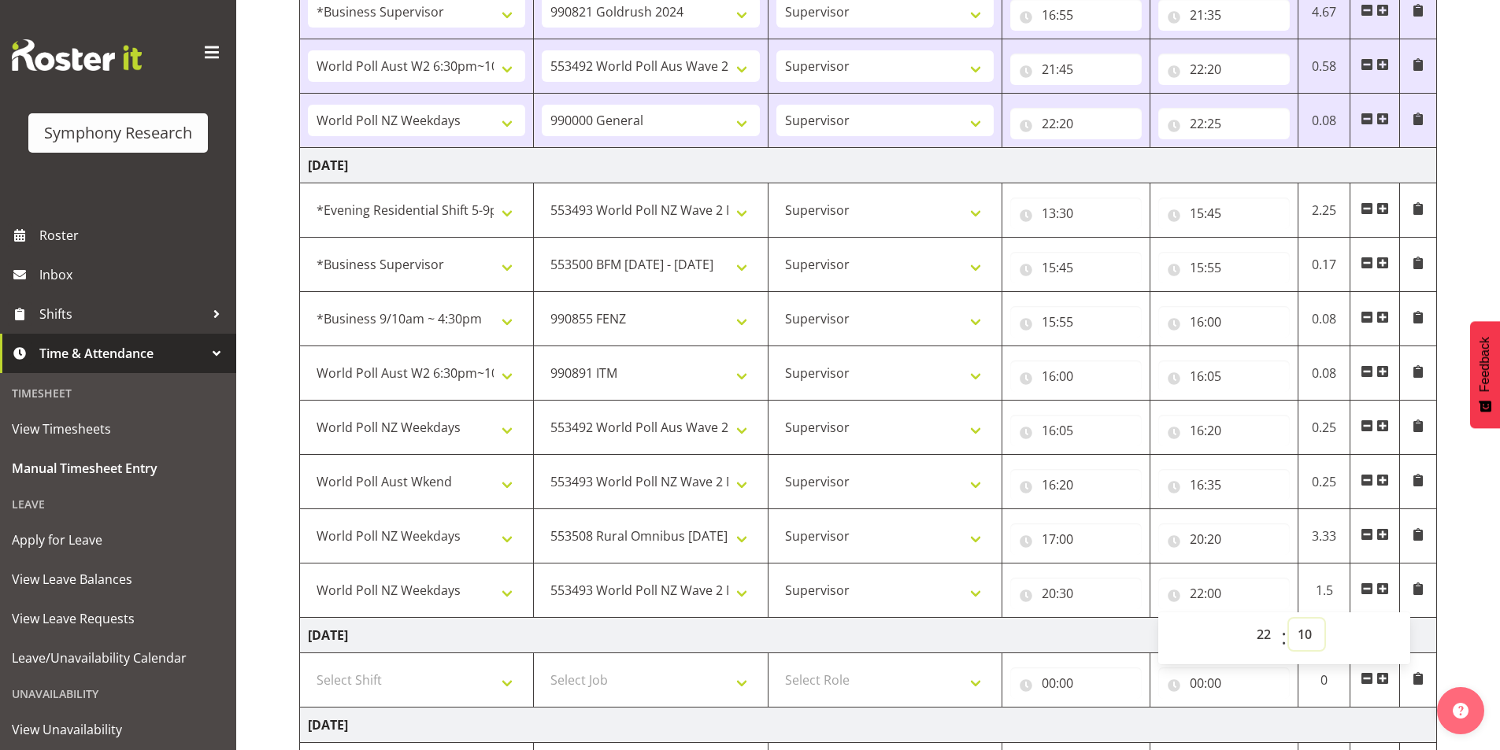
click at [1289, 619] on select "00 01 02 03 04 05 06 07 08 09 10 11 12 13 14 15 16 17 18 19 20 21 22 23 24 25 2…" at bounding box center [1306, 634] width 35 height 31
type input "22:10"
click at [1386, 587] on span at bounding box center [1382, 589] width 13 height 13
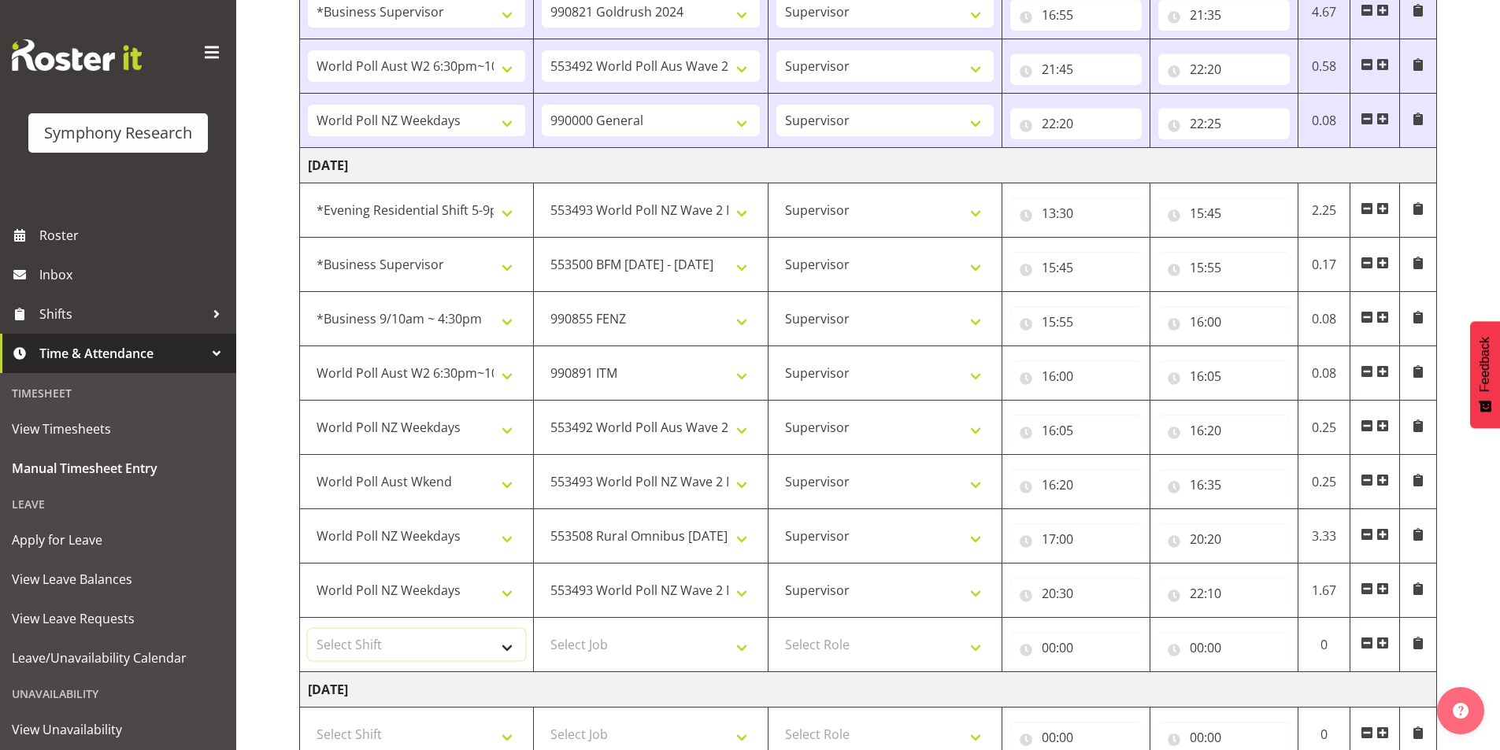
click at [363, 642] on select "Select Shift !!Weekend Residential (Roster IT Shift Label) *Business 9/10am ~ 4…" at bounding box center [416, 644] width 217 height 31
select select "11547"
click at [308, 629] on select "Select Shift !!Weekend Residential (Roster IT Shift Label) *Business 9/10am ~ 4…" at bounding box center [416, 644] width 217 height 31
click at [638, 649] on select "Select Job 550060 IF Admin 553492 World Poll Aus Wave 2 Main 2025 553493 World …" at bounding box center [650, 644] width 217 height 31
select select "10499"
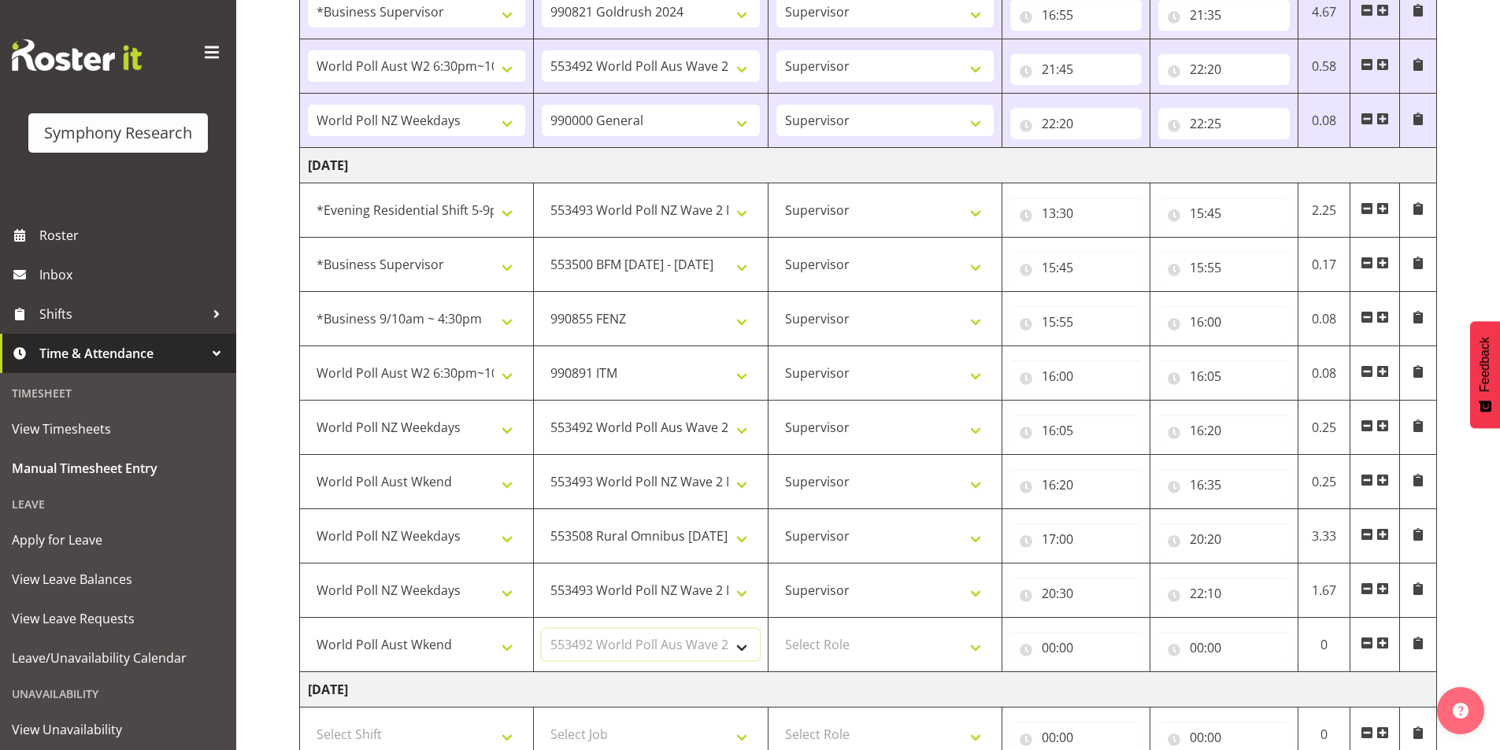
click at [542, 629] on select "Select Job 550060 IF Admin 553492 World Poll Aus Wave 2 Main 2025 553493 World …" at bounding box center [650, 644] width 217 height 31
click at [858, 643] on select "Select Role Interviewing Briefing Supervisor" at bounding box center [884, 644] width 217 height 31
select select "45"
click at [776, 629] on select "Select Role Interviewing Briefing Supervisor" at bounding box center [884, 644] width 217 height 31
click at [1047, 654] on input "00:00" at bounding box center [1076, 647] width 132 height 31
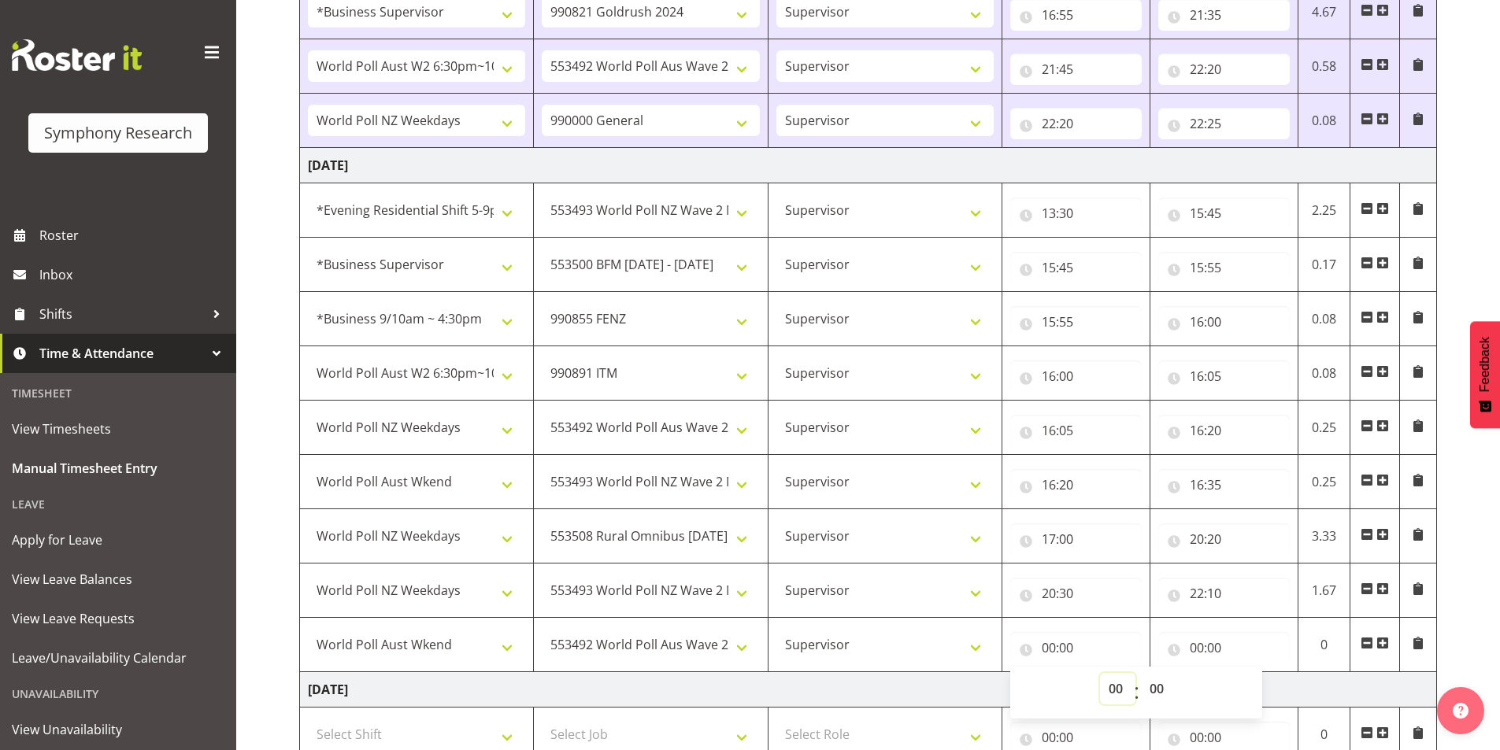
click at [1113, 692] on select "00 01 02 03 04 05 06 07 08 09 10 11 12 13 14 15 16 17 18 19 20 21 22 23" at bounding box center [1117, 688] width 35 height 31
select select "22"
click at [1100, 673] on select "00 01 02 03 04 05 06 07 08 09 10 11 12 13 14 15 16 17 18 19 20 21 22 23" at bounding box center [1117, 688] width 35 height 31
type input "22:00"
click at [1159, 693] on select "00 01 02 03 04 05 06 07 08 09 10 11 12 13 14 15 16 17 18 19 20 21 22 23 24 25 2…" at bounding box center [1158, 688] width 35 height 31
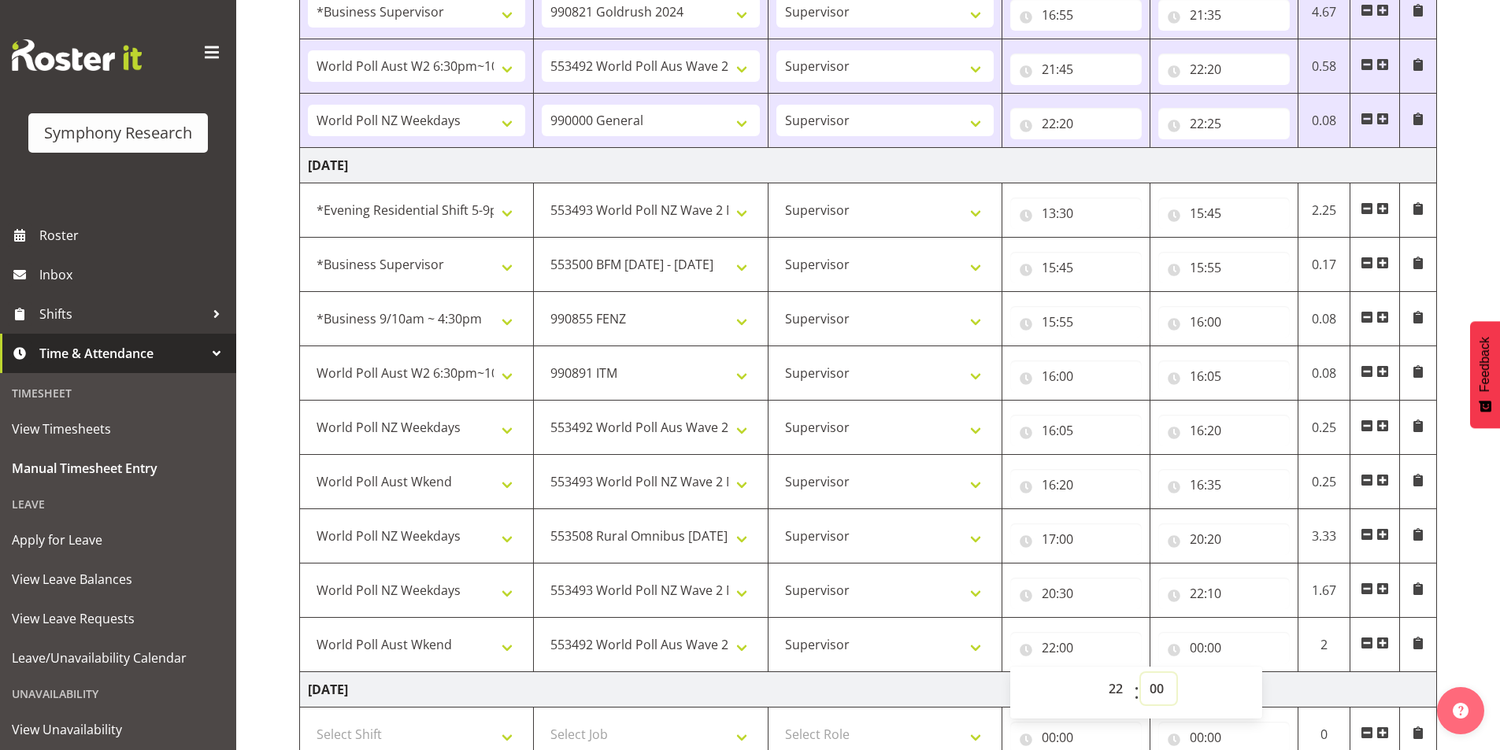
select select "10"
click at [1141, 673] on select "00 01 02 03 04 05 06 07 08 09 10 11 12 13 14 15 16 17 18 19 20 21 22 23 24 25 2…" at bounding box center [1158, 688] width 35 height 31
type input "22:10"
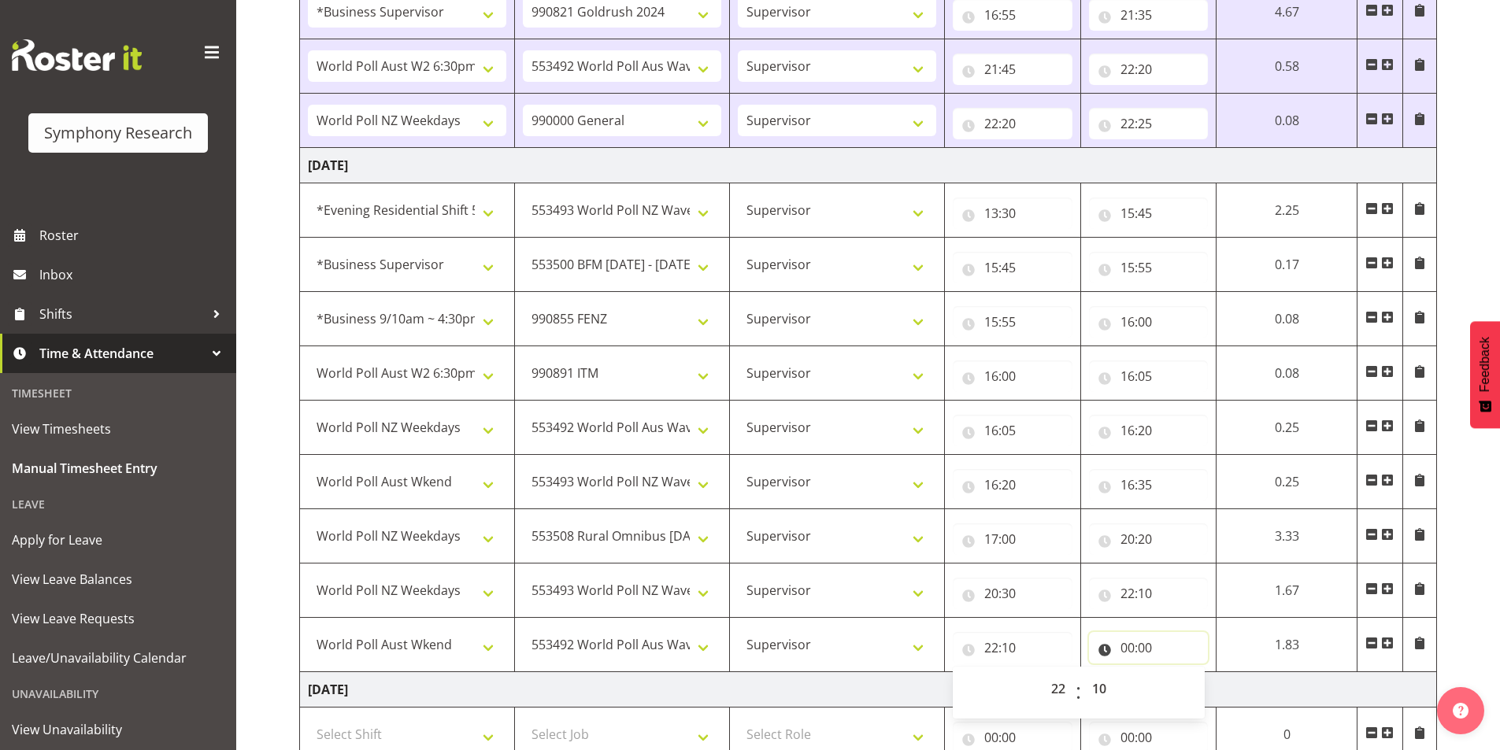
click at [1135, 646] on input "00:00" at bounding box center [1149, 647] width 120 height 31
click at [1202, 703] on select "00 01 02 03 04 05 06 07 08 09 10 11 12 13 14 15 16 17 18 19 20 21 22 23" at bounding box center [1196, 688] width 35 height 31
select select "22"
click at [1214, 673] on select "00 01 02 03 04 05 06 07 08 09 10 11 12 13 14 15 16 17 18 19 20 21 22 23" at bounding box center [1196, 688] width 35 height 31
type input "22:00"
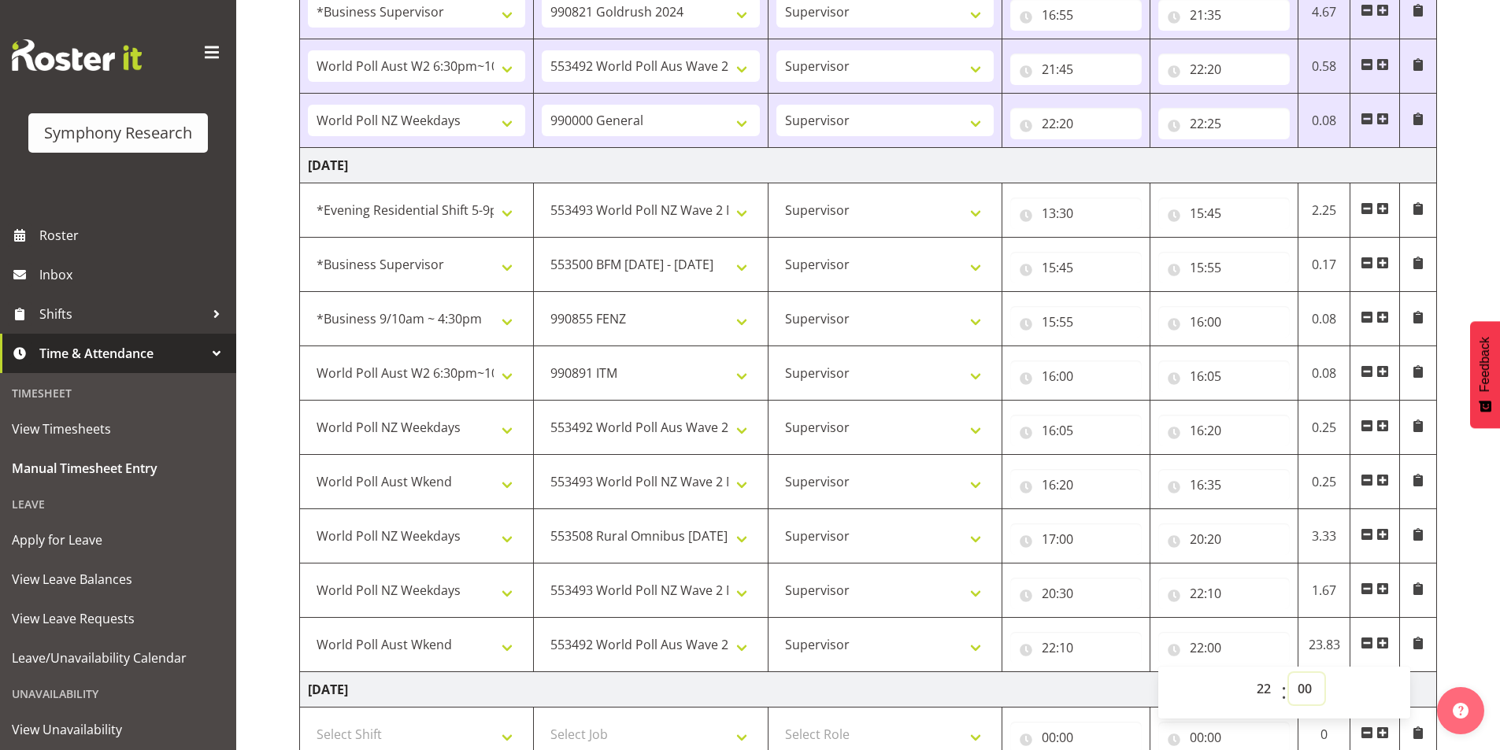
click at [1305, 693] on select "00 01 02 03 04 05 06 07 08 09 10 11 12 13 14 15 16 17 18 19 20 21 22 23 24 25 2…" at bounding box center [1306, 688] width 35 height 31
select select "40"
click at [1289, 673] on select "00 01 02 03 04 05 06 07 08 09 10 11 12 13 14 15 16 17 18 19 20 21 22 23 24 25 2…" at bounding box center [1306, 688] width 35 height 31
type input "22:40"
click at [1480, 558] on div "[DATE] - [DATE] Shift Job Role Start Time End Time Total [DATE] !!Weekend Resid…" at bounding box center [899, 355] width 1201 height 1707
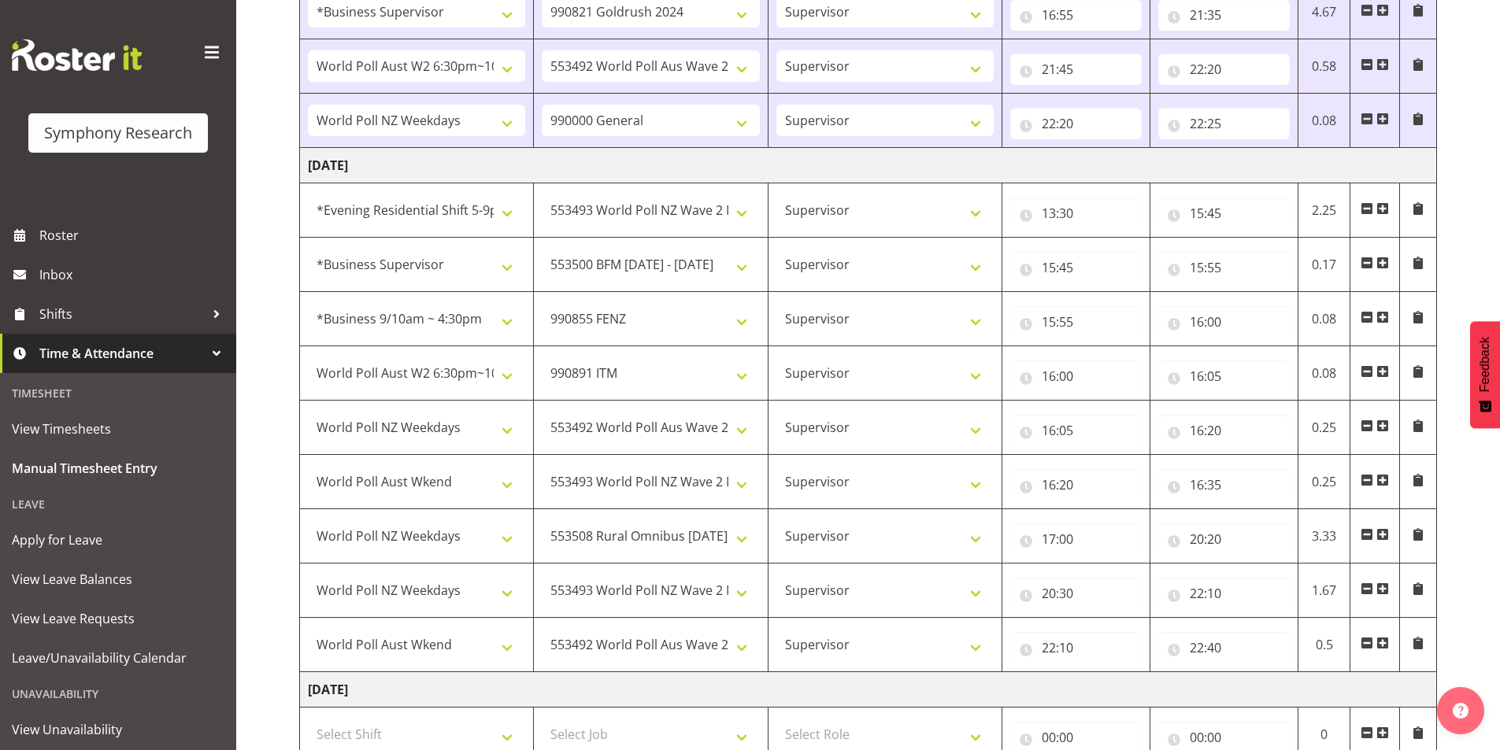
scroll to position [709, 0]
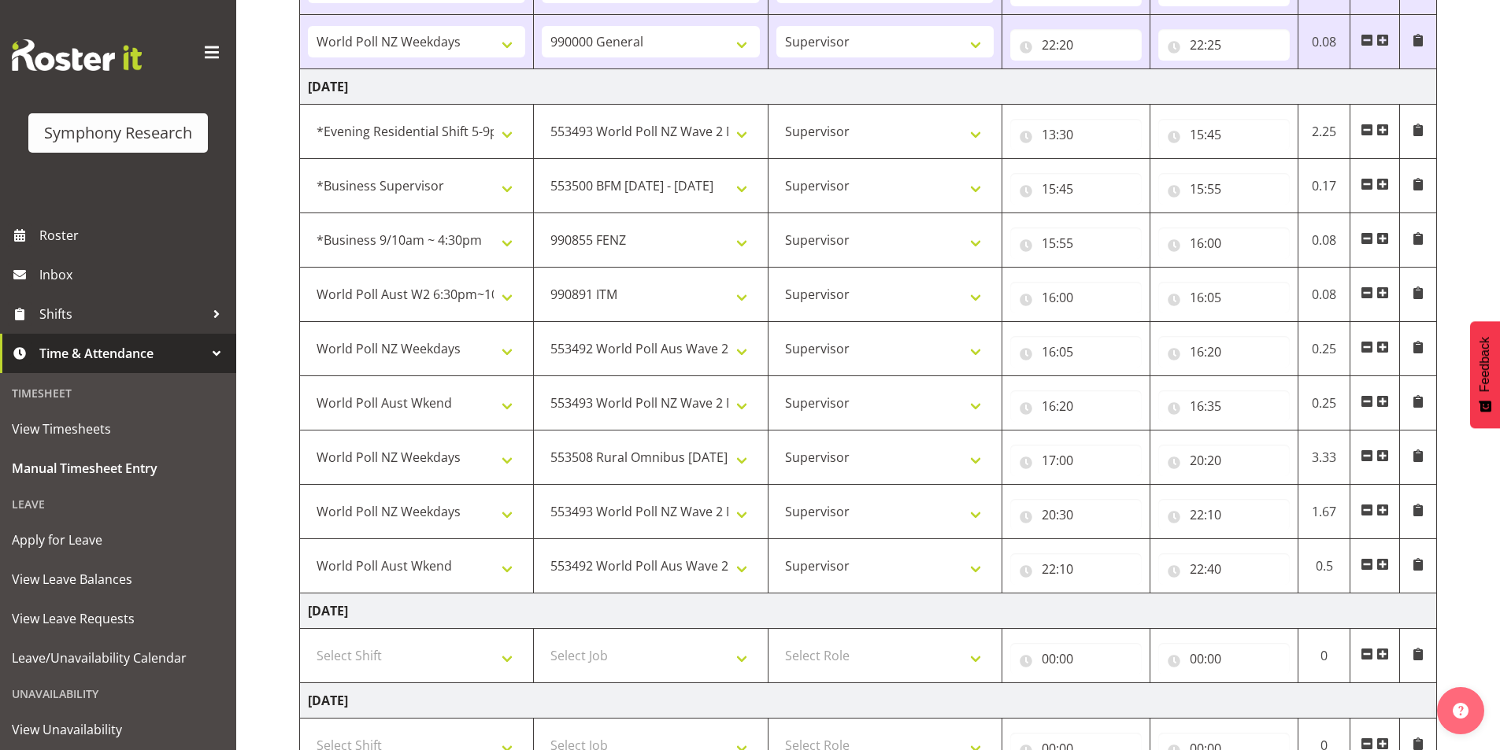
click at [1384, 565] on span at bounding box center [1382, 564] width 13 height 13
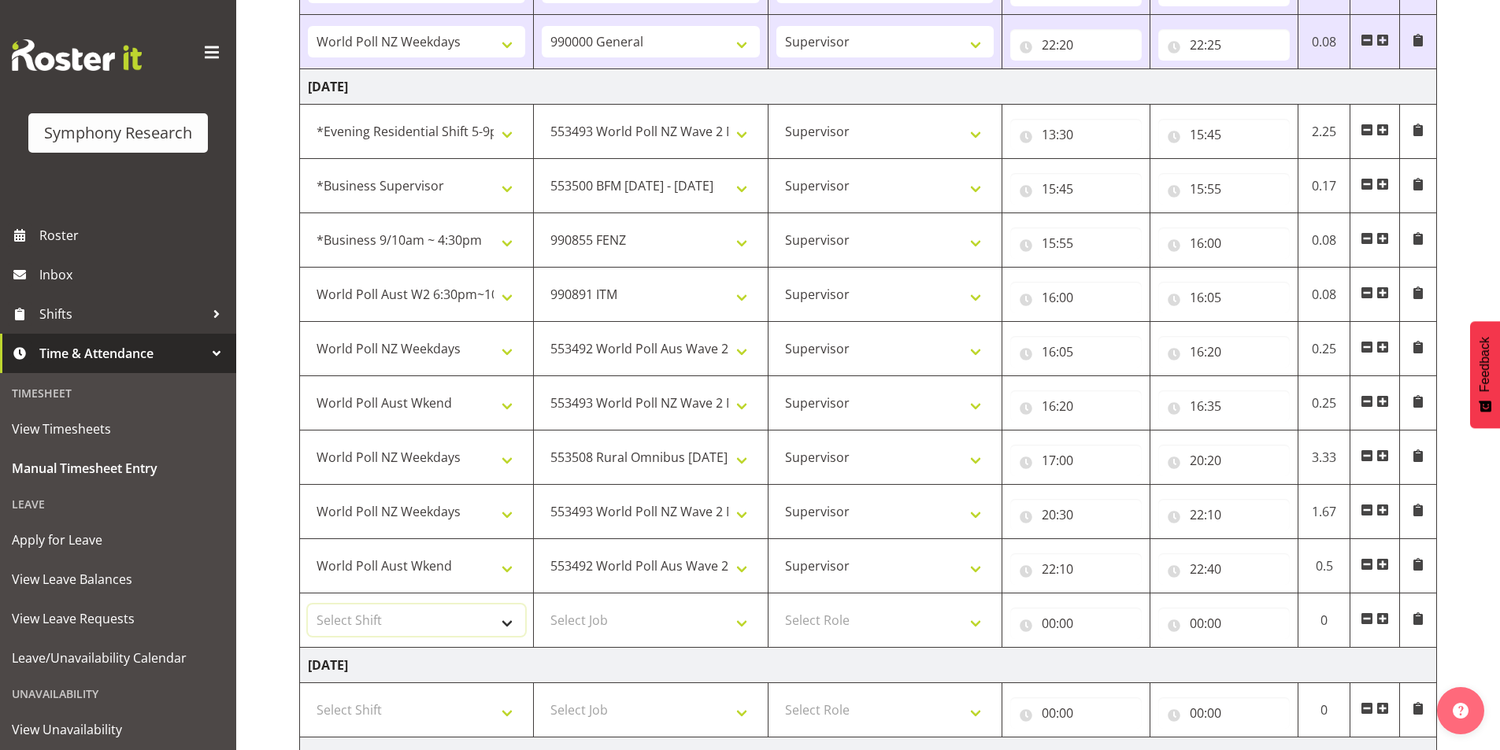
click at [416, 617] on select "Select Shift !!Weekend Residential (Roster IT Shift Label) *Business 9/10am ~ 4…" at bounding box center [416, 620] width 217 height 31
select select "41604"
click at [308, 605] on select "Select Shift !!Weekend Residential (Roster IT Shift Label) *Business 9/10am ~ 4…" at bounding box center [416, 620] width 217 height 31
click at [575, 621] on select "Select Job 550060 IF Admin 553492 World Poll Aus Wave 2 Main 2025 553493 World …" at bounding box center [650, 620] width 217 height 31
select select "743"
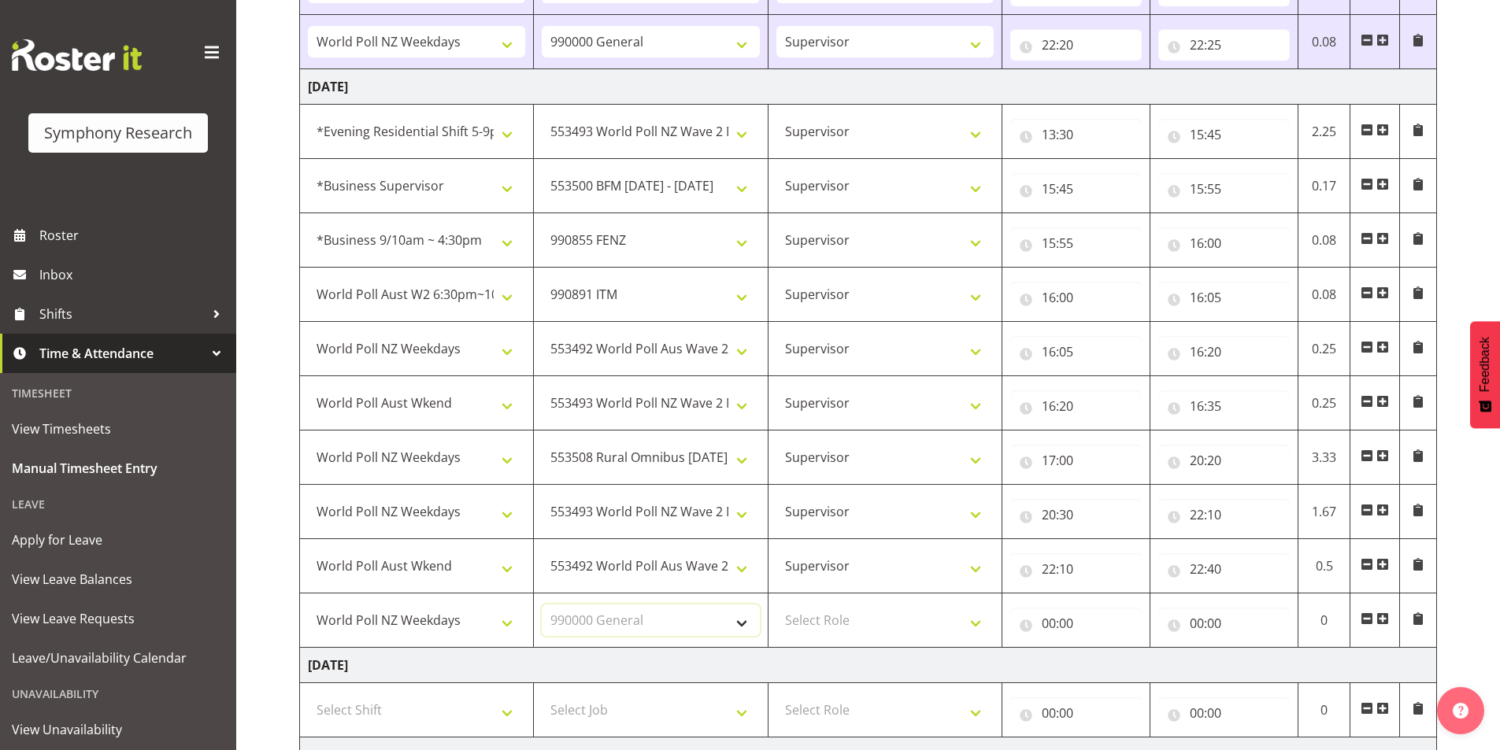
click at [542, 605] on select "Select Job 550060 IF Admin 553492 World Poll Aus Wave 2 Main 2025 553493 World …" at bounding box center [650, 620] width 217 height 31
click at [865, 613] on select "Select Role Interviewing Briefing Supervisor" at bounding box center [884, 620] width 217 height 31
select select "45"
click at [776, 605] on select "Select Role Interviewing Briefing Supervisor" at bounding box center [884, 620] width 217 height 31
click at [1048, 622] on input "00:00" at bounding box center [1076, 623] width 132 height 31
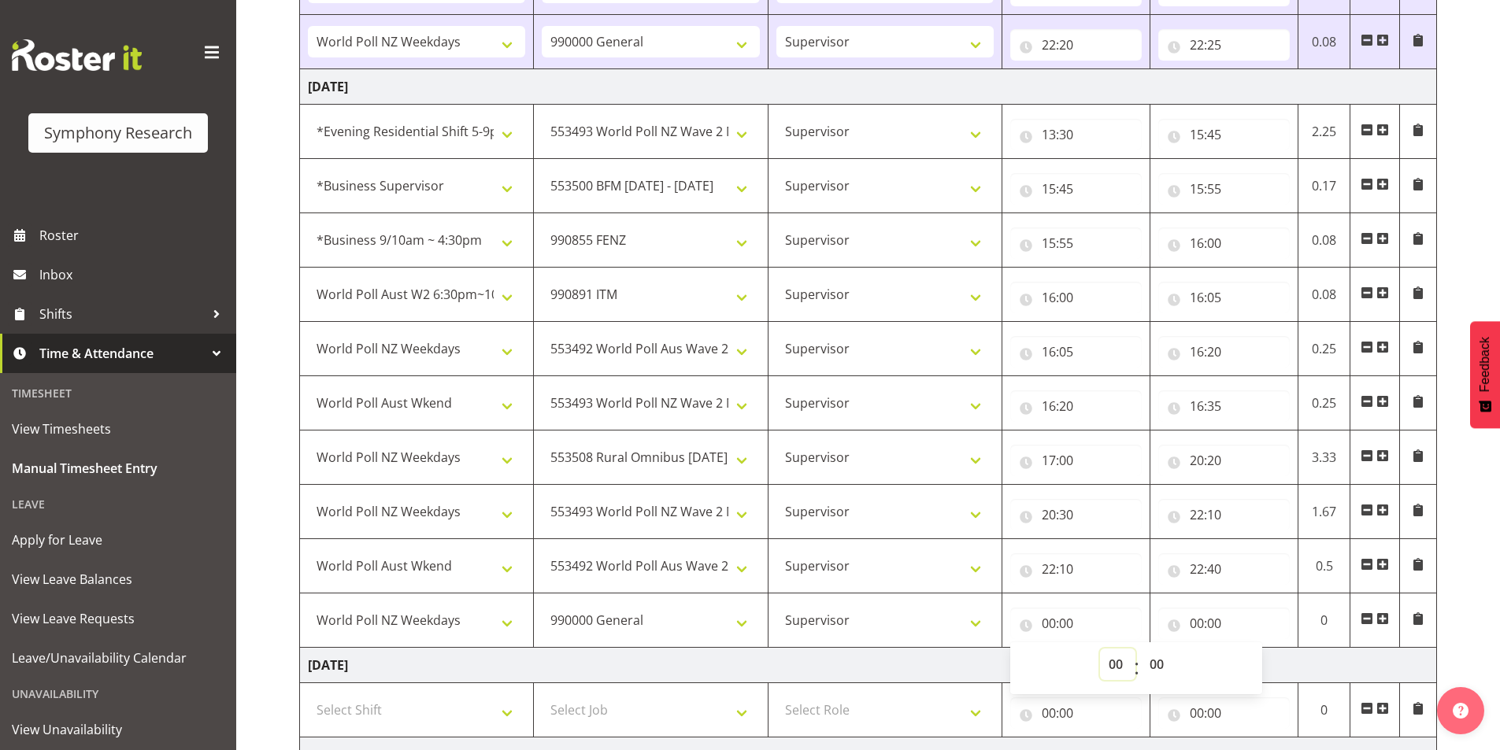
click at [1113, 656] on select "00 01 02 03 04 05 06 07 08 09 10 11 12 13 14 15 16 17 18 19 20 21 22 23" at bounding box center [1117, 664] width 35 height 31
select select "22"
click at [1100, 649] on select "00 01 02 03 04 05 06 07 08 09 10 11 12 13 14 15 16 17 18 19 20 21 22 23" at bounding box center [1117, 664] width 35 height 31
type input "22:00"
click at [1153, 672] on select "00 01 02 03 04 05 06 07 08 09 10 11 12 13 14 15 16 17 18 19 20 21 22 23 24 25 2…" at bounding box center [1158, 664] width 35 height 31
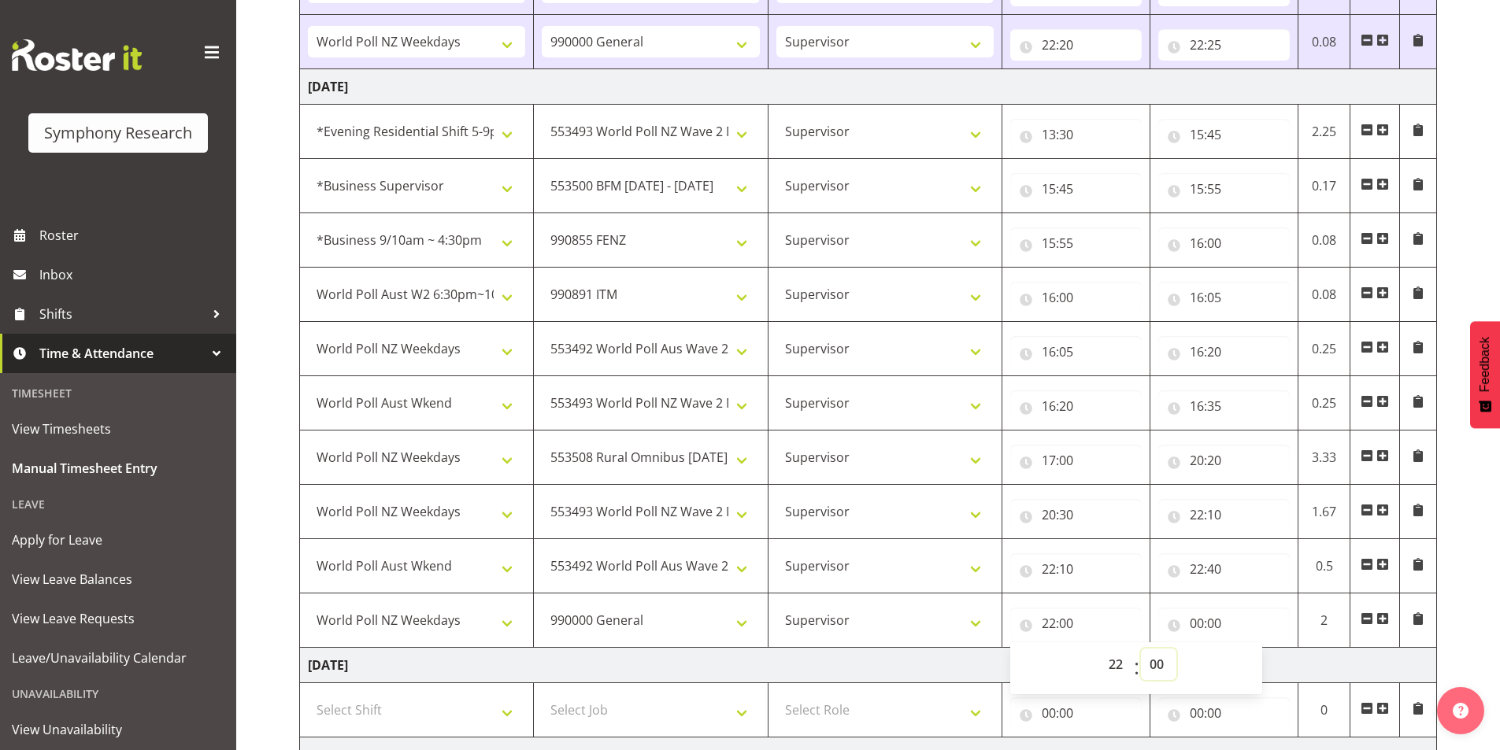
select select "40"
click at [1141, 649] on select "00 01 02 03 04 05 06 07 08 09 10 11 12 13 14 15 16 17 18 19 20 21 22 23 24 25 2…" at bounding box center [1158, 664] width 35 height 31
type input "22:40"
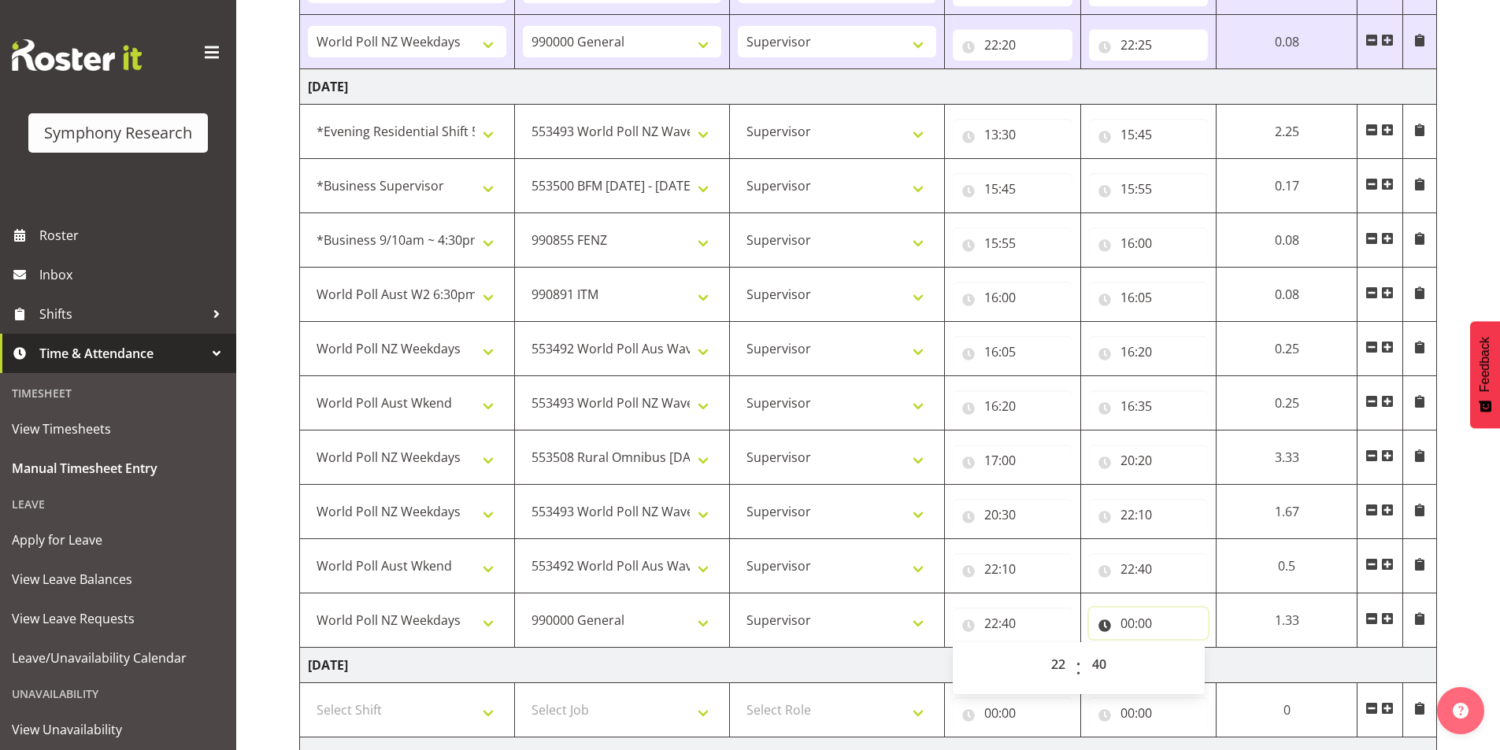
click at [1132, 627] on input "00:00" at bounding box center [1149, 623] width 120 height 31
click at [1194, 665] on select "00 01 02 03 04 05 06 07 08 09 10 11 12 13 14 15 16 17 18 19 20 21 22 23" at bounding box center [1196, 664] width 35 height 31
select select "22"
click at [1214, 649] on select "00 01 02 03 04 05 06 07 08 09 10 11 12 13 14 15 16 17 18 19 20 21 22 23" at bounding box center [1196, 664] width 35 height 31
type input "22:00"
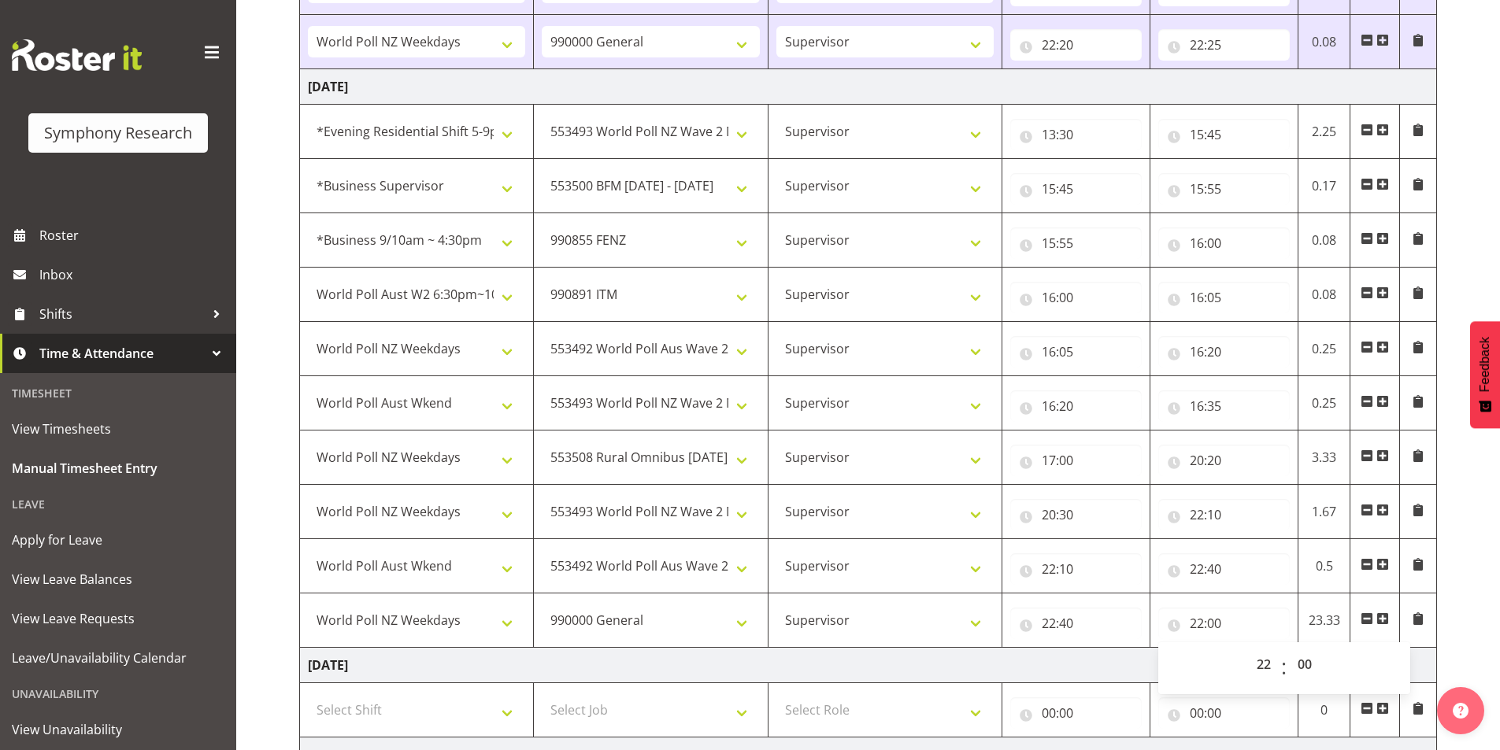
click at [1327, 658] on div "00 01 02 03 04 05 06 07 08 09 10 11 12 13 14 15 16 17 18 19 20 21 22 23 : 00 01…" at bounding box center [1284, 668] width 252 height 39
click at [1310, 664] on select "00 01 02 03 04 05 06 07 08 09 10 11 12 13 14 15 16 17 18 19 20 21 22 23 24 25 2…" at bounding box center [1306, 664] width 35 height 31
select select "45"
click at [1289, 649] on select "00 01 02 03 04 05 06 07 08 09 10 11 12 13 14 15 16 17 18 19 20 21 22 23 24 25 2…" at bounding box center [1306, 664] width 35 height 31
type input "22:45"
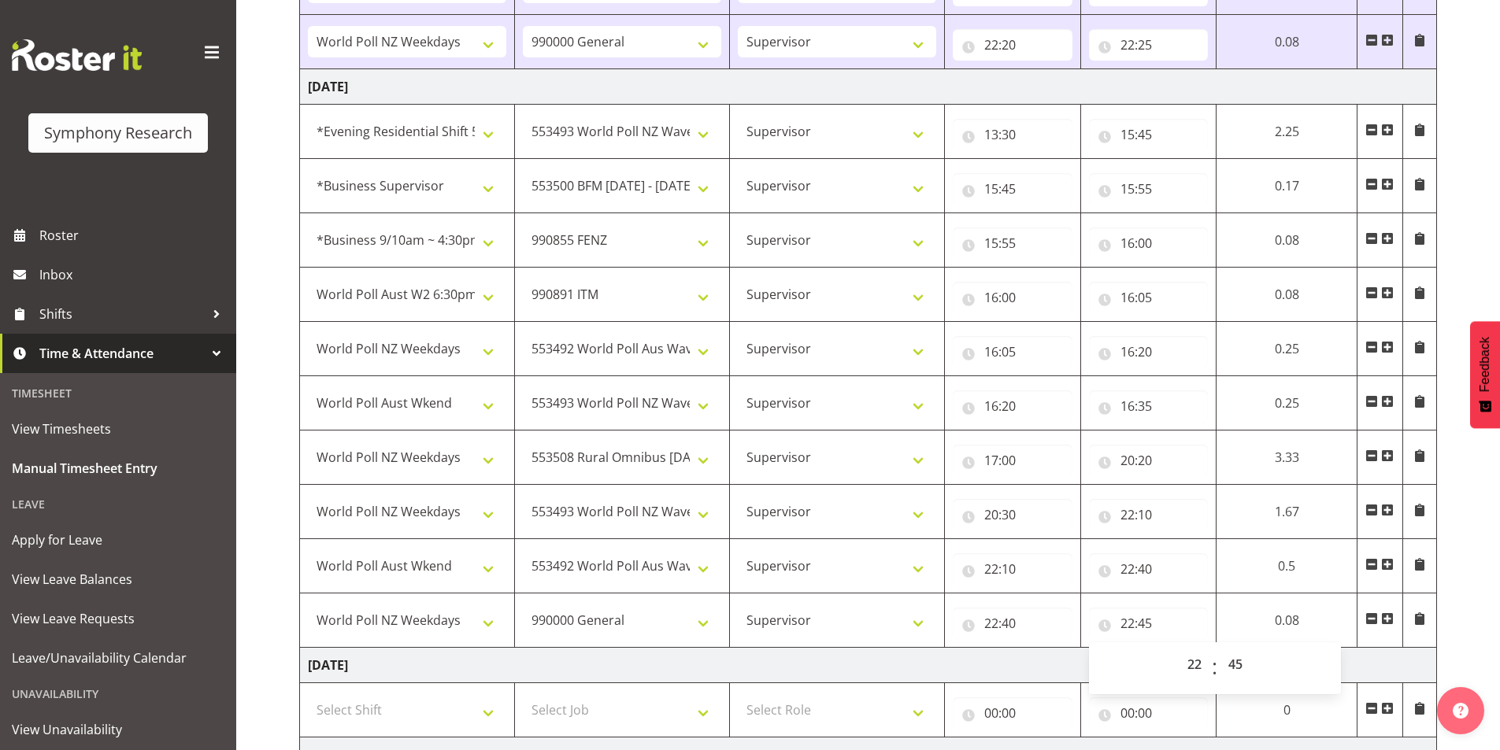
click at [1463, 562] on div "[DATE] - [DATE] Shift Job Role Start Time End Time Total [DATE] !!Weekend Resid…" at bounding box center [899, 305] width 1201 height 1762
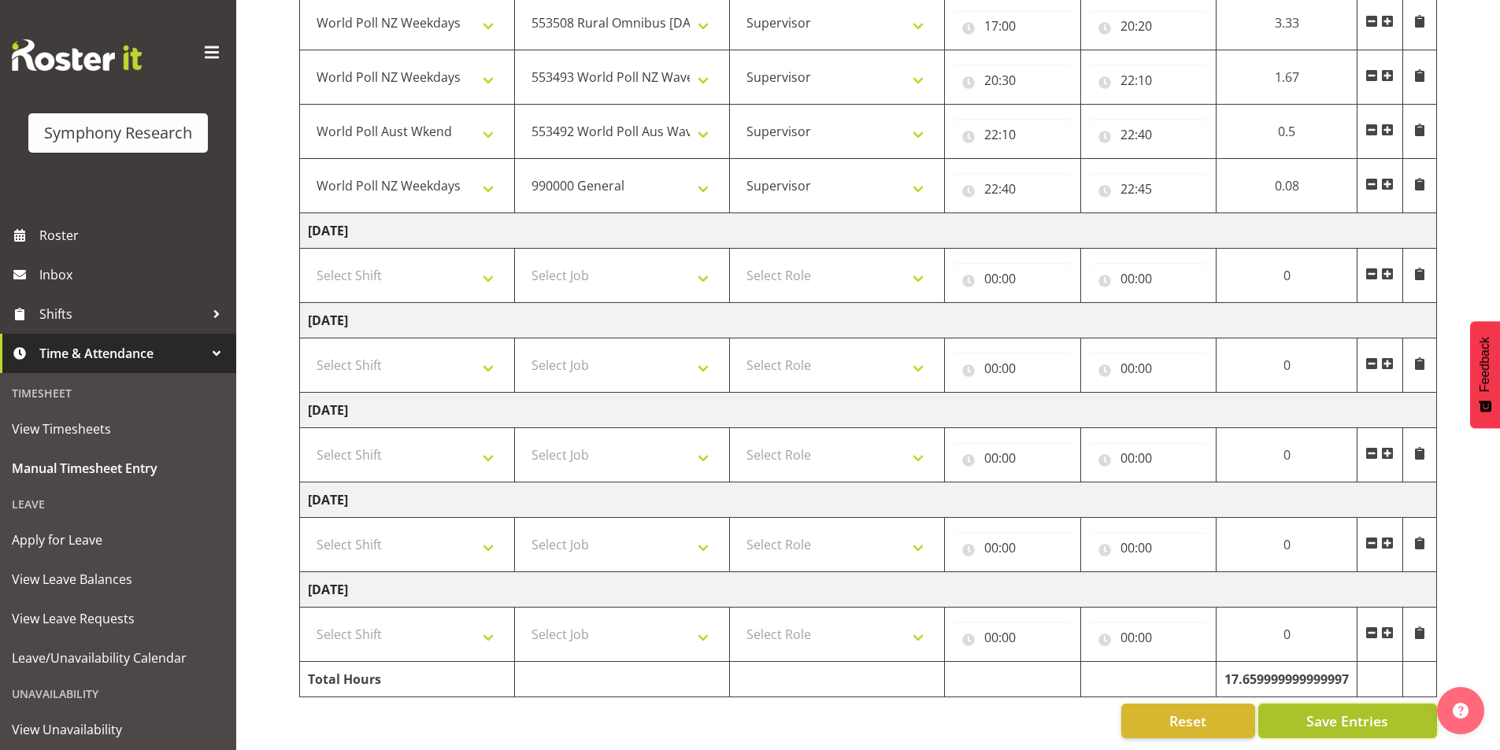
click at [1323, 713] on span "Save Entries" at bounding box center [1347, 721] width 82 height 20
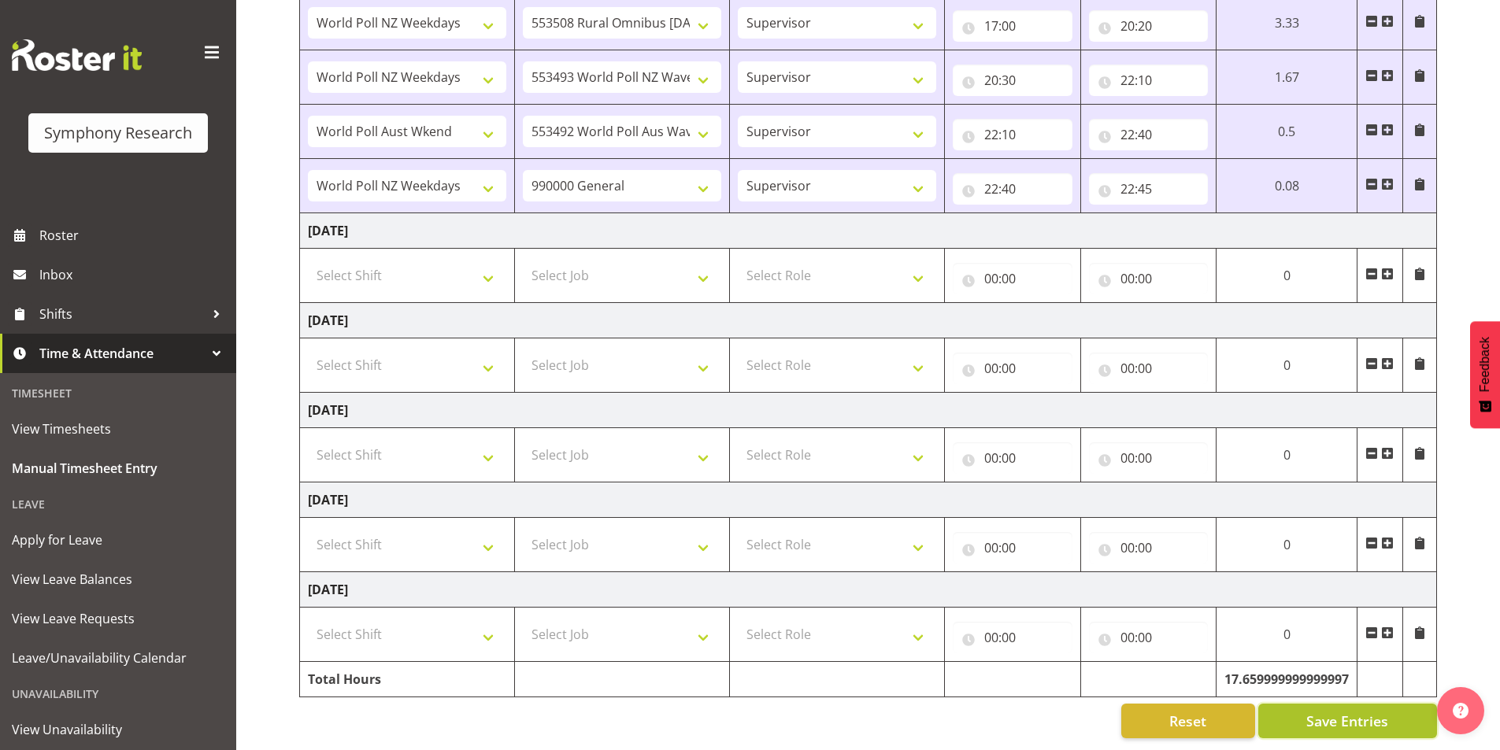
click at [1313, 720] on span "Save Entries" at bounding box center [1347, 721] width 82 height 20
